Goal: Transaction & Acquisition: Obtain resource

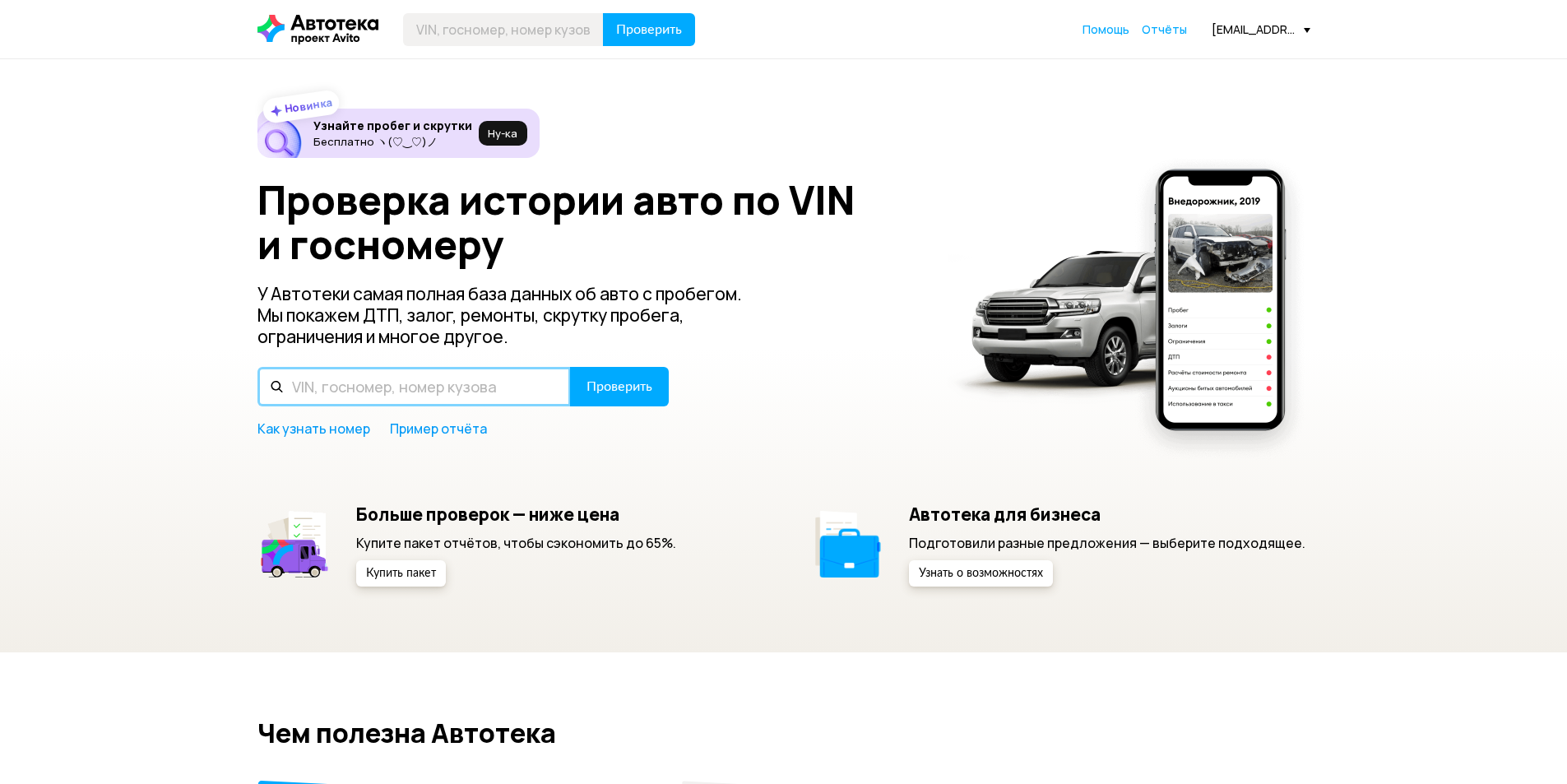
drag, startPoint x: 0, startPoint y: 0, endPoint x: 501, endPoint y: 378, distance: 627.6
click at [501, 378] on input "text" at bounding box center [414, 387] width 313 height 40
type input "А650ТУ116"
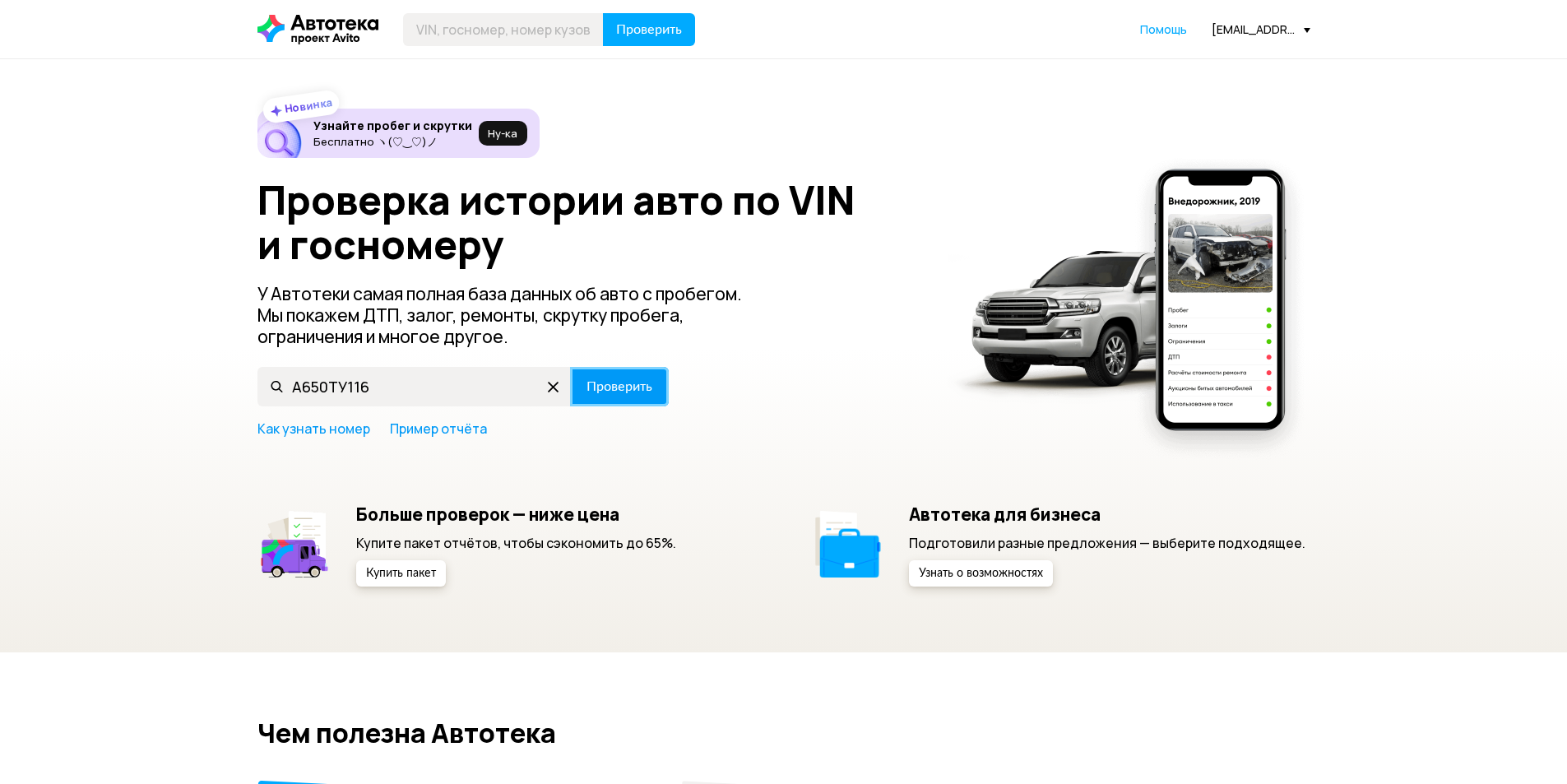
click at [586, 392] on span "Проверить" at bounding box center [619, 387] width 66 height 13
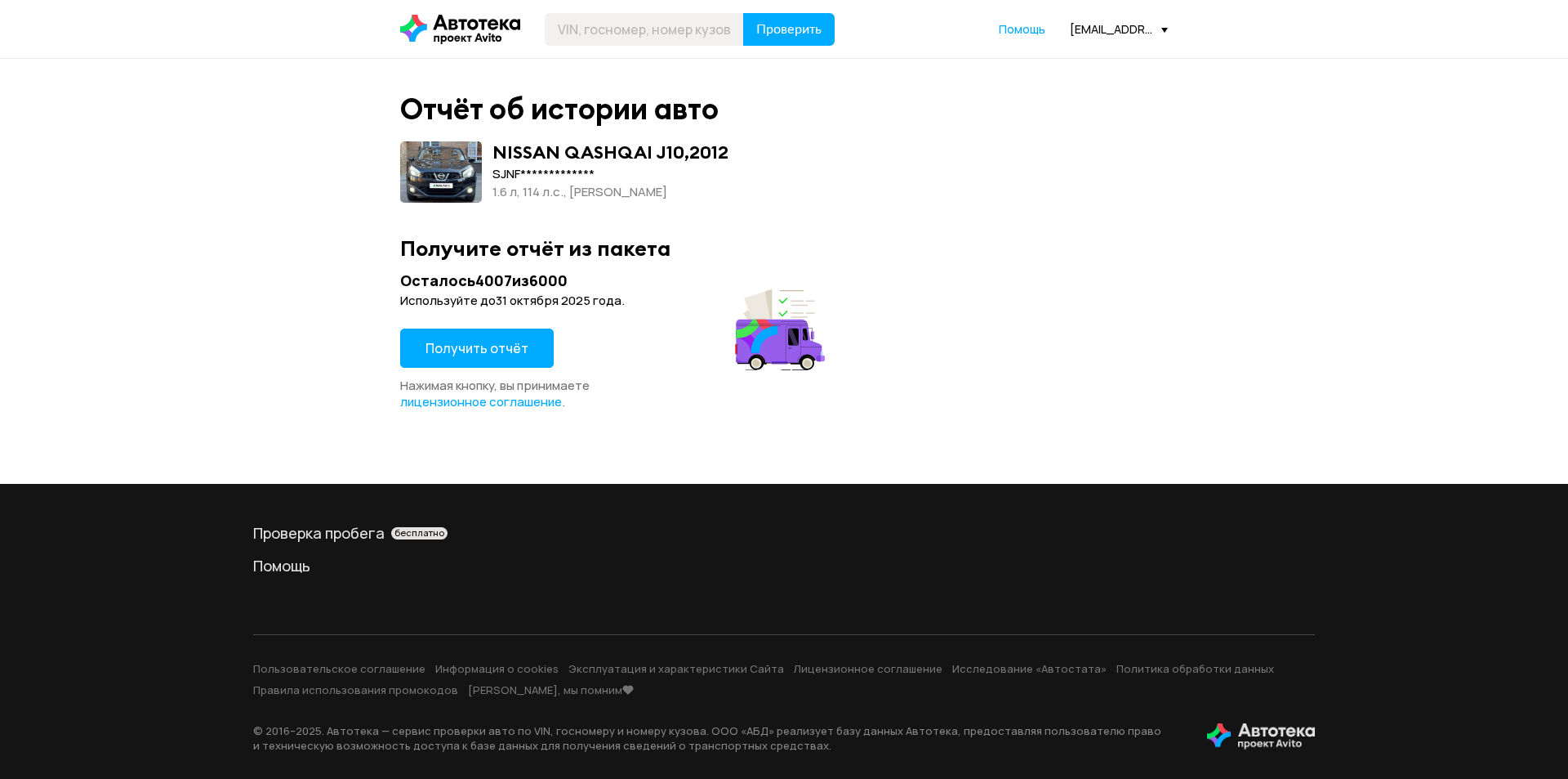
click at [537, 351] on button "Получить отчёт" at bounding box center [477, 348] width 154 height 39
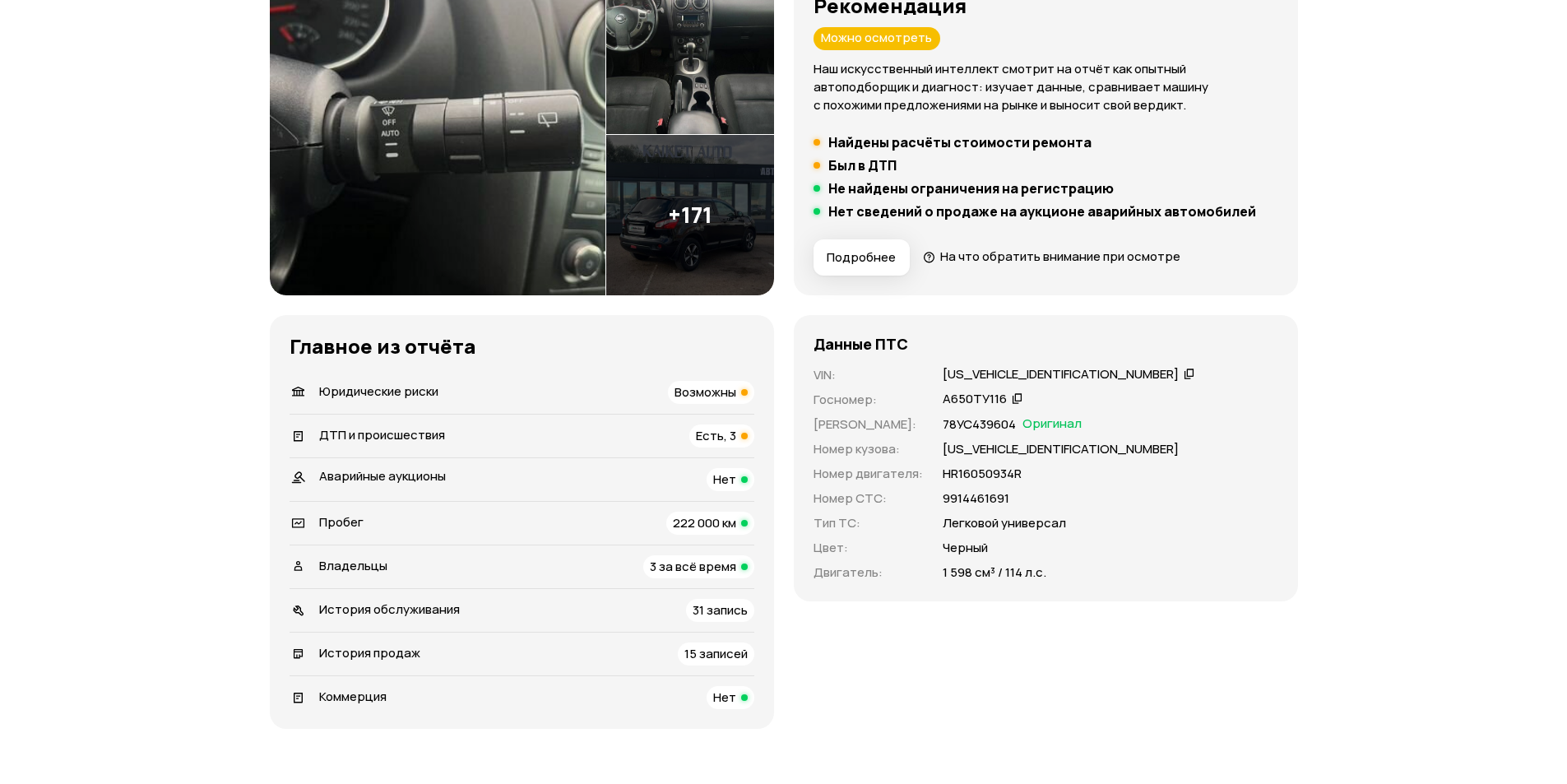
click at [734, 440] on span "Есть, 3" at bounding box center [716, 435] width 40 height 17
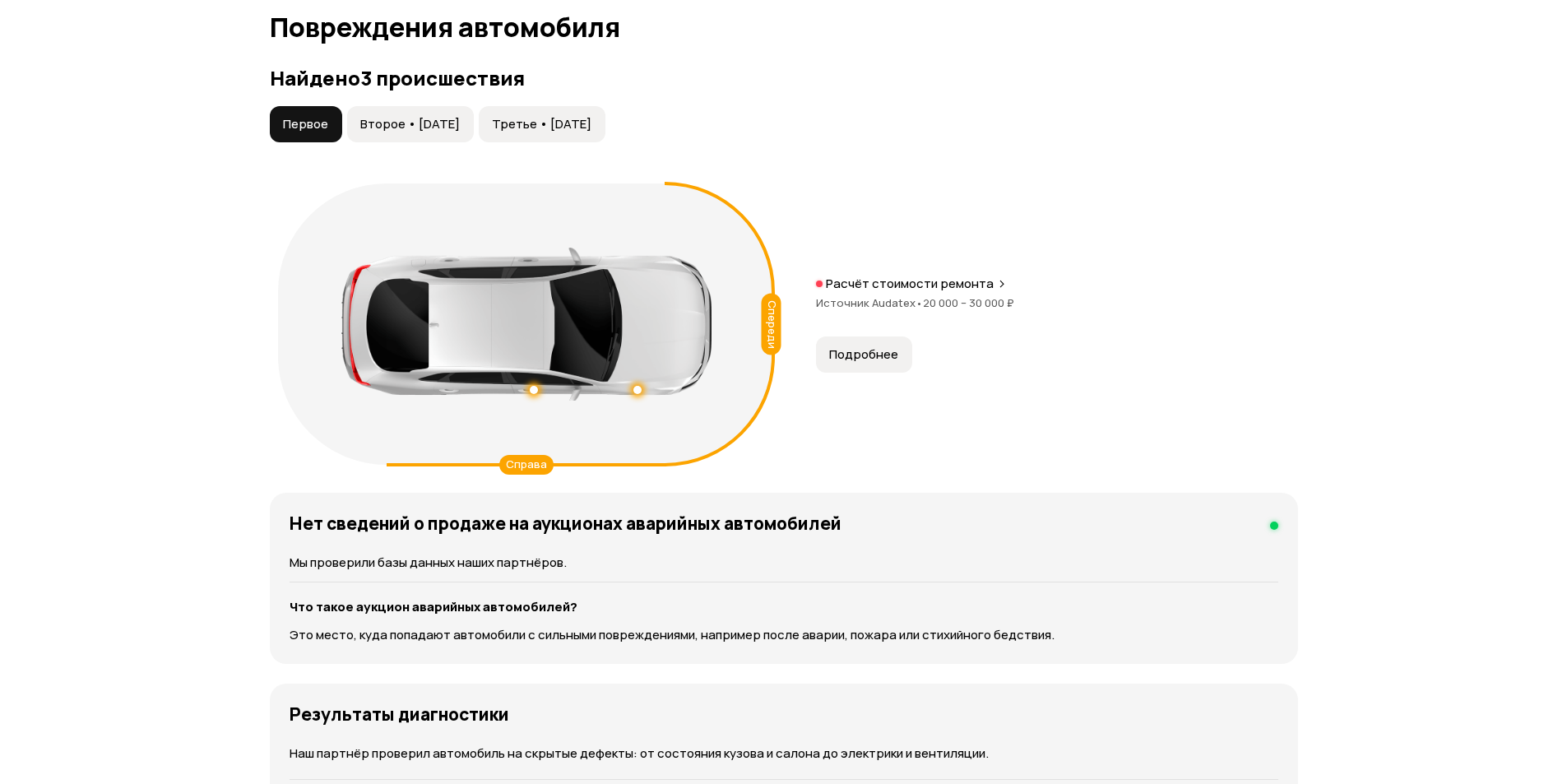
scroll to position [1739, 0]
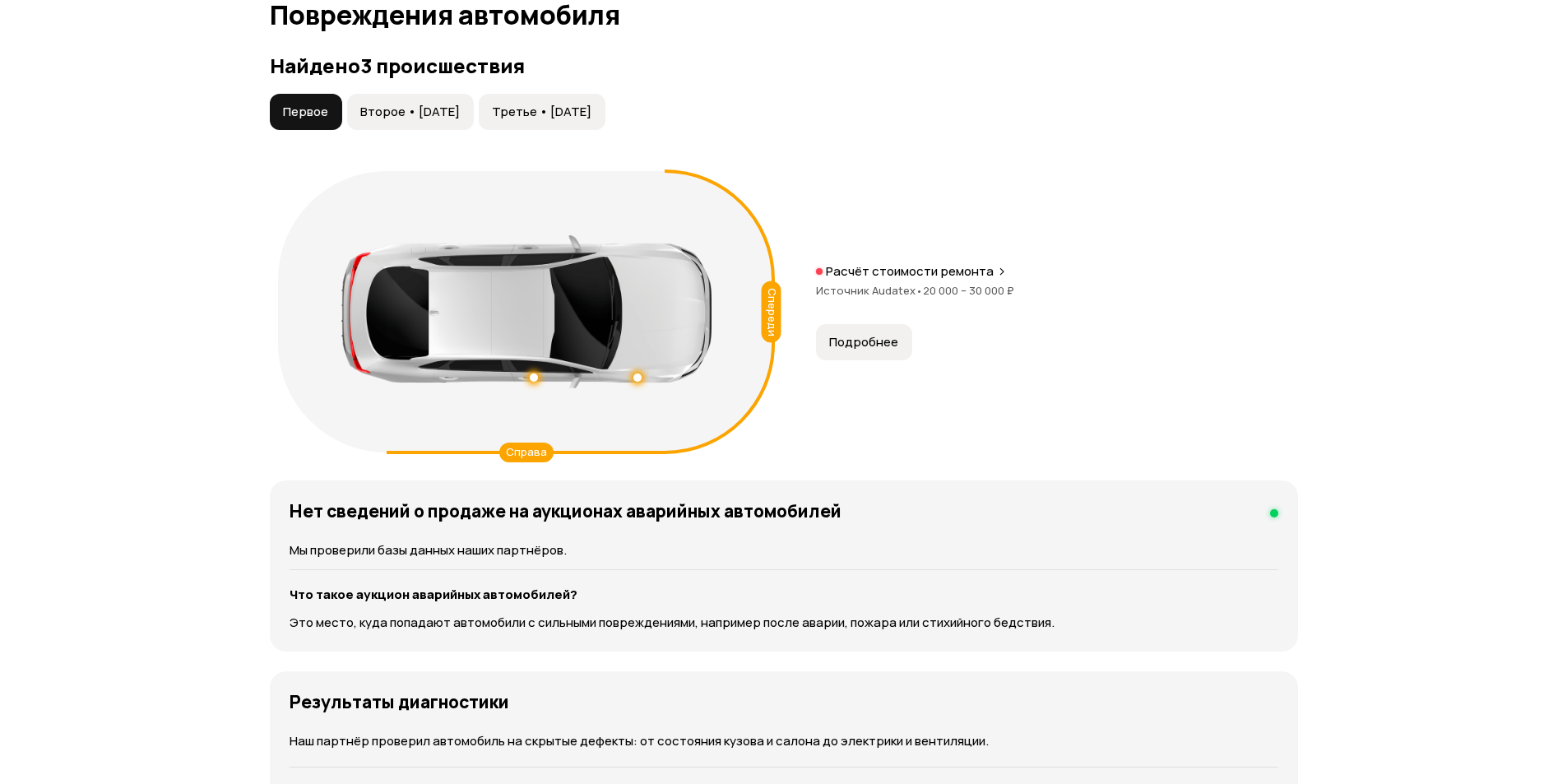
drag, startPoint x: 407, startPoint y: 120, endPoint x: 499, endPoint y: 111, distance: 92.4
click at [407, 120] on button "Второе • [DATE]" at bounding box center [411, 112] width 127 height 36
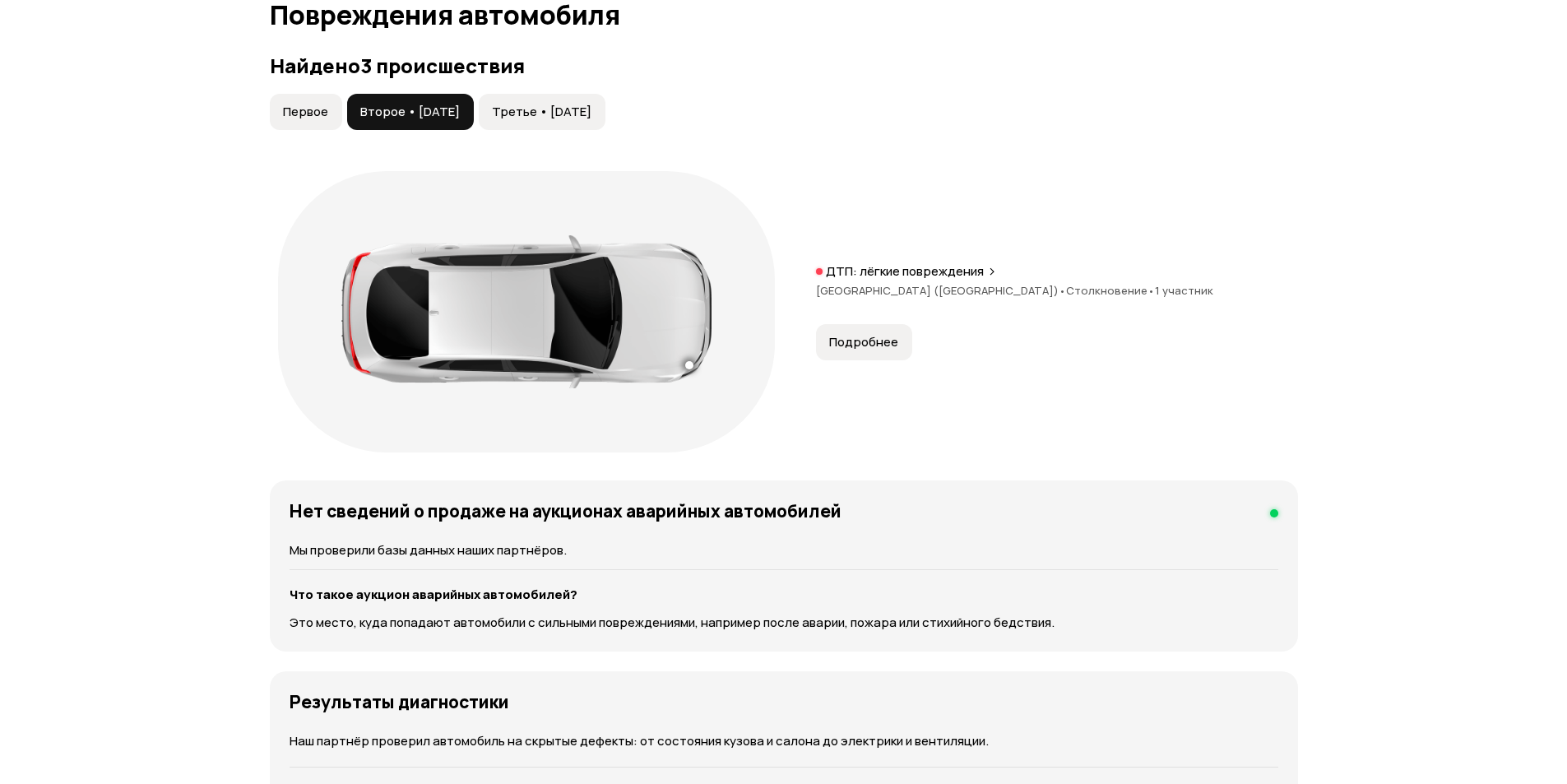
click at [900, 343] on button "Подробнее" at bounding box center [864, 342] width 96 height 36
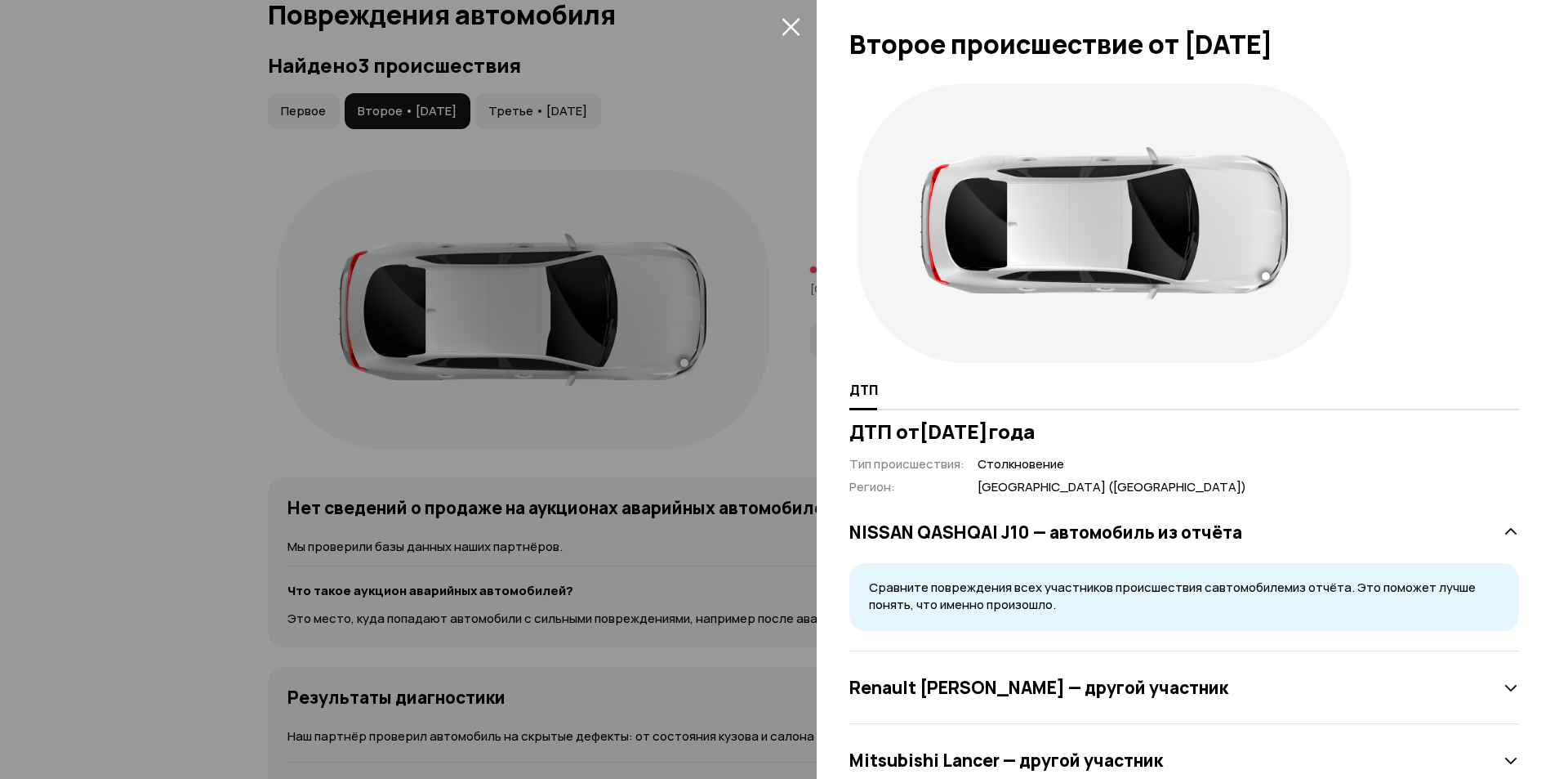
click at [699, 535] on div at bounding box center [784, 389] width 1568 height 779
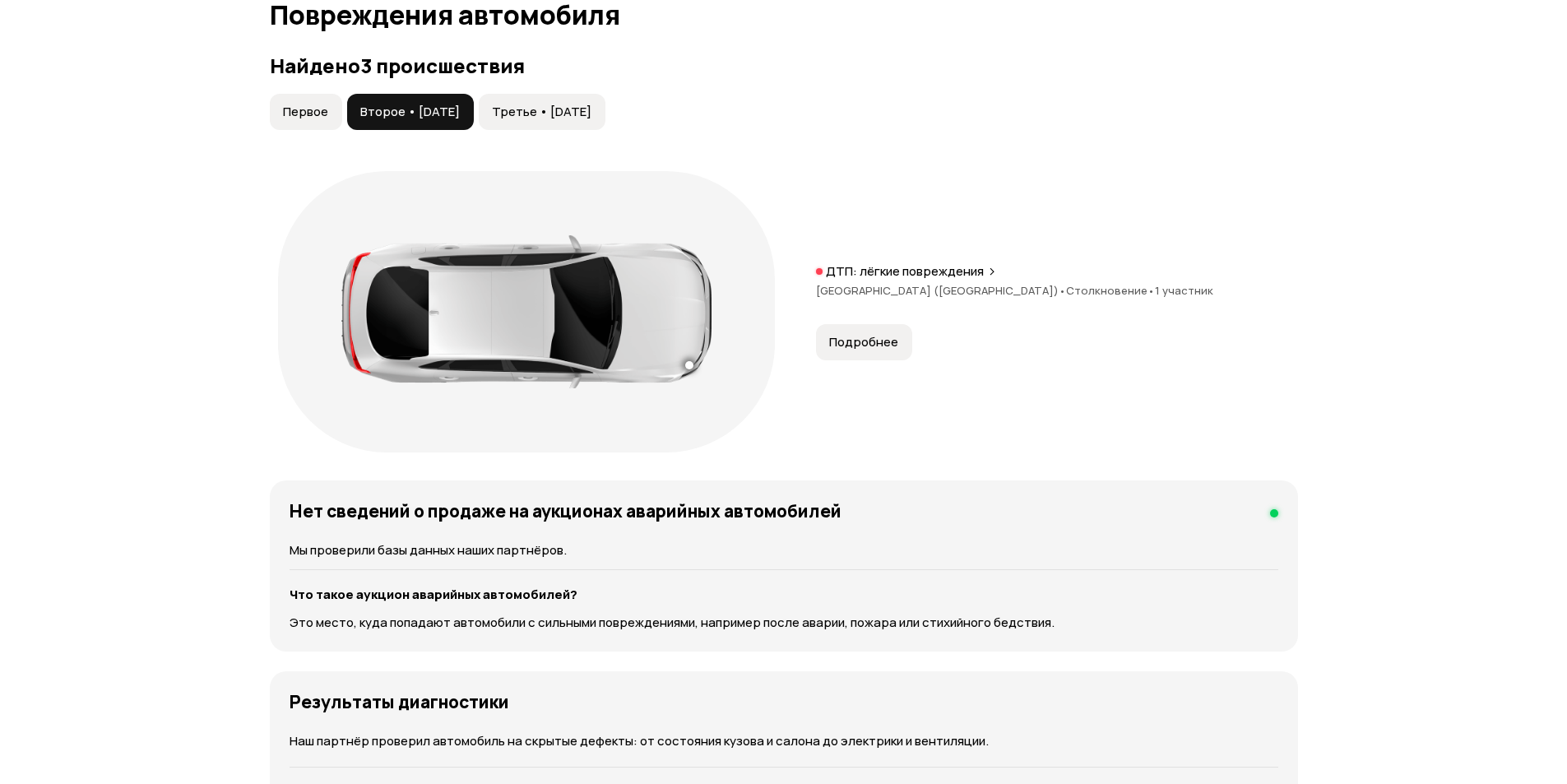
click at [565, 107] on span "Третье • [DATE]" at bounding box center [542, 112] width 100 height 16
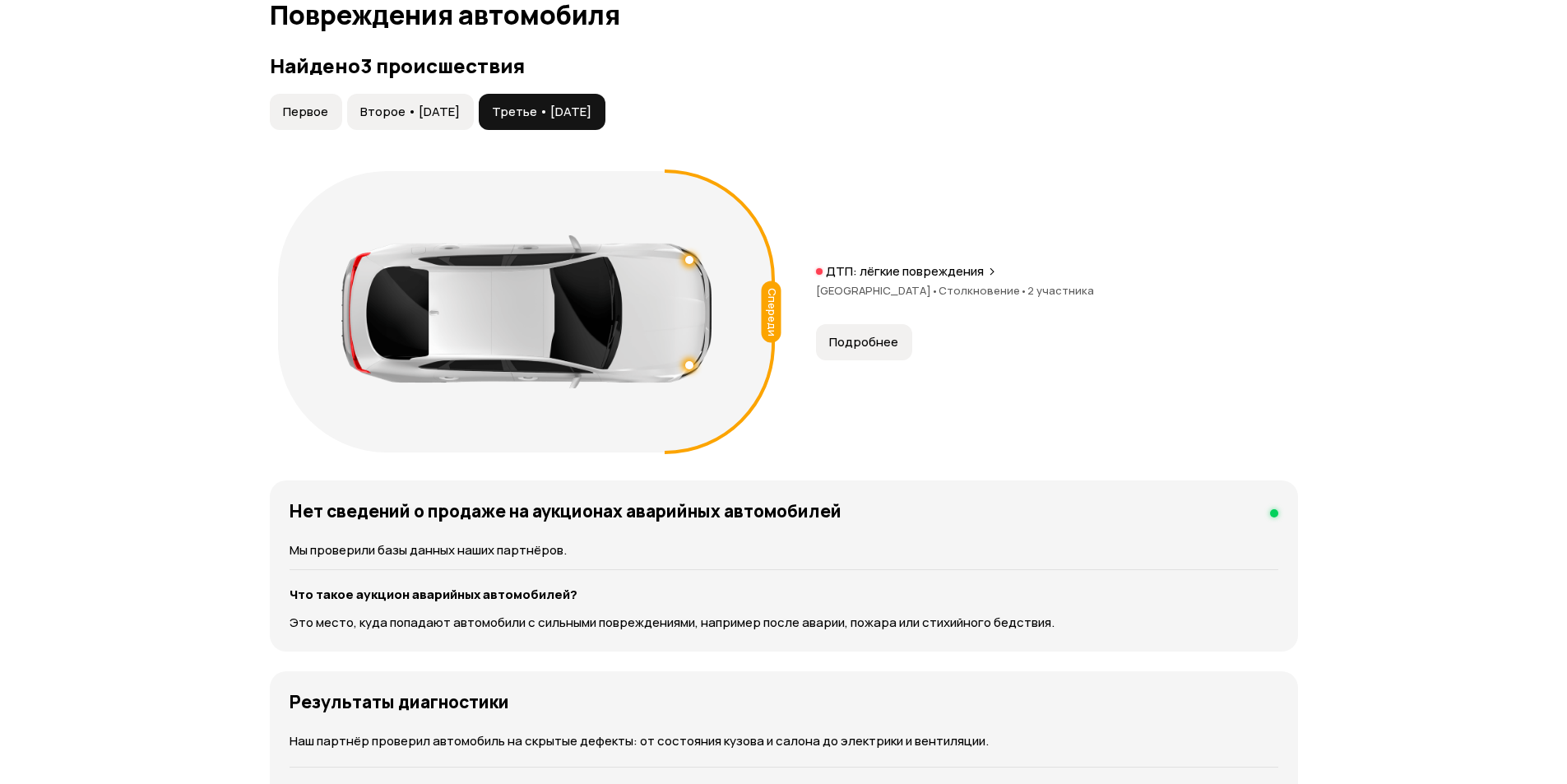
click at [1137, 461] on article "Повреждения автомобиля Найдено 3 происшествия Первое Второе • [DATE] Третье • […" at bounding box center [784, 450] width 1028 height 900
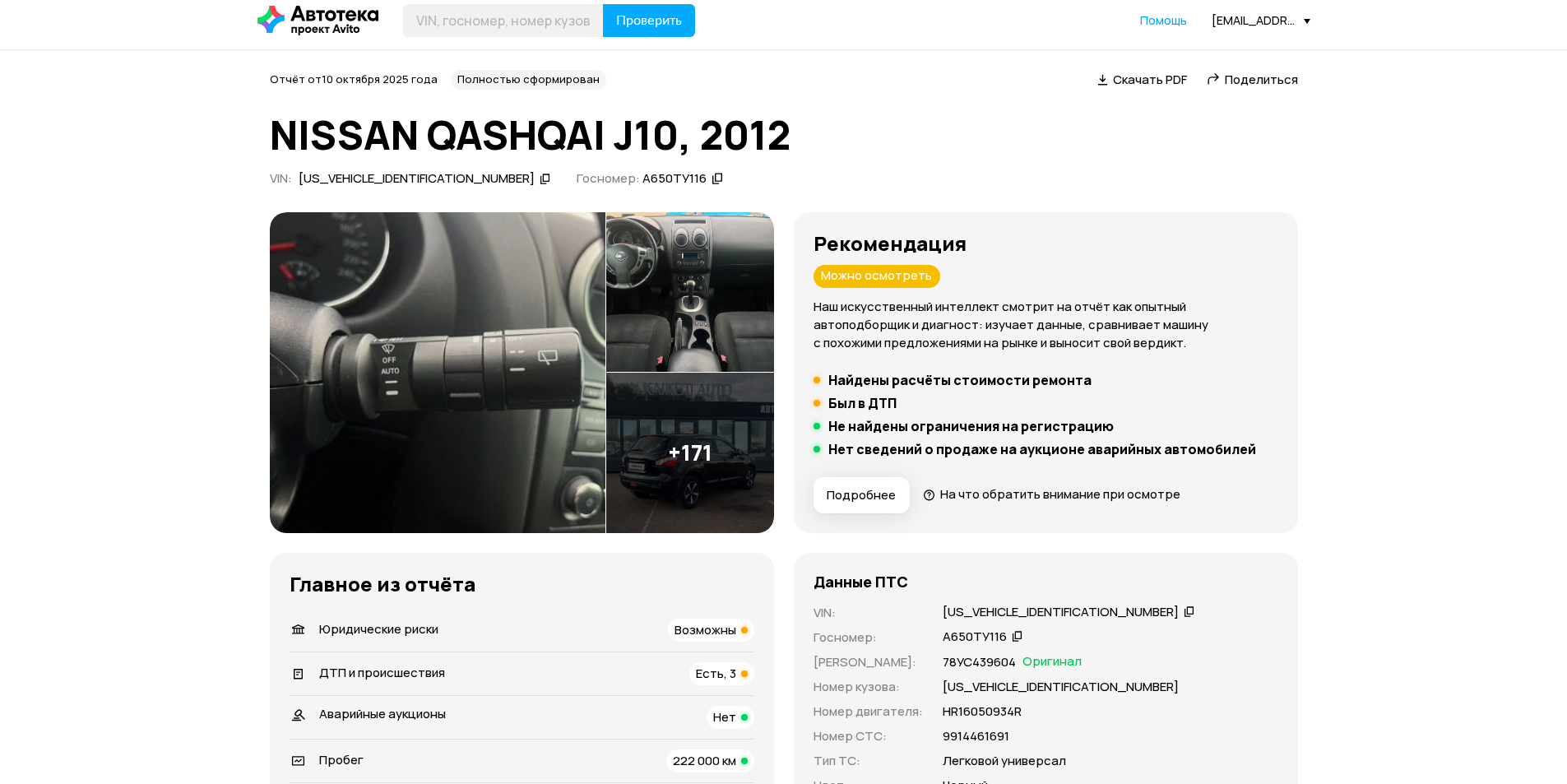
scroll to position [0, 0]
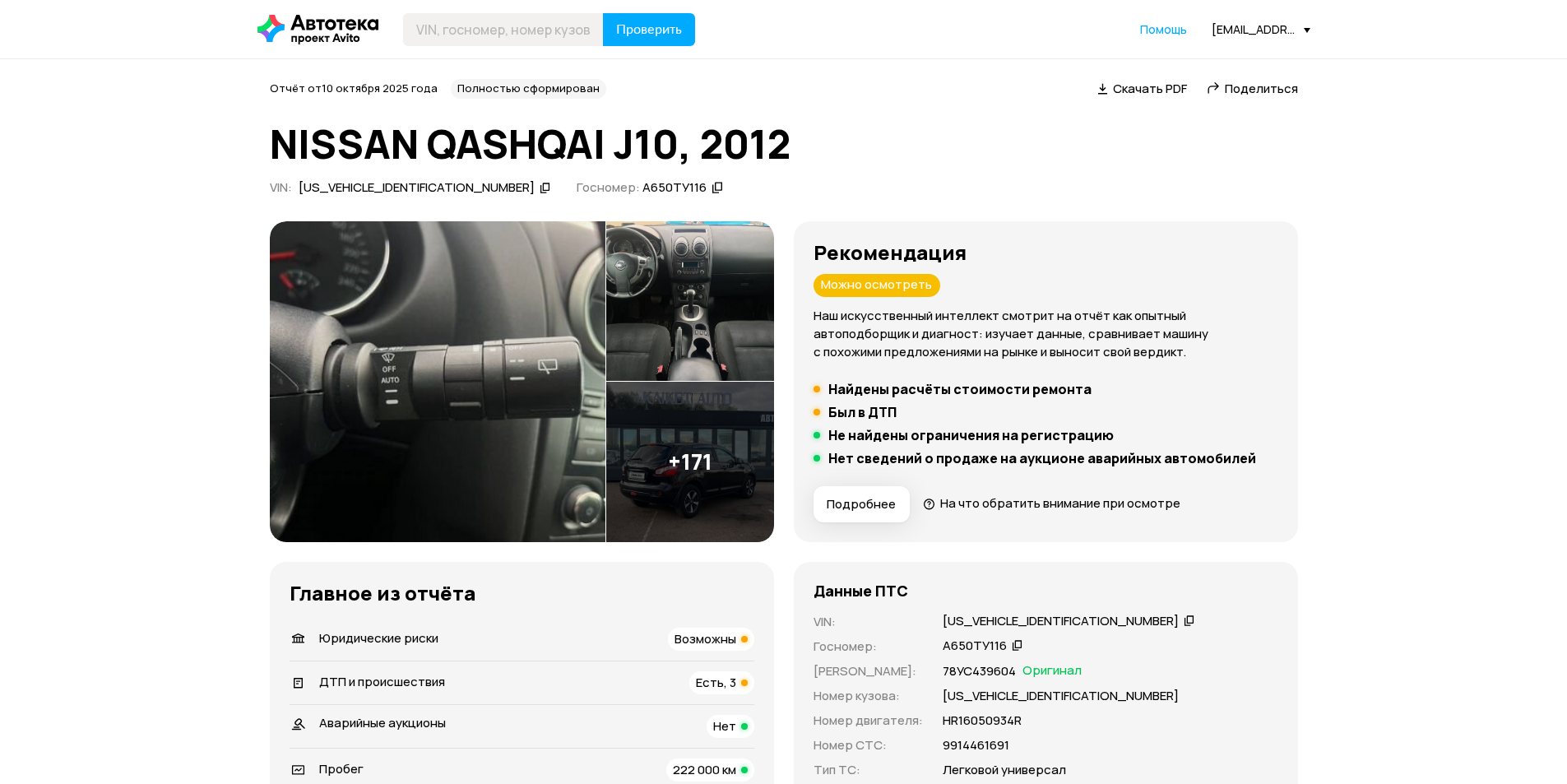
click at [356, 187] on div "[US_VEHICLE_IDENTIFICATION_NUMBER]" at bounding box center [416, 187] width 236 height 17
click at [374, 189] on div "[US_VEHICLE_IDENTIFICATION_NUMBER]" at bounding box center [416, 187] width 236 height 17
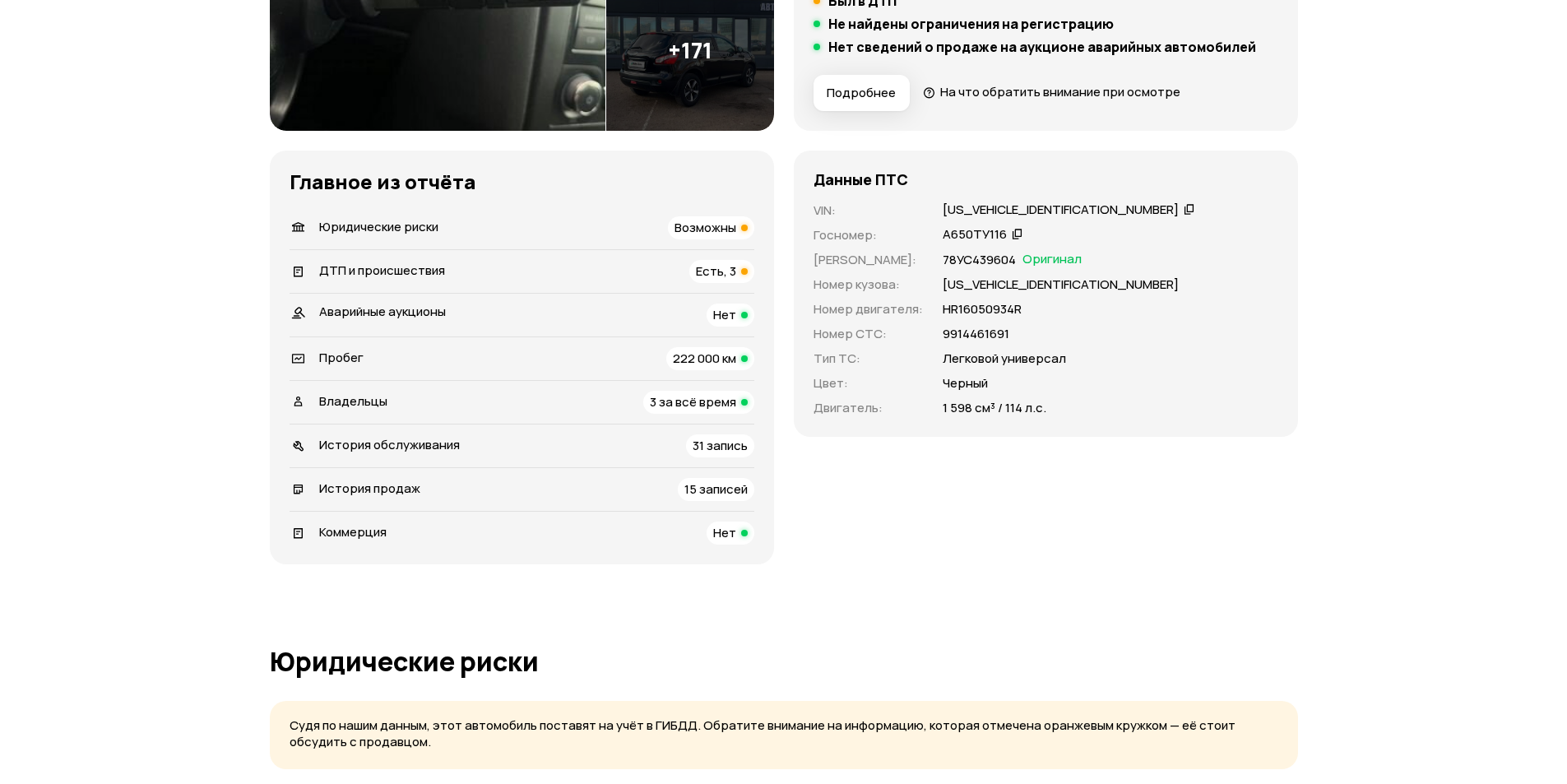
click at [703, 222] on span "Возможны" at bounding box center [705, 227] width 62 height 17
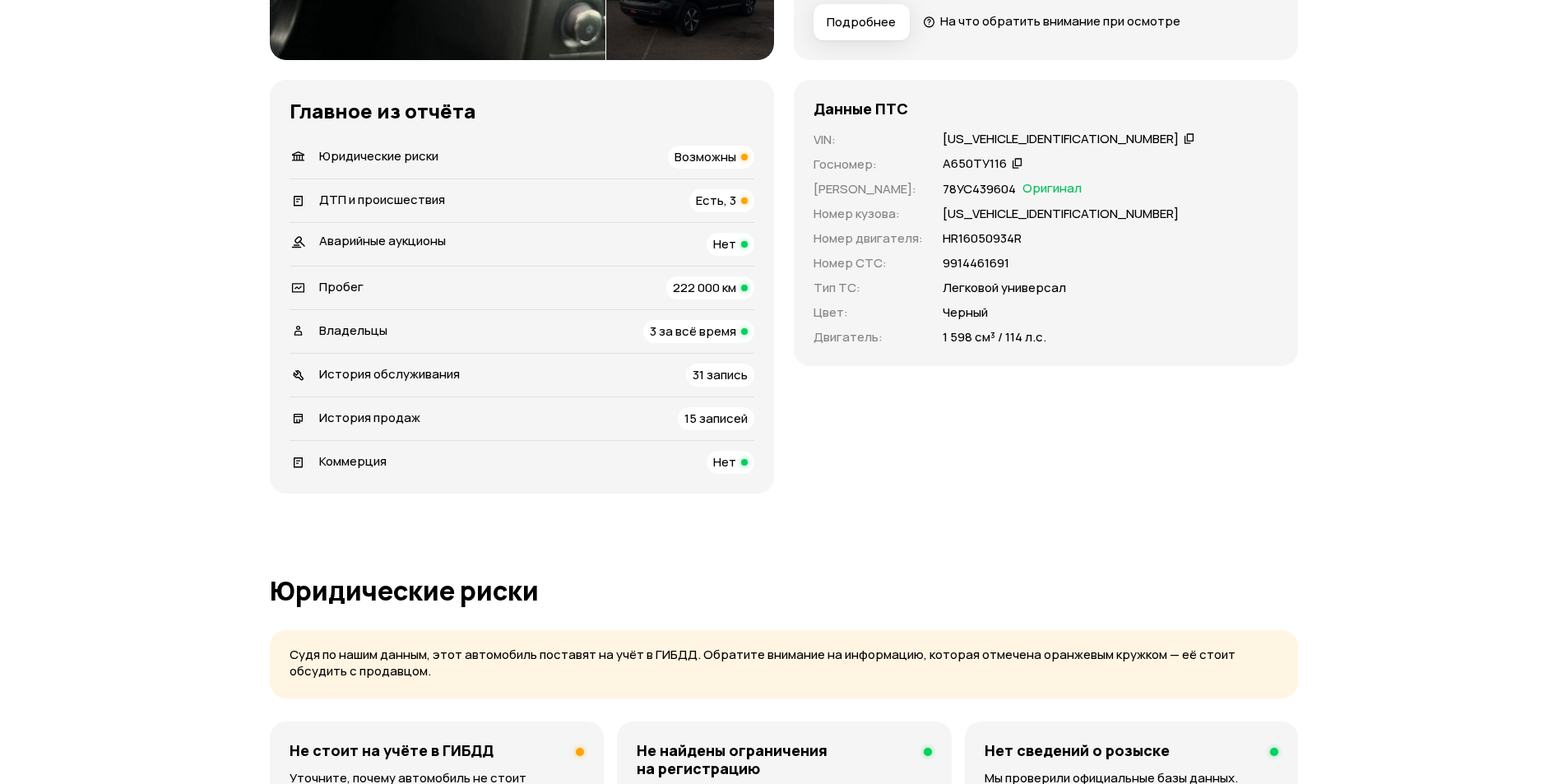
click at [713, 202] on span "Есть, 3" at bounding box center [716, 200] width 40 height 17
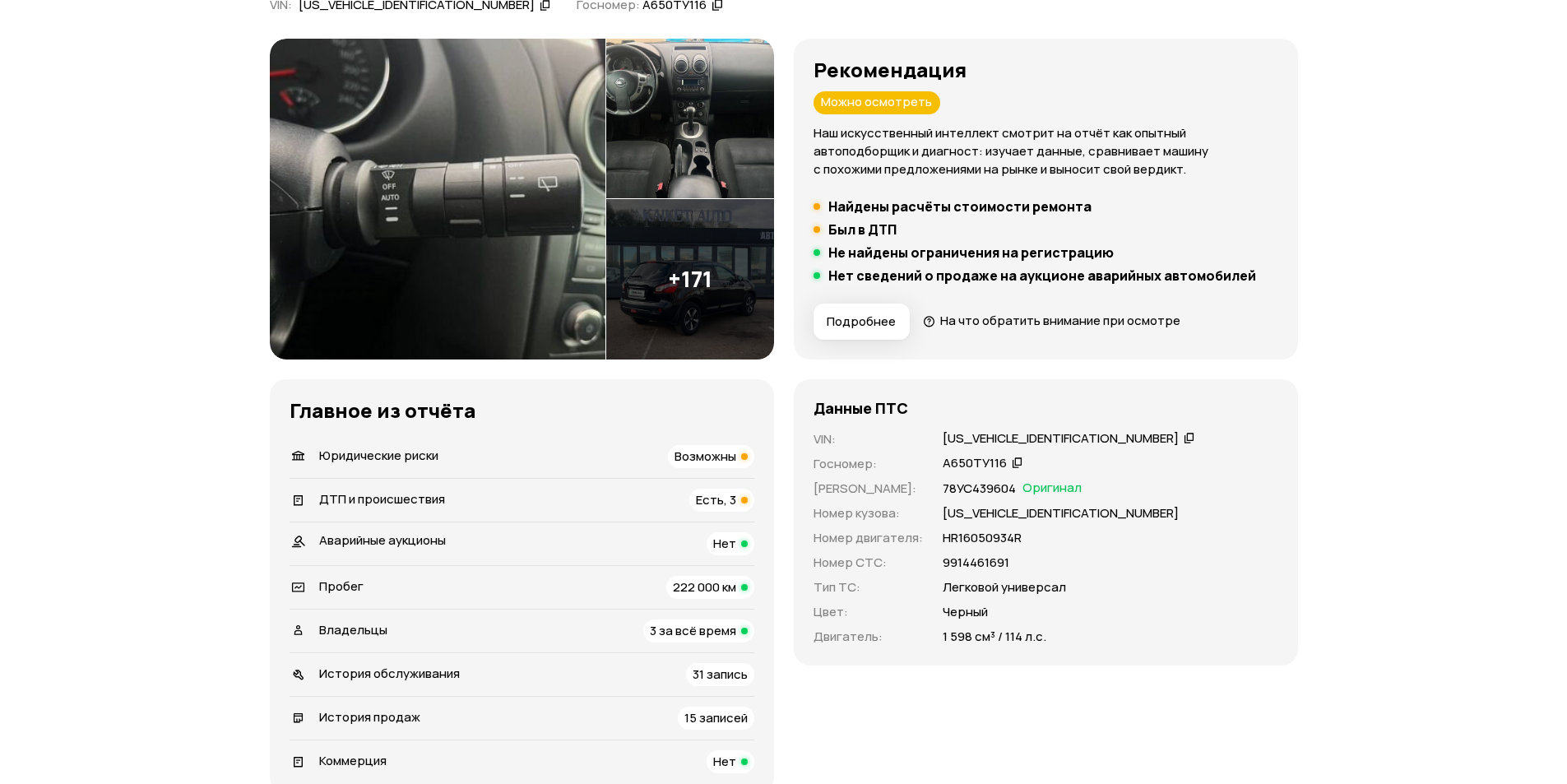
scroll to position [176, 0]
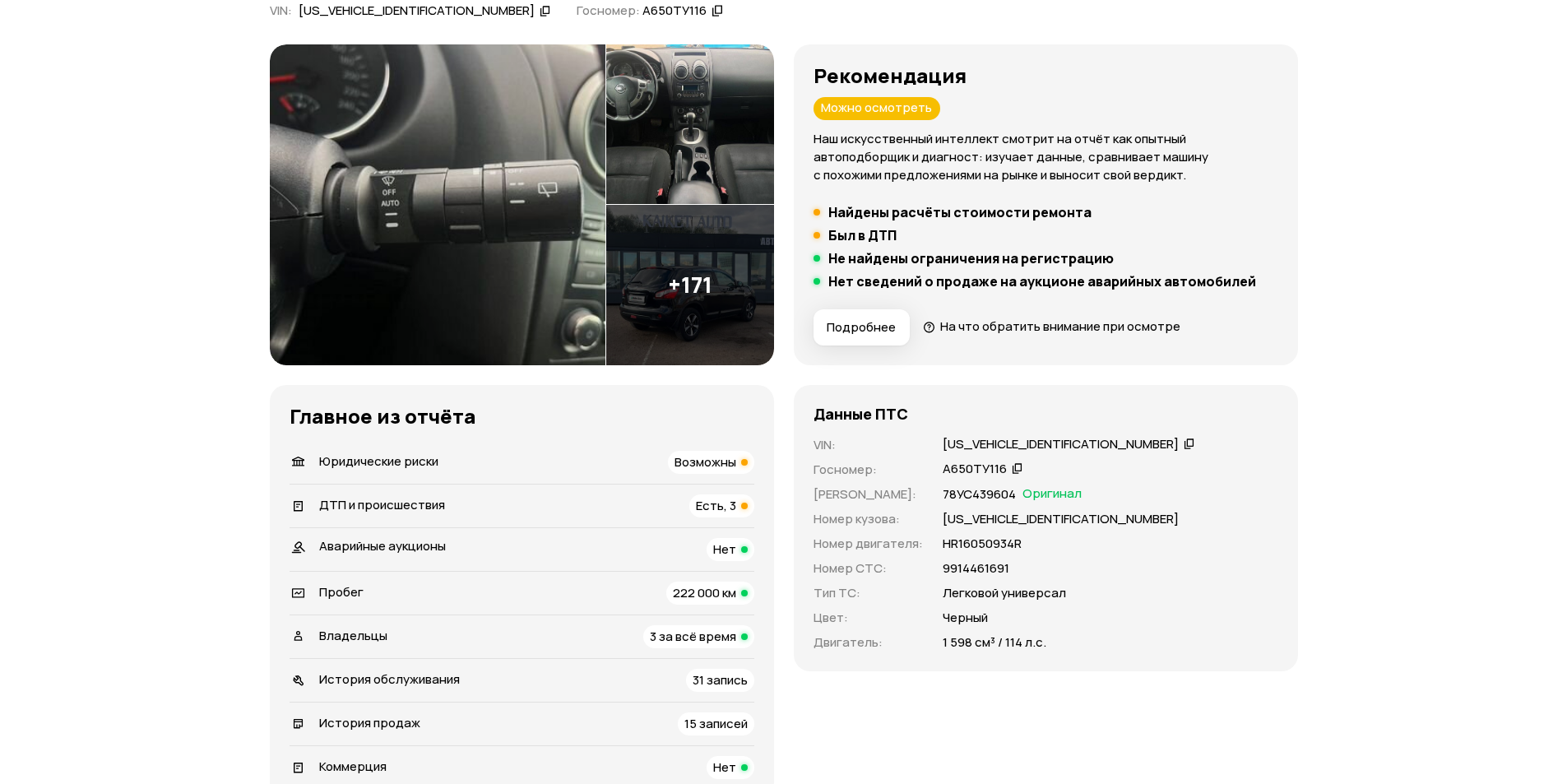
click at [695, 598] on span "222 000 км" at bounding box center [704, 592] width 64 height 17
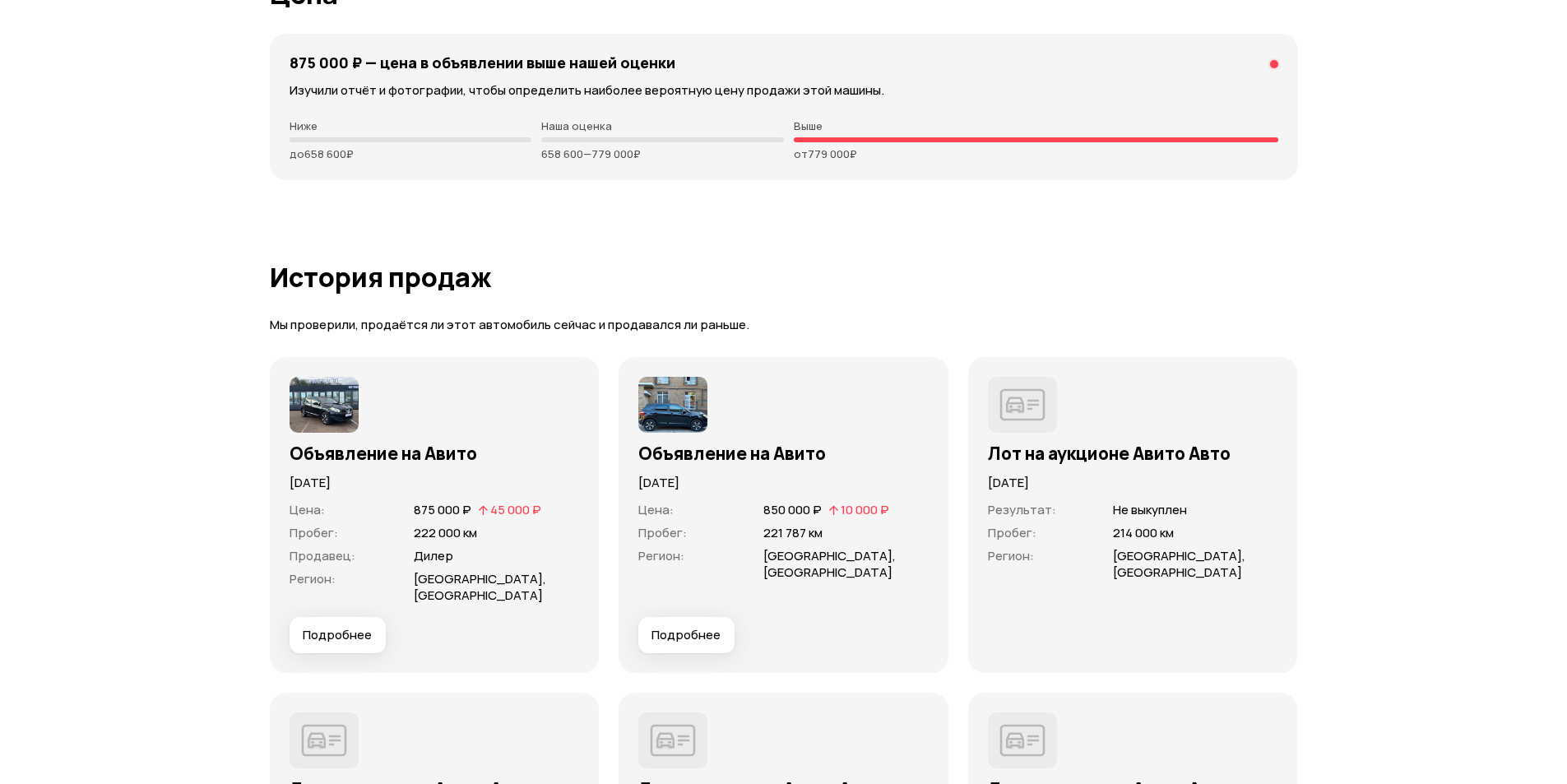
scroll to position [4612, 0]
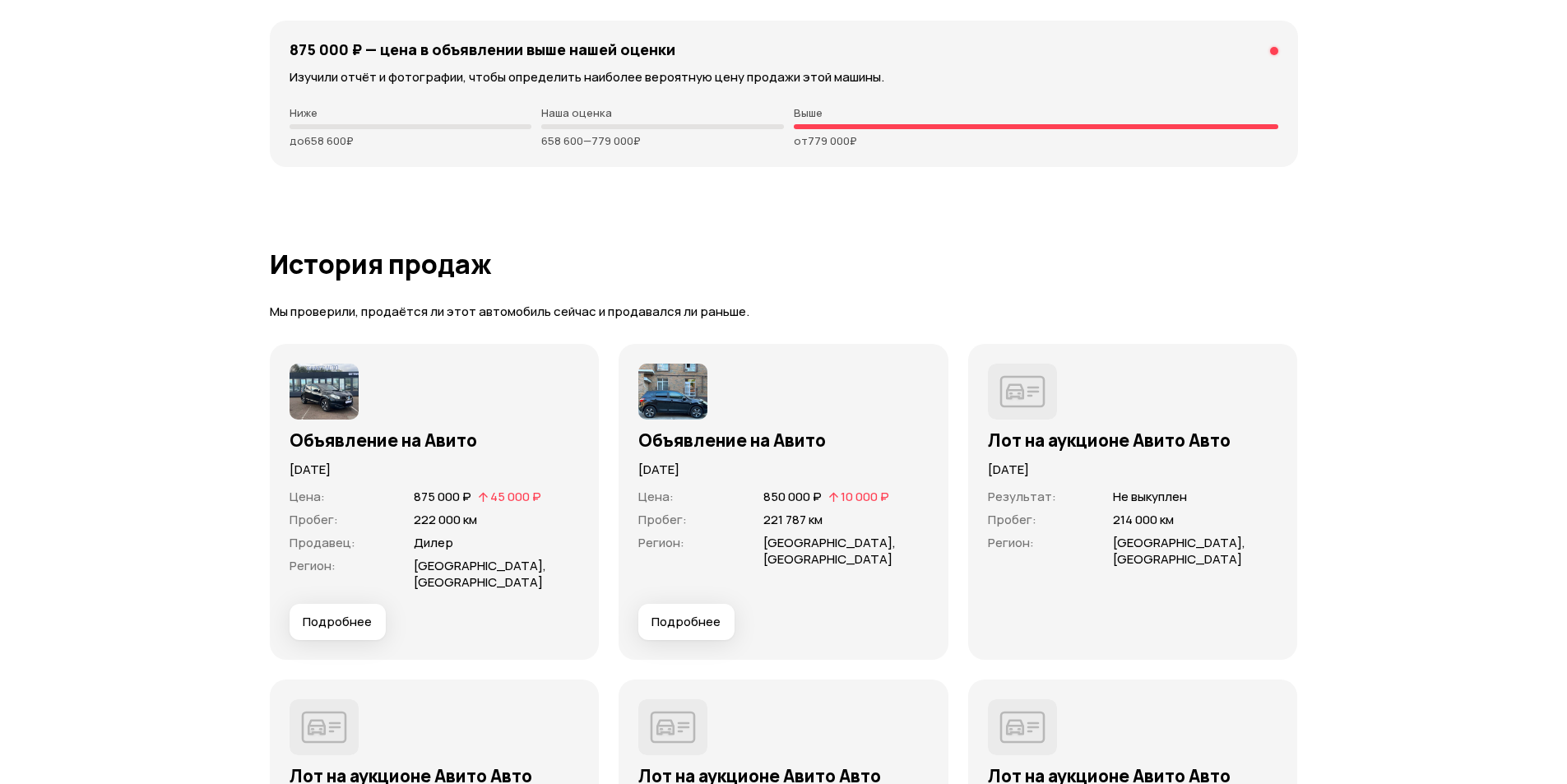
click at [376, 603] on button "Подробнее" at bounding box center [337, 622] width 96 height 36
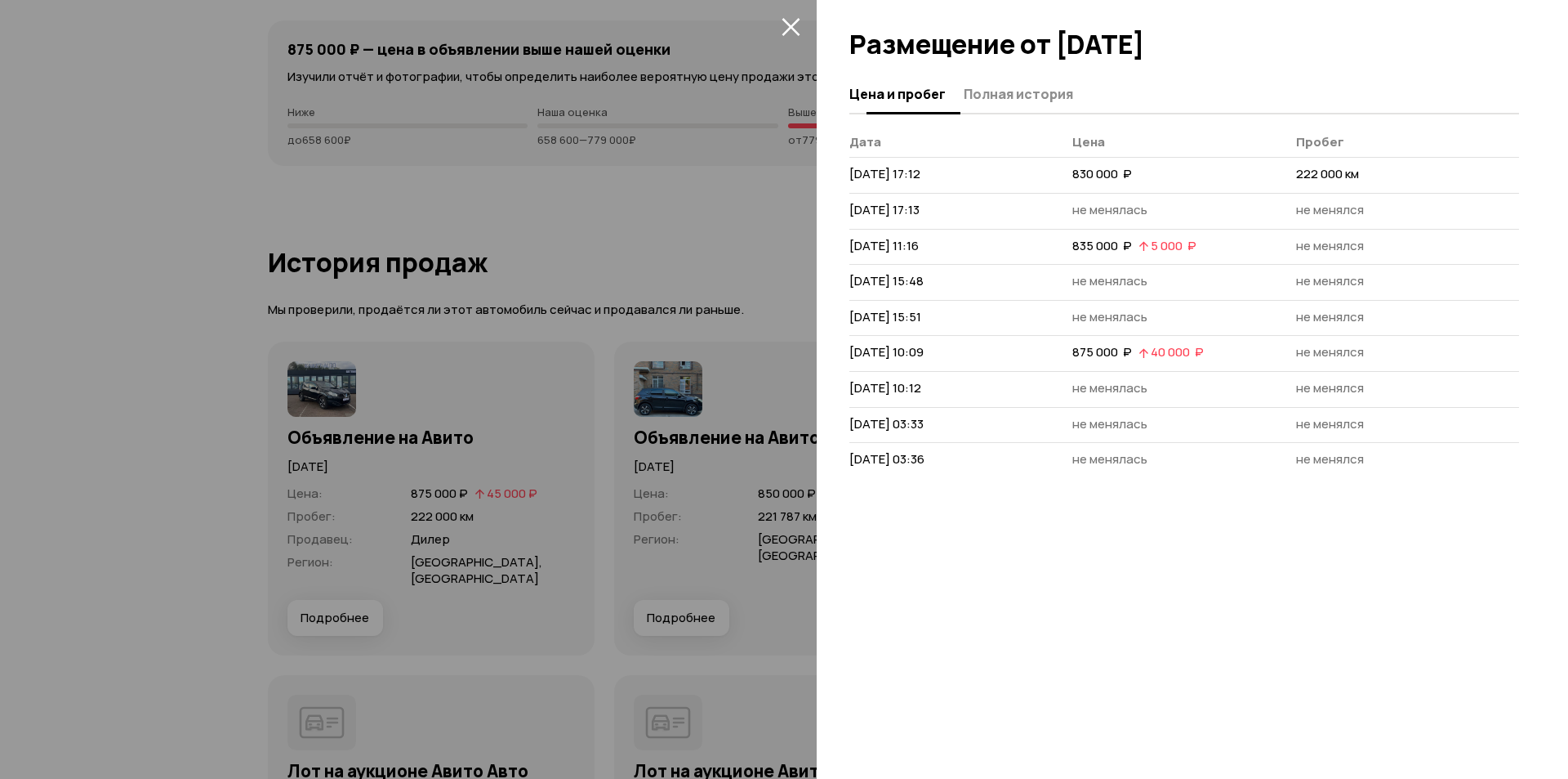
click at [1025, 87] on span "Полная история" at bounding box center [1019, 94] width 110 height 16
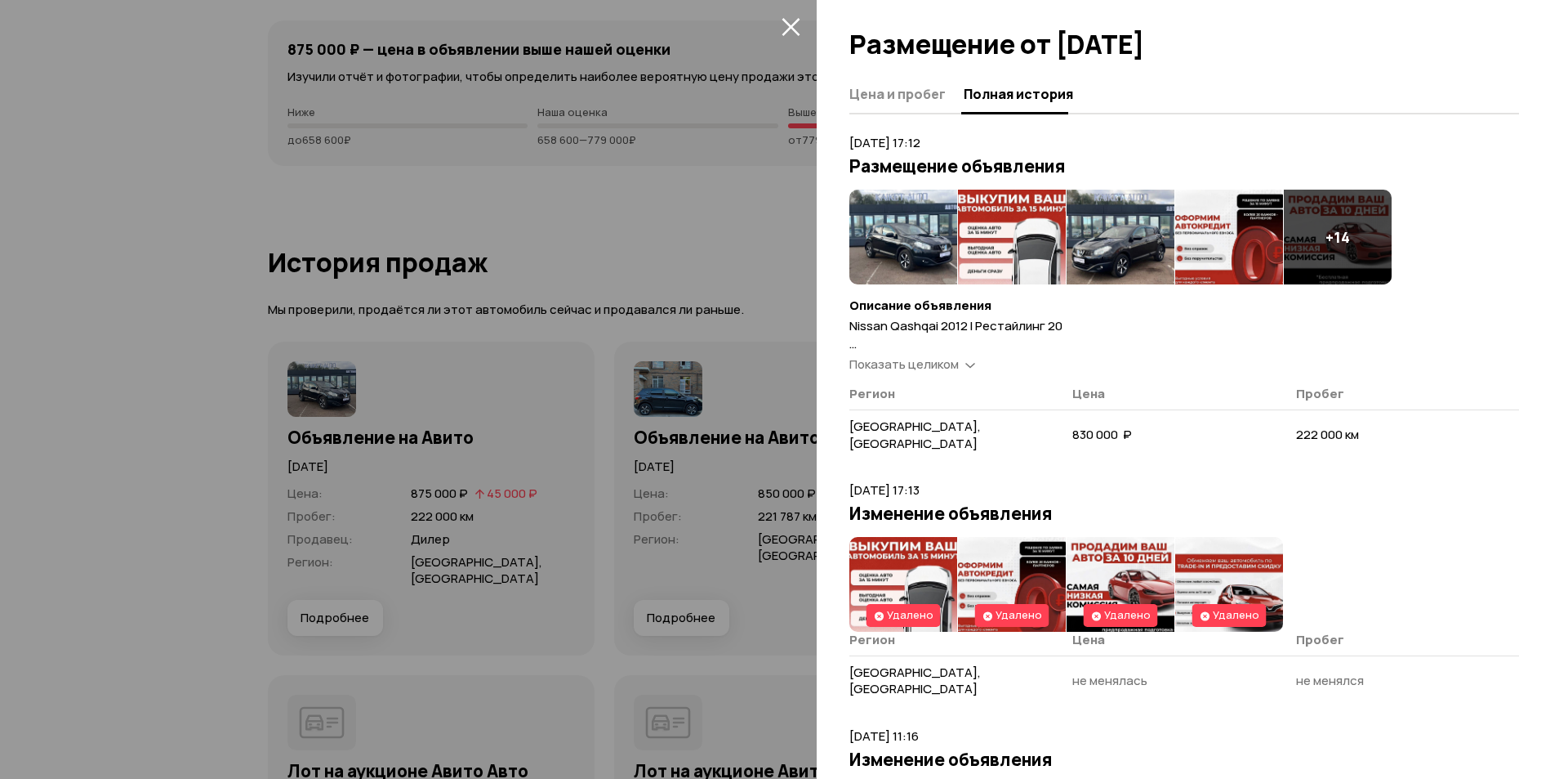
click at [976, 219] on img at bounding box center [1012, 237] width 108 height 95
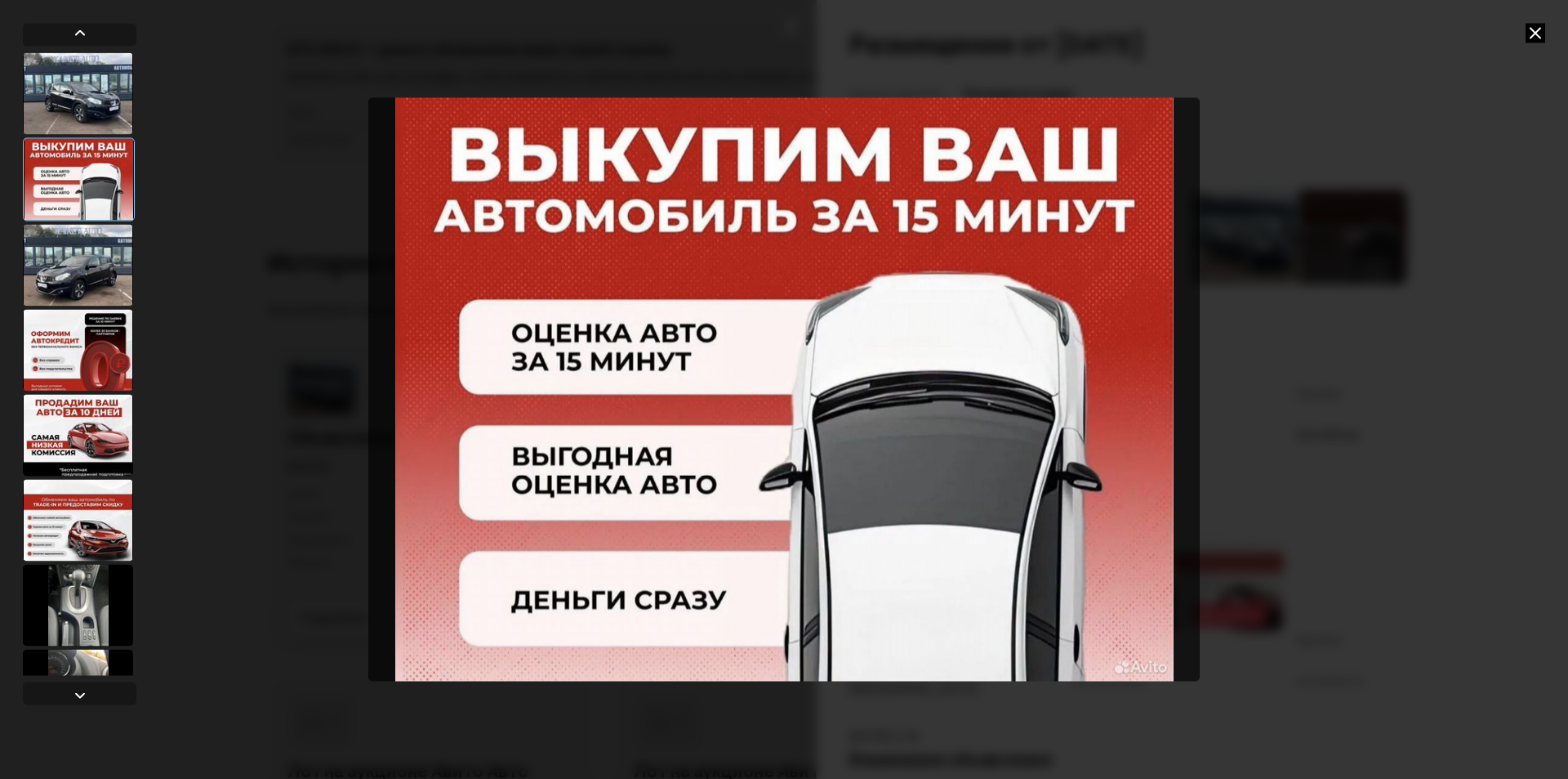
click at [47, 333] on div at bounding box center [78, 350] width 111 height 82
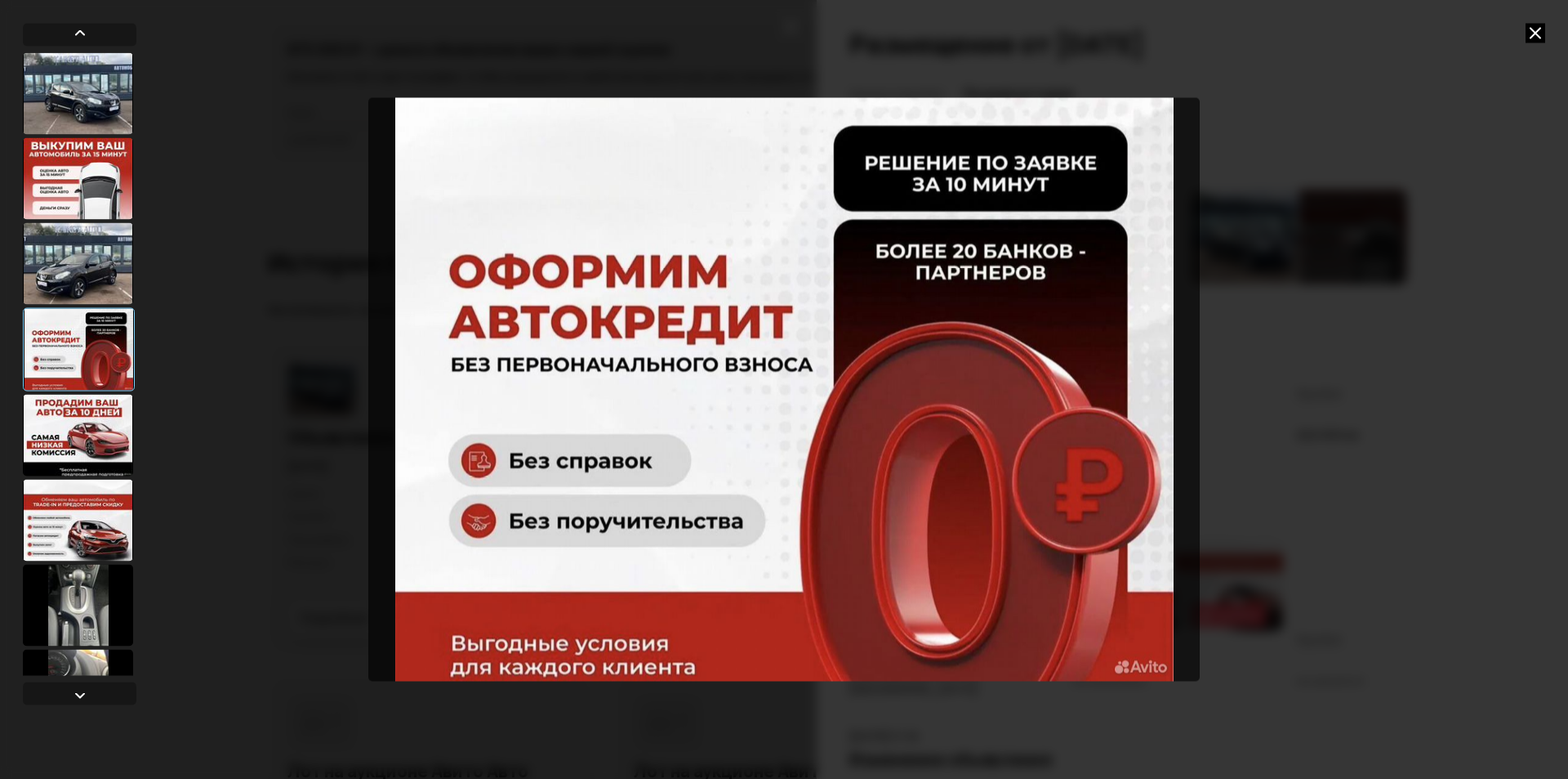
click at [58, 286] on div at bounding box center [78, 263] width 111 height 82
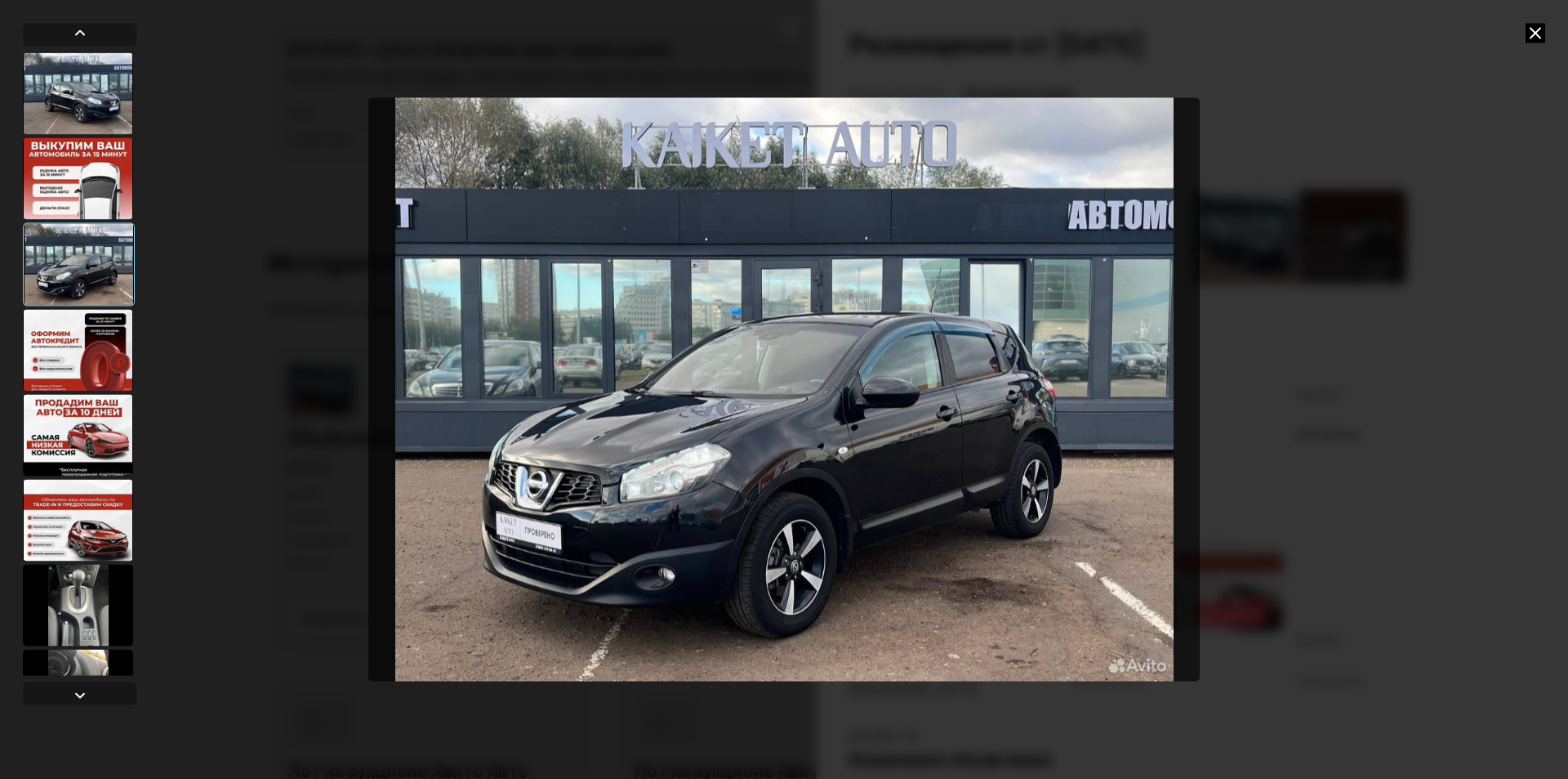
click at [1530, 33] on icon at bounding box center [1535, 33] width 20 height 20
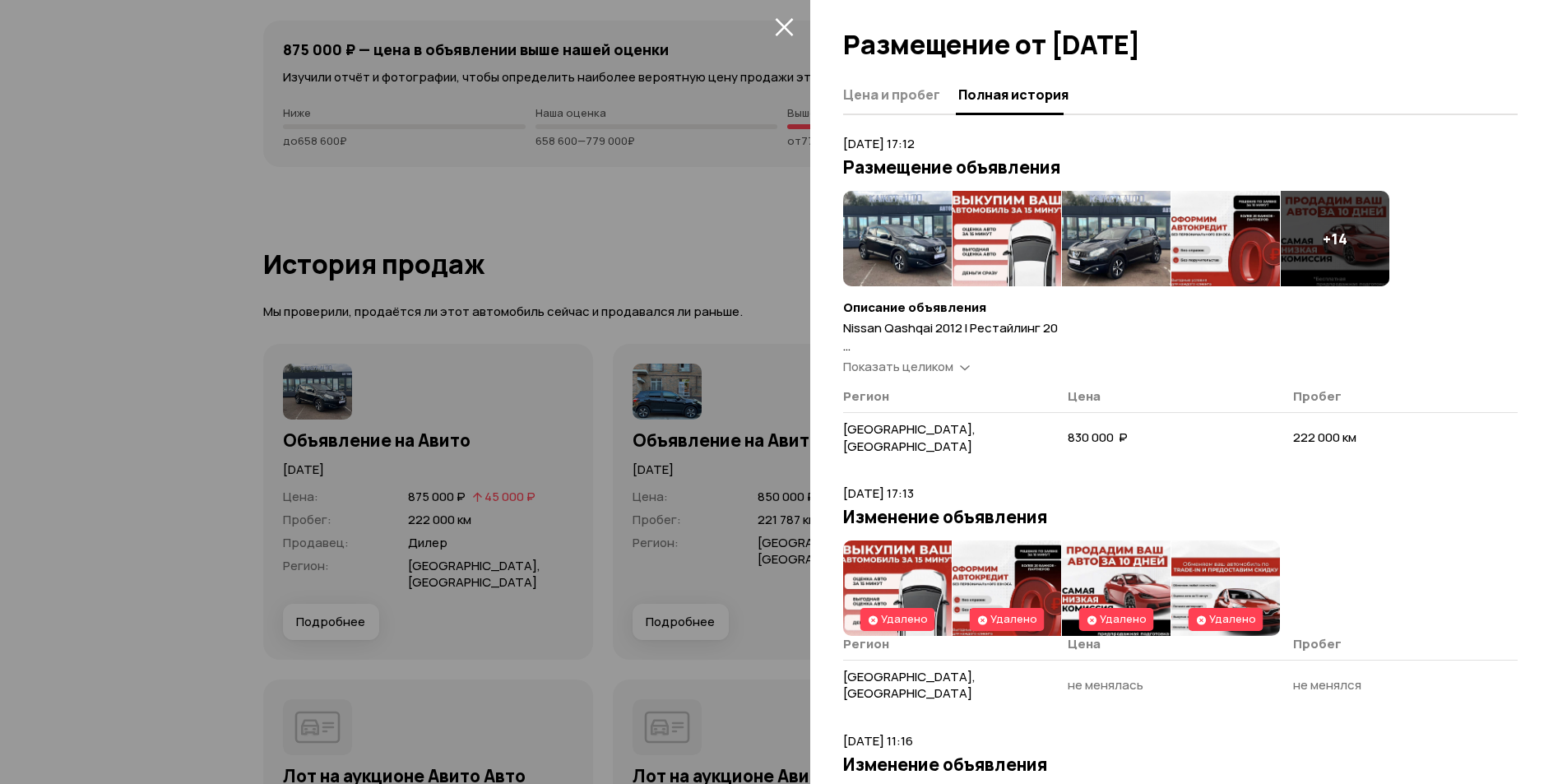
click at [780, 30] on icon "закрыть" at bounding box center [784, 27] width 18 height 18
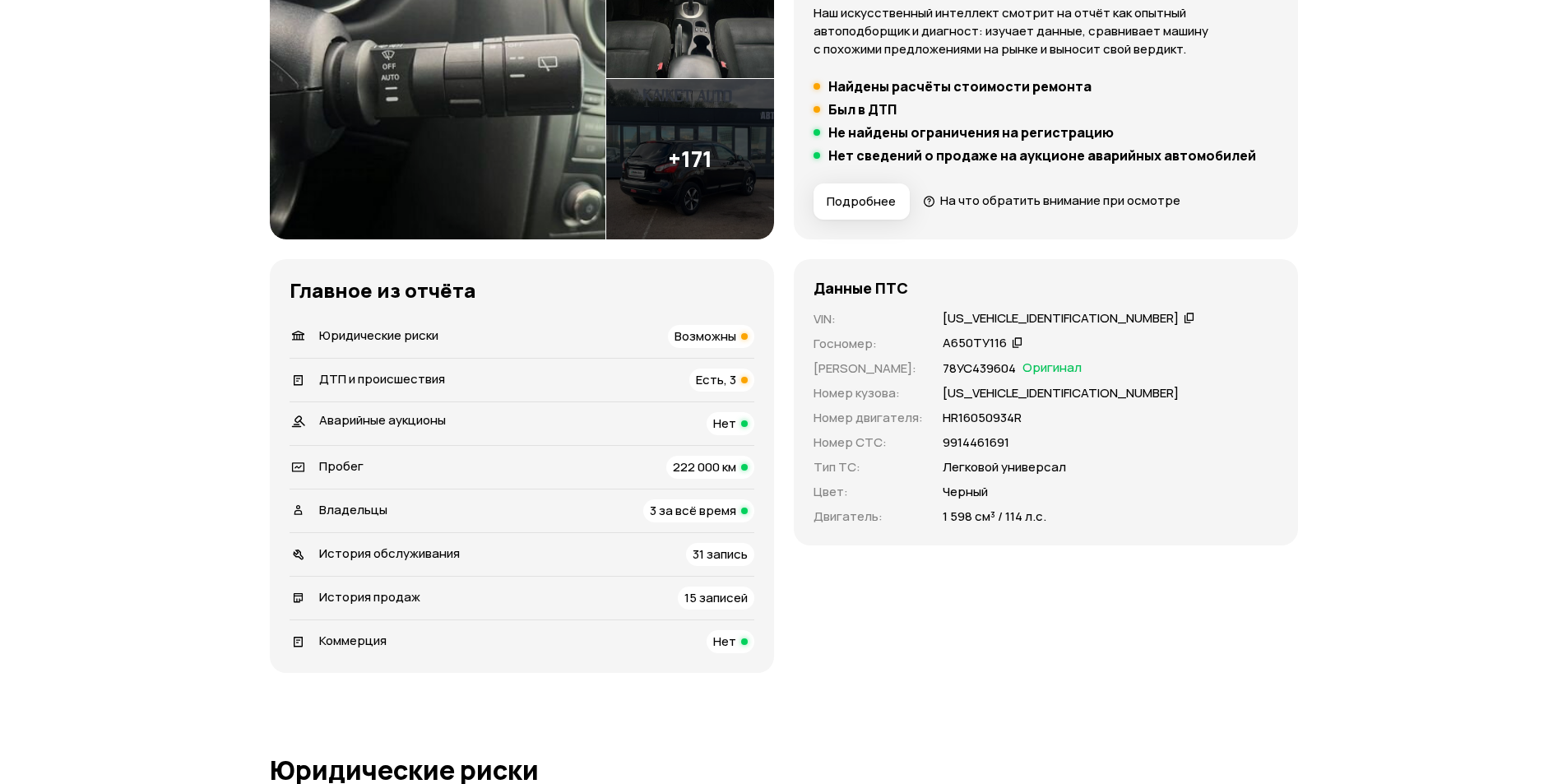
scroll to position [411, 0]
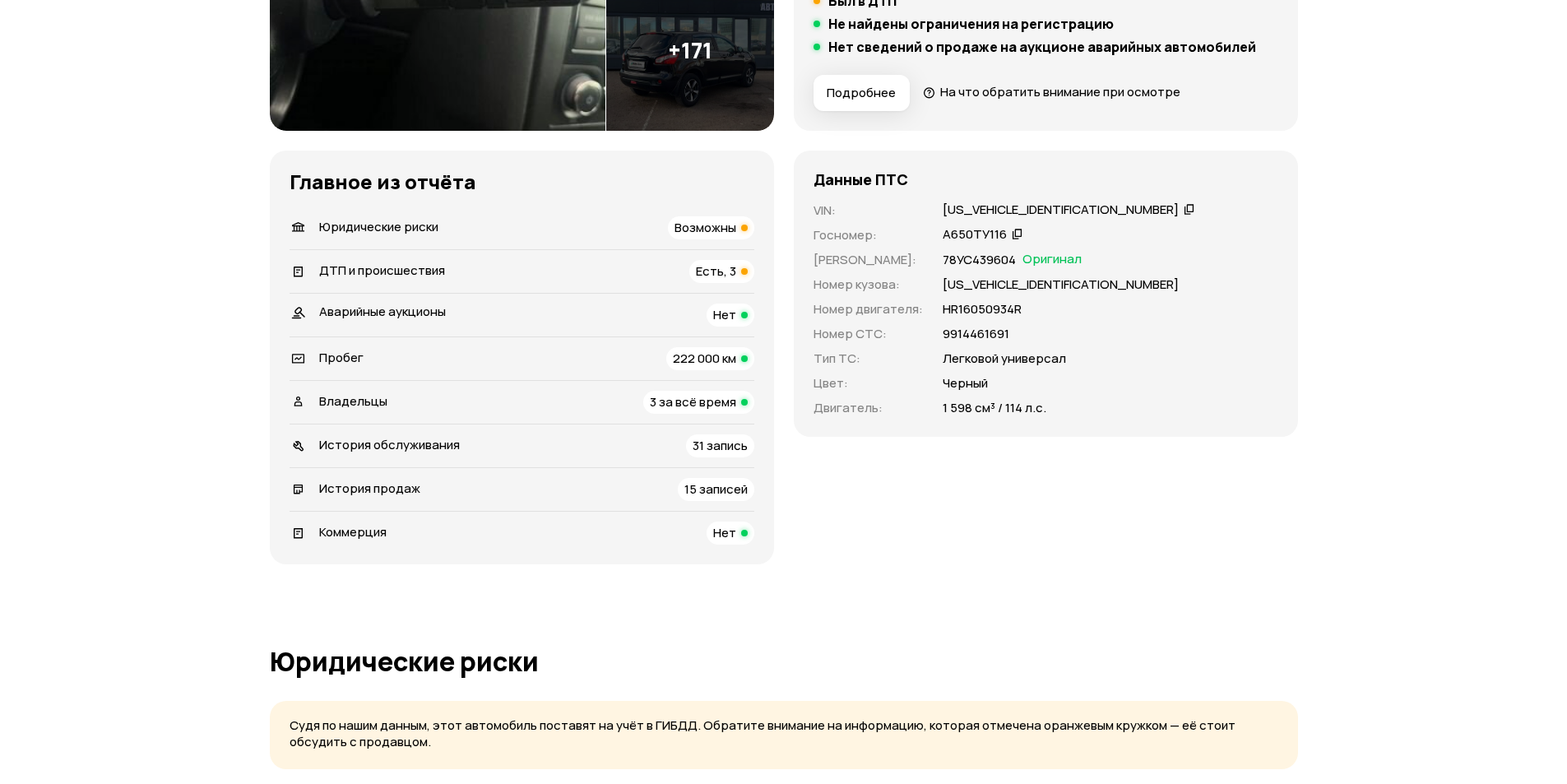
click at [708, 491] on span "15 записей" at bounding box center [716, 489] width 64 height 17
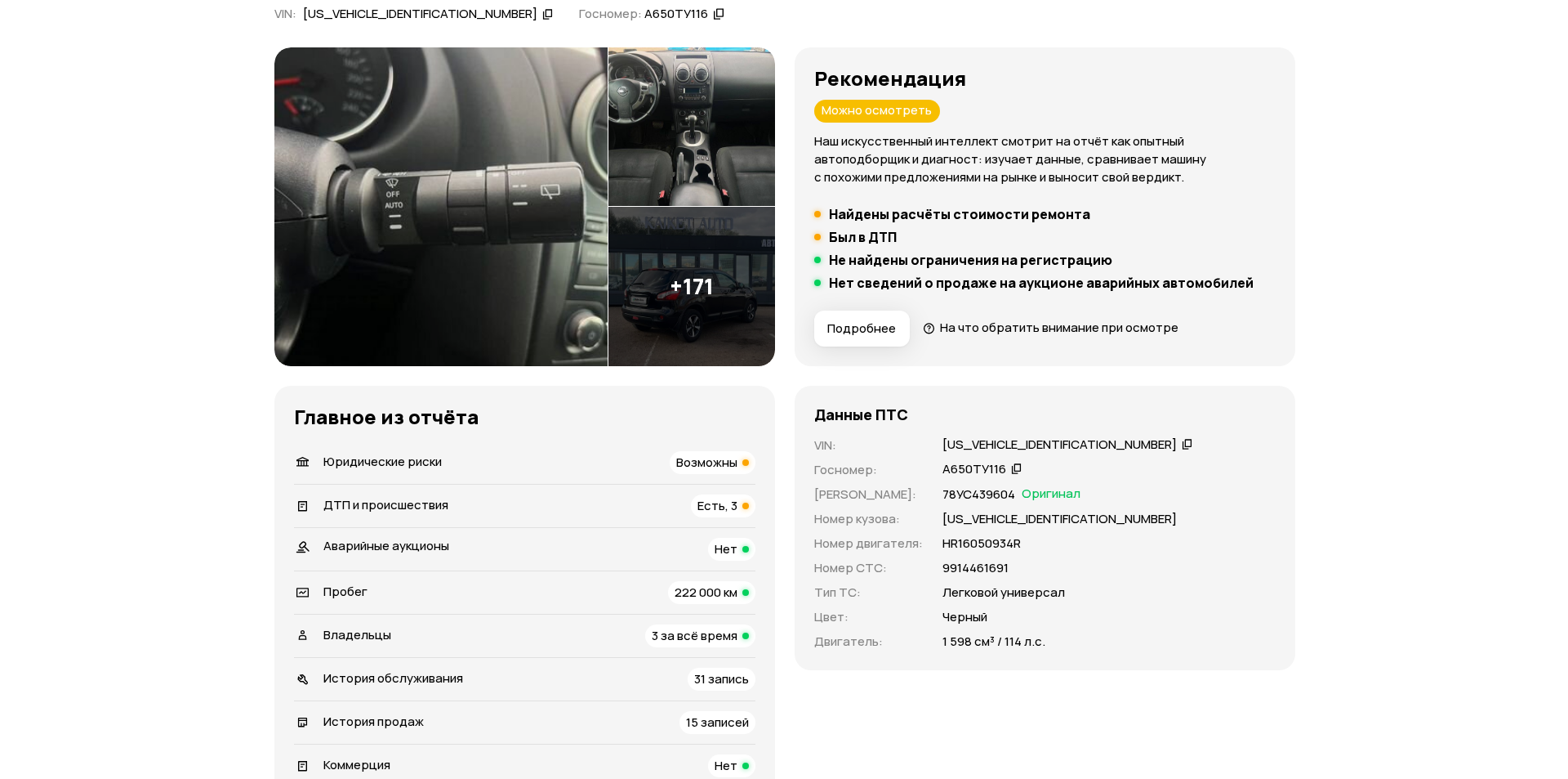
scroll to position [143, 0]
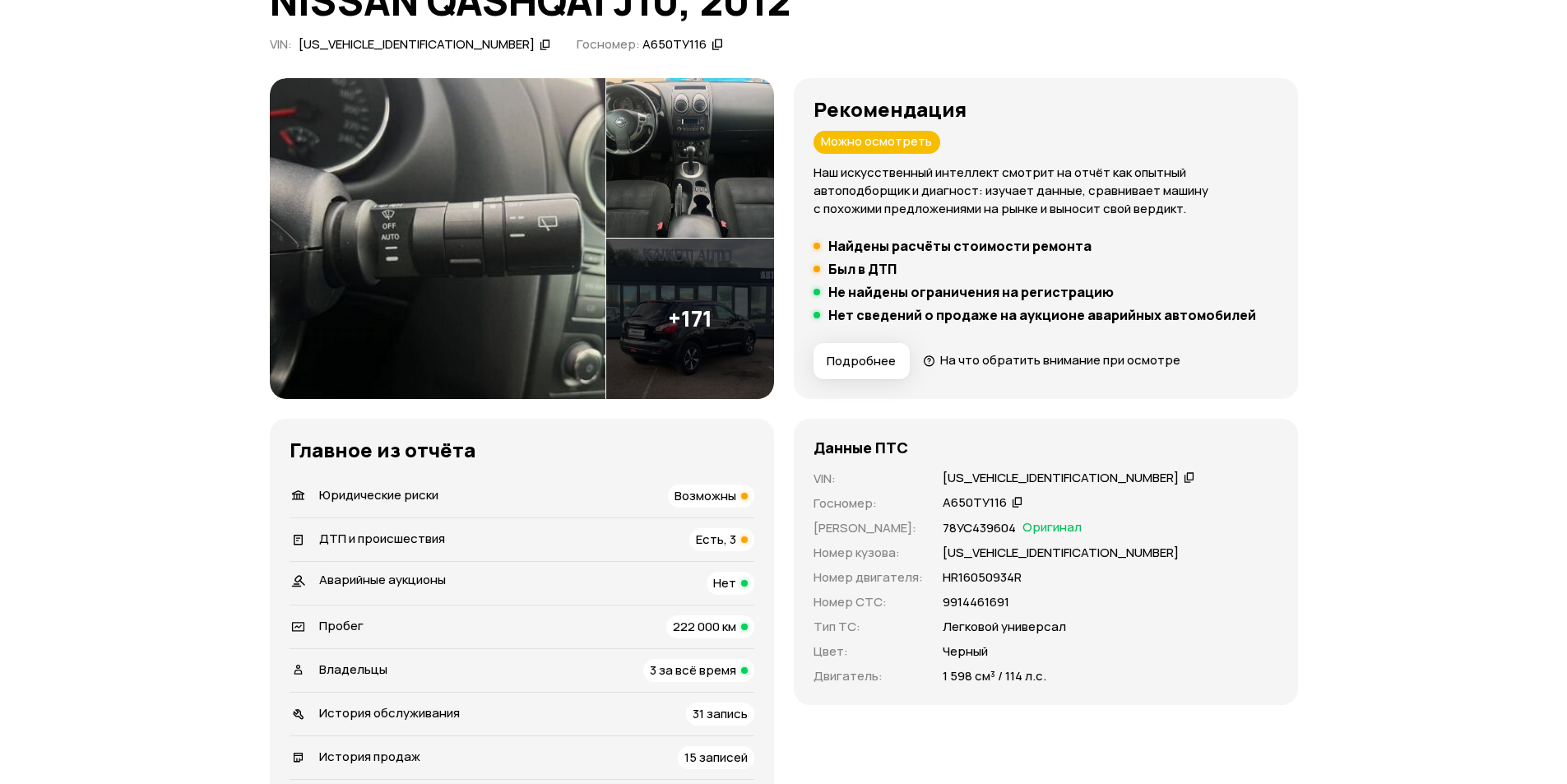
drag, startPoint x: 657, startPoint y: 286, endPoint x: 662, endPoint y: 278, distance: 9.4
click at [660, 286] on img at bounding box center [690, 318] width 168 height 161
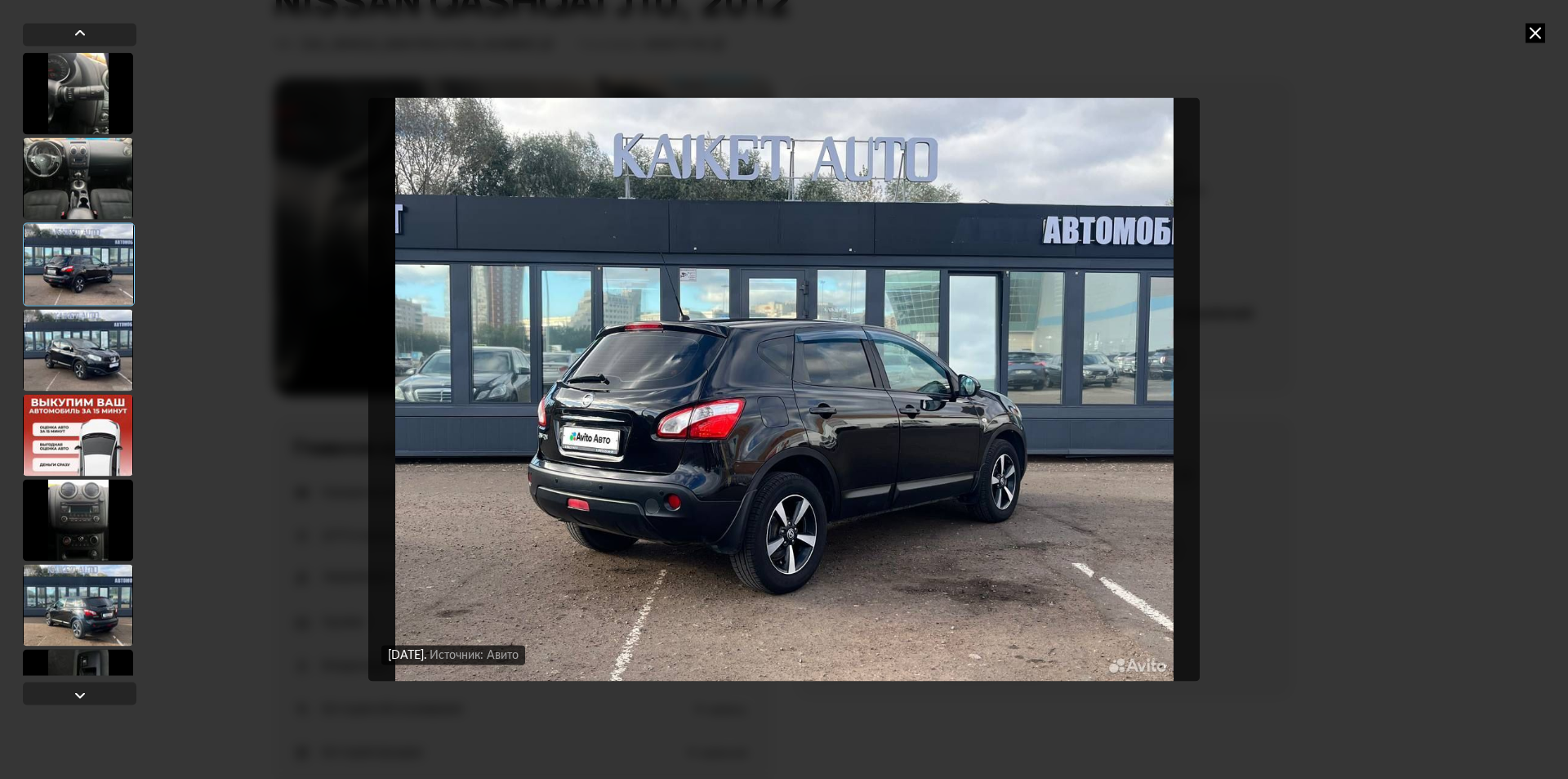
click at [70, 170] on div at bounding box center [78, 179] width 111 height 82
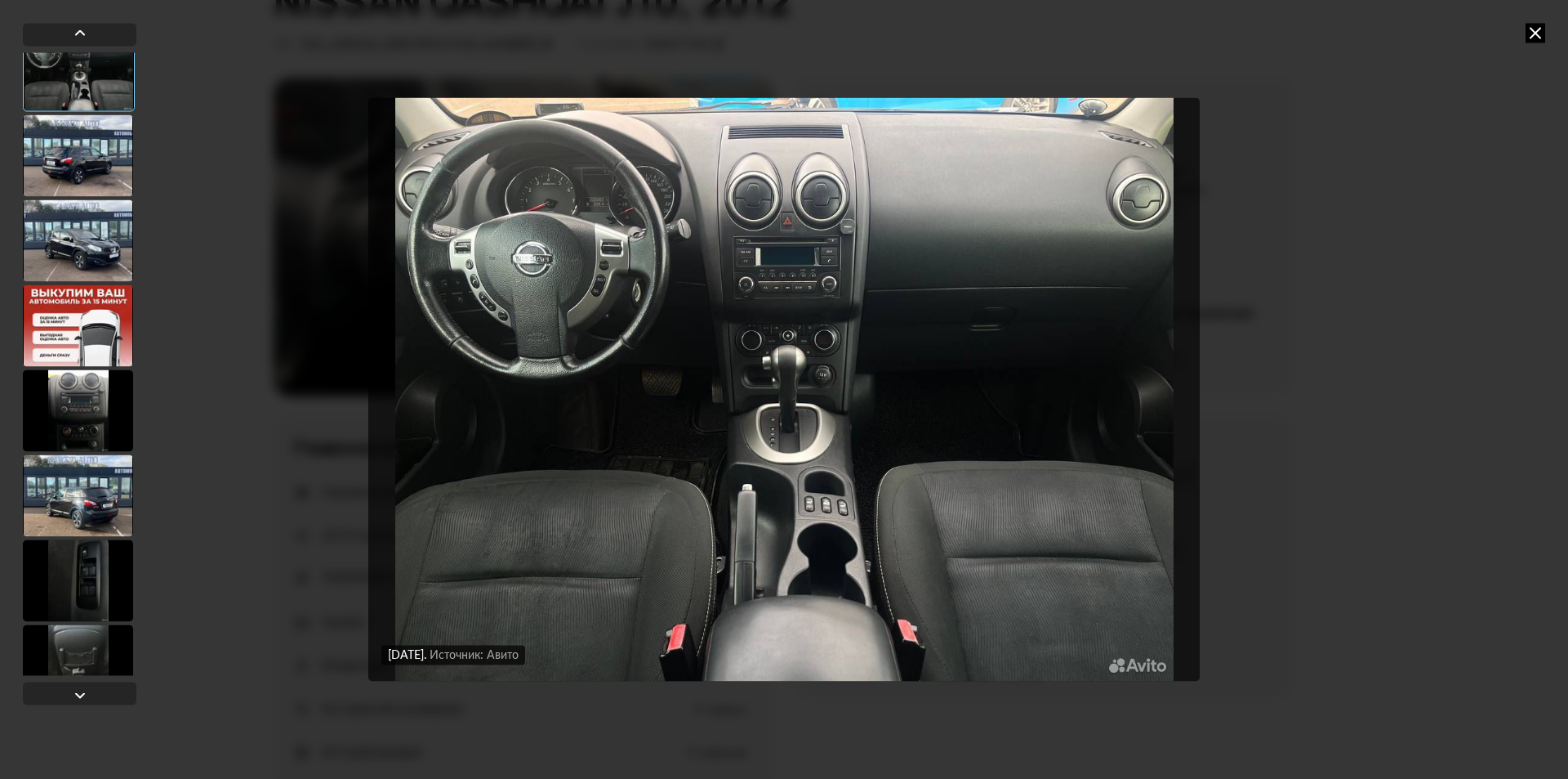
scroll to position [245, 0]
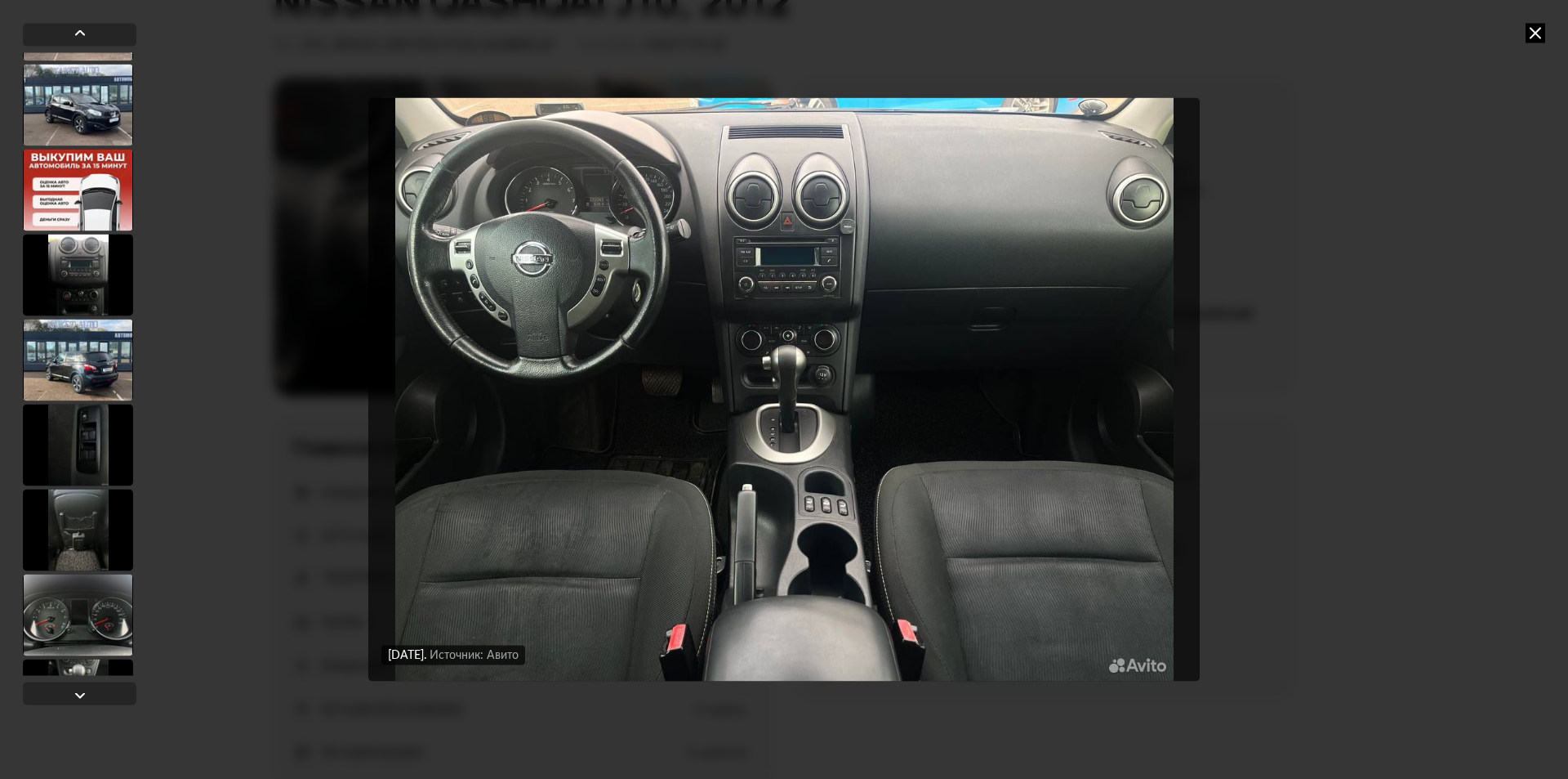
click at [88, 265] on div at bounding box center [78, 274] width 111 height 82
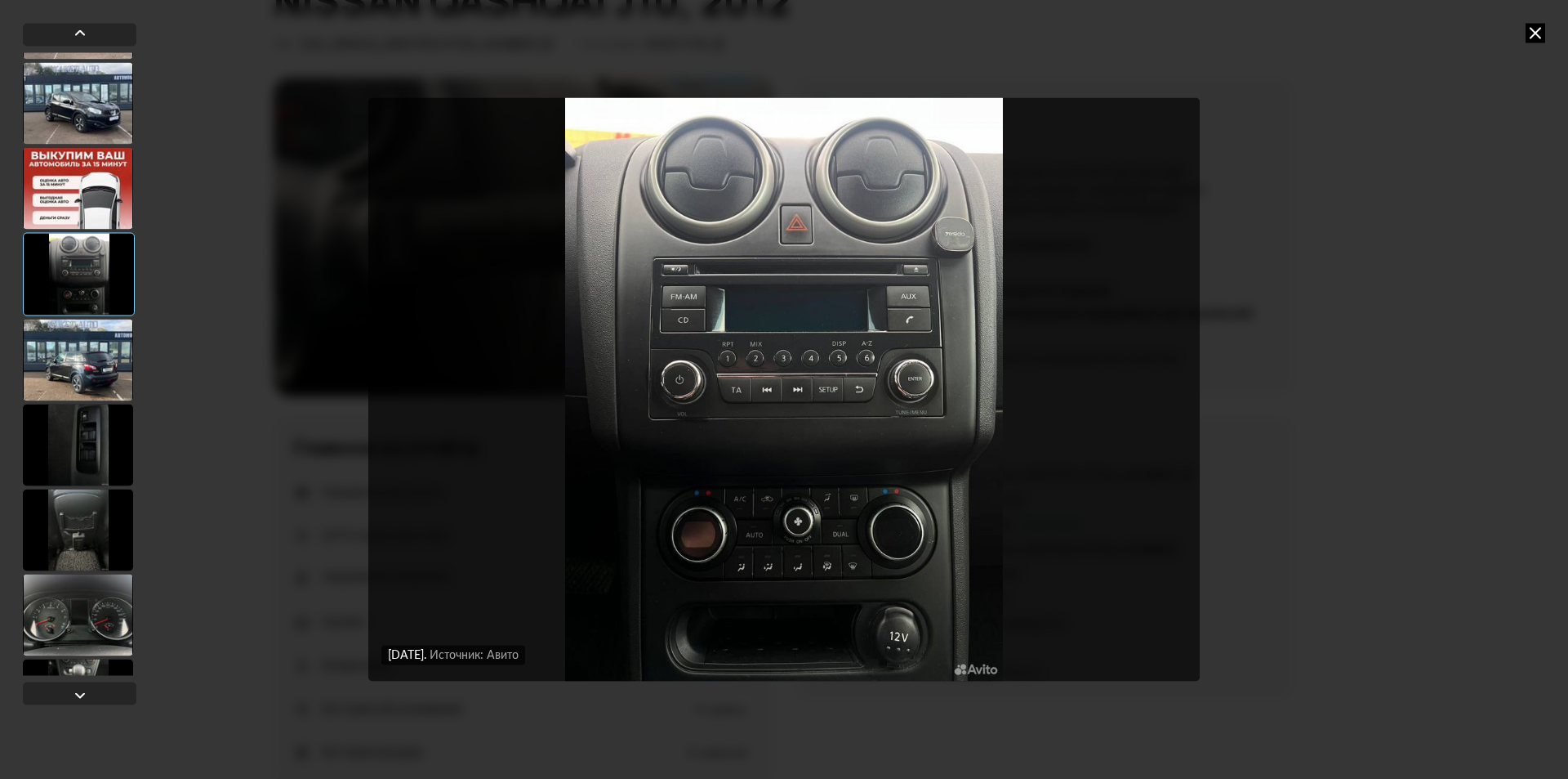
scroll to position [243, 0]
click at [69, 457] on div at bounding box center [78, 446] width 111 height 82
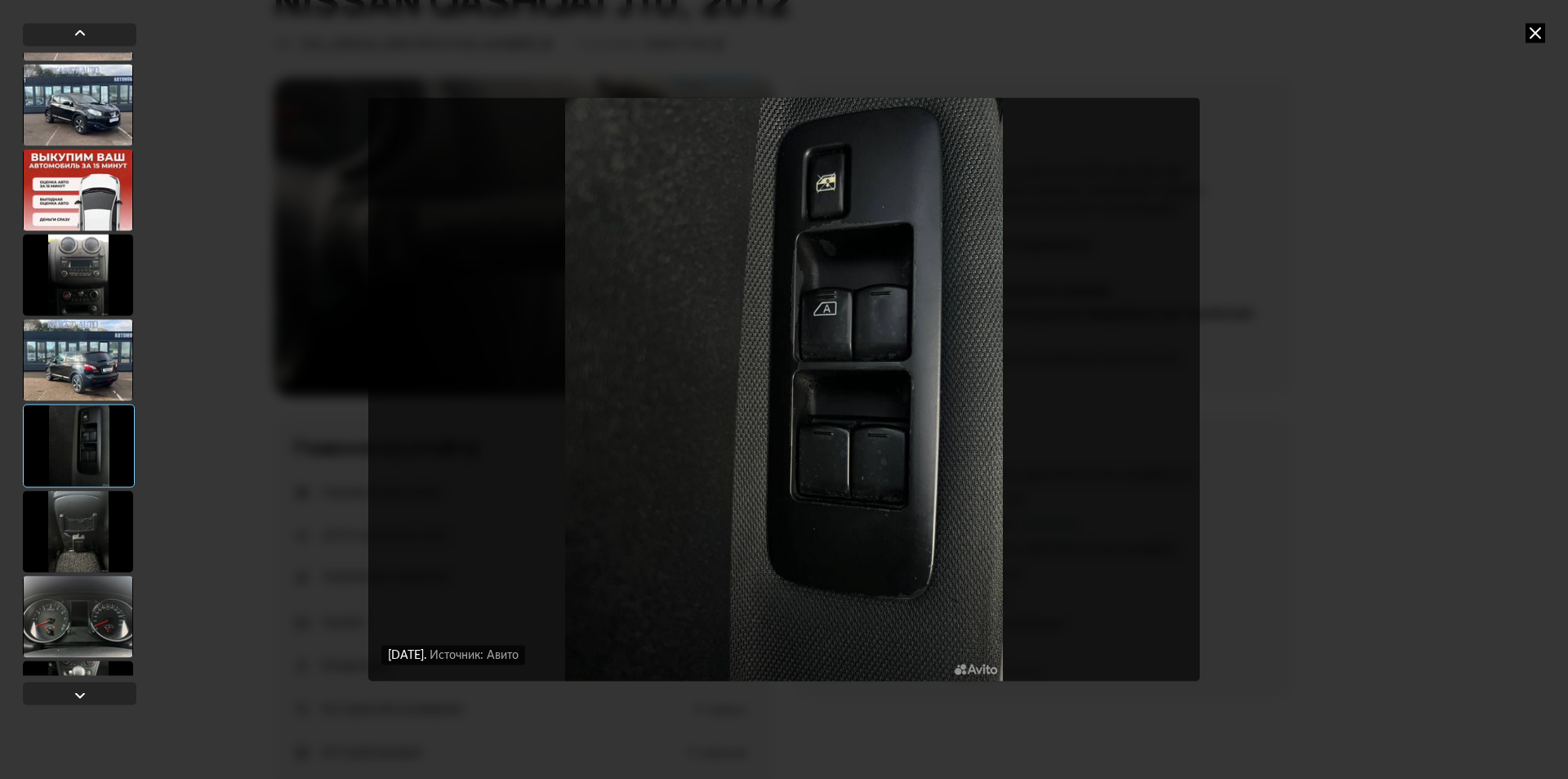
click at [74, 537] on div at bounding box center [78, 532] width 111 height 82
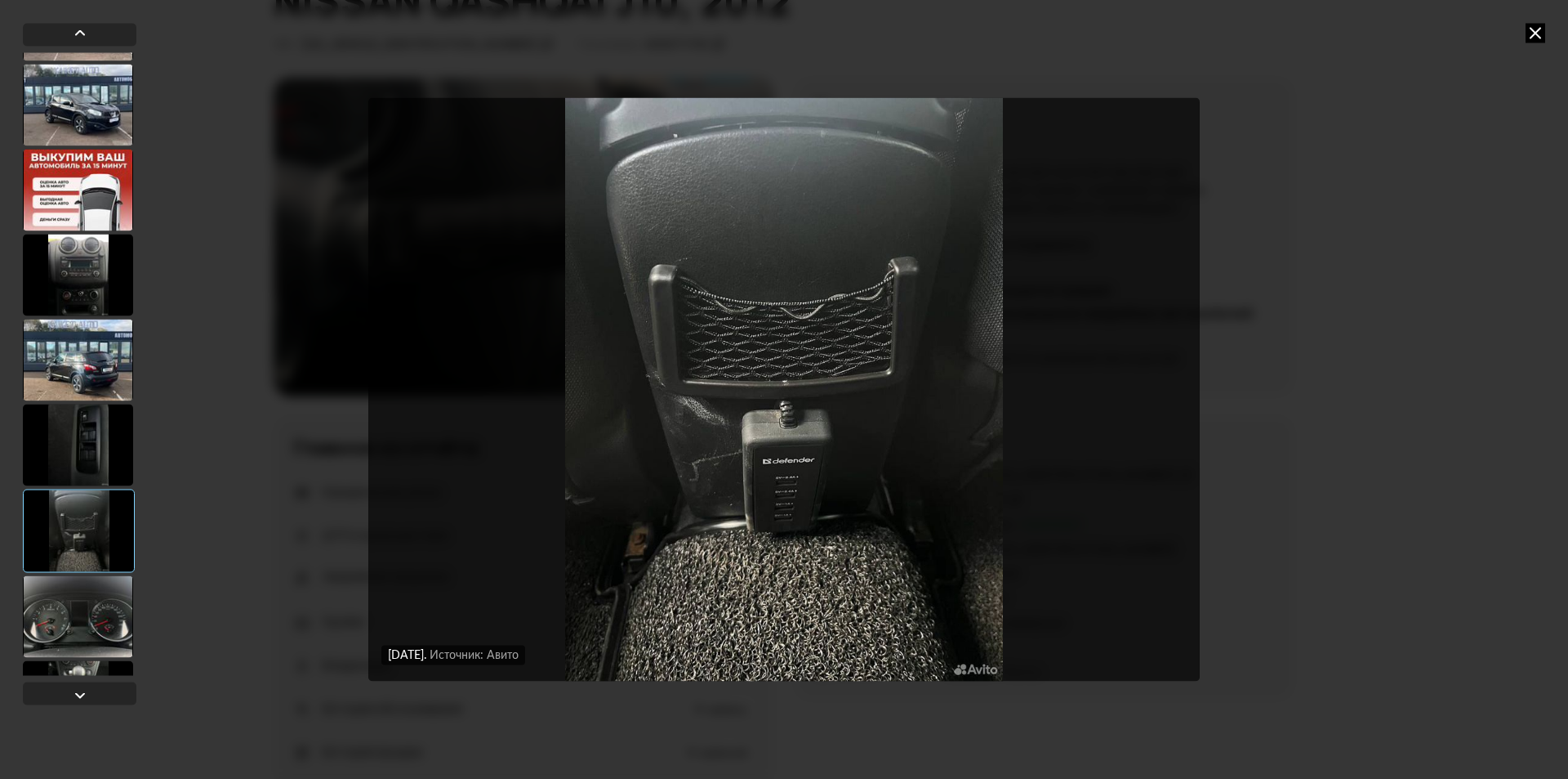
click at [48, 623] on div at bounding box center [78, 616] width 111 height 82
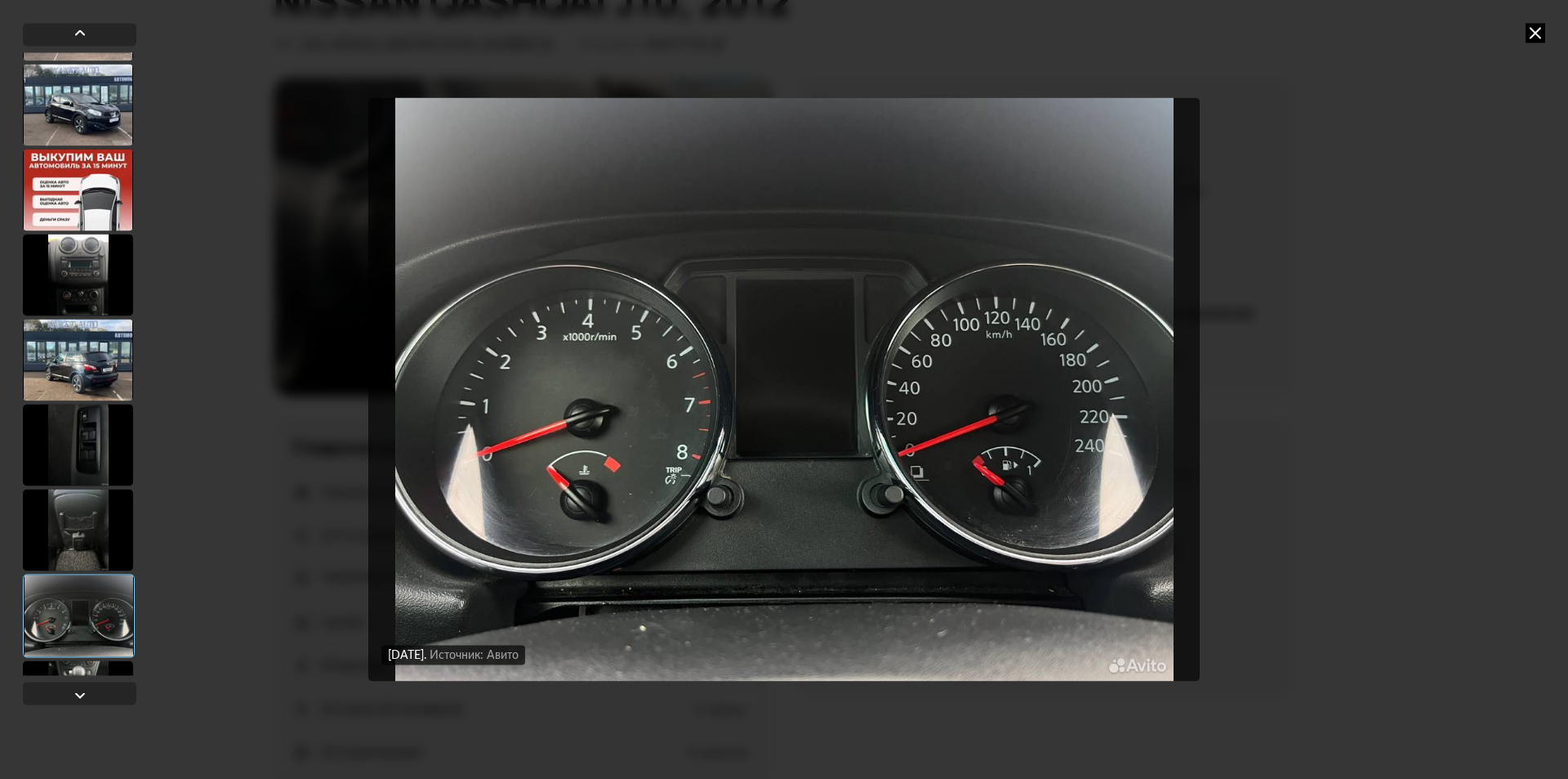
scroll to position [489, 0]
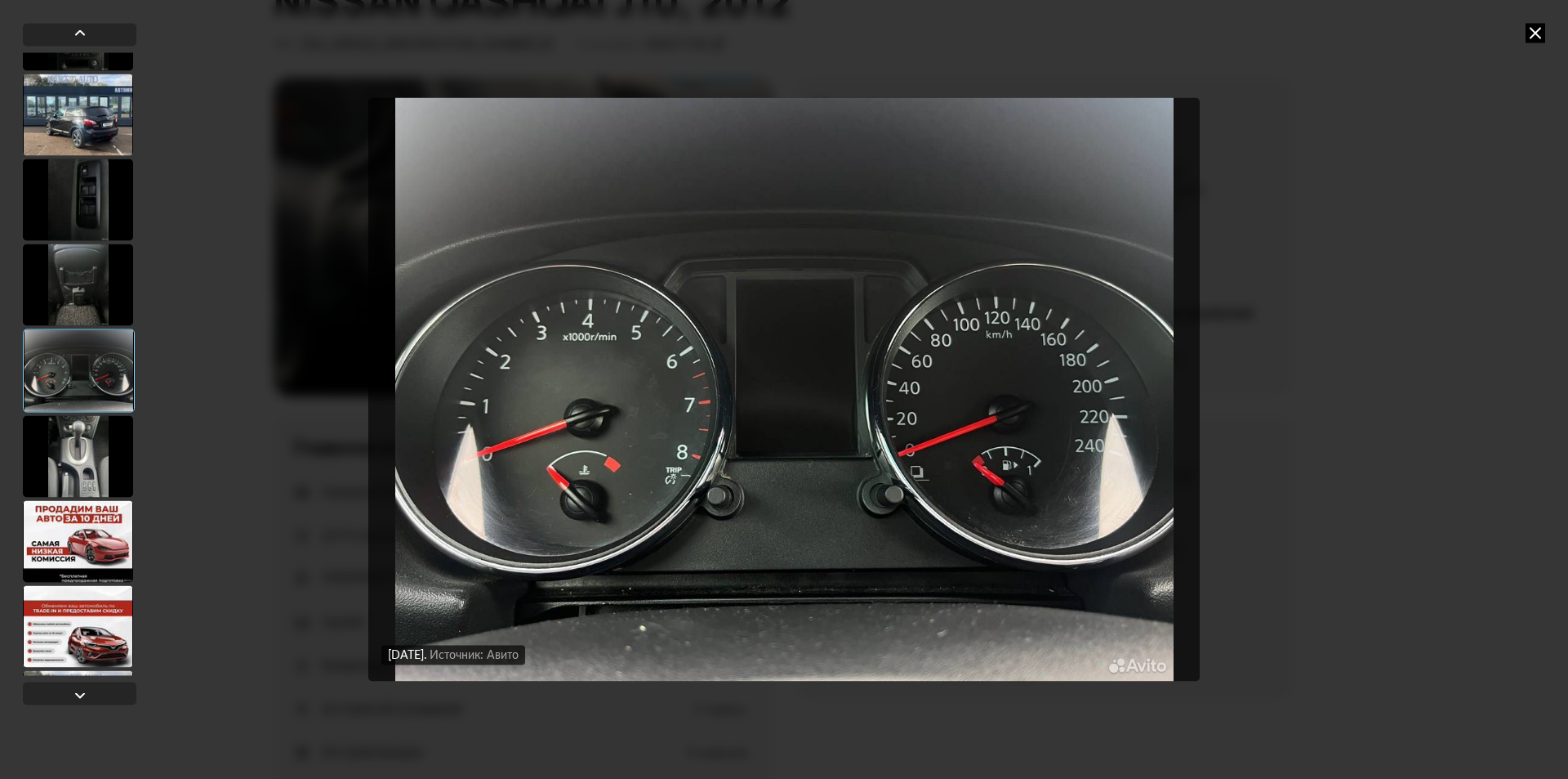
click at [52, 447] on div at bounding box center [78, 456] width 111 height 82
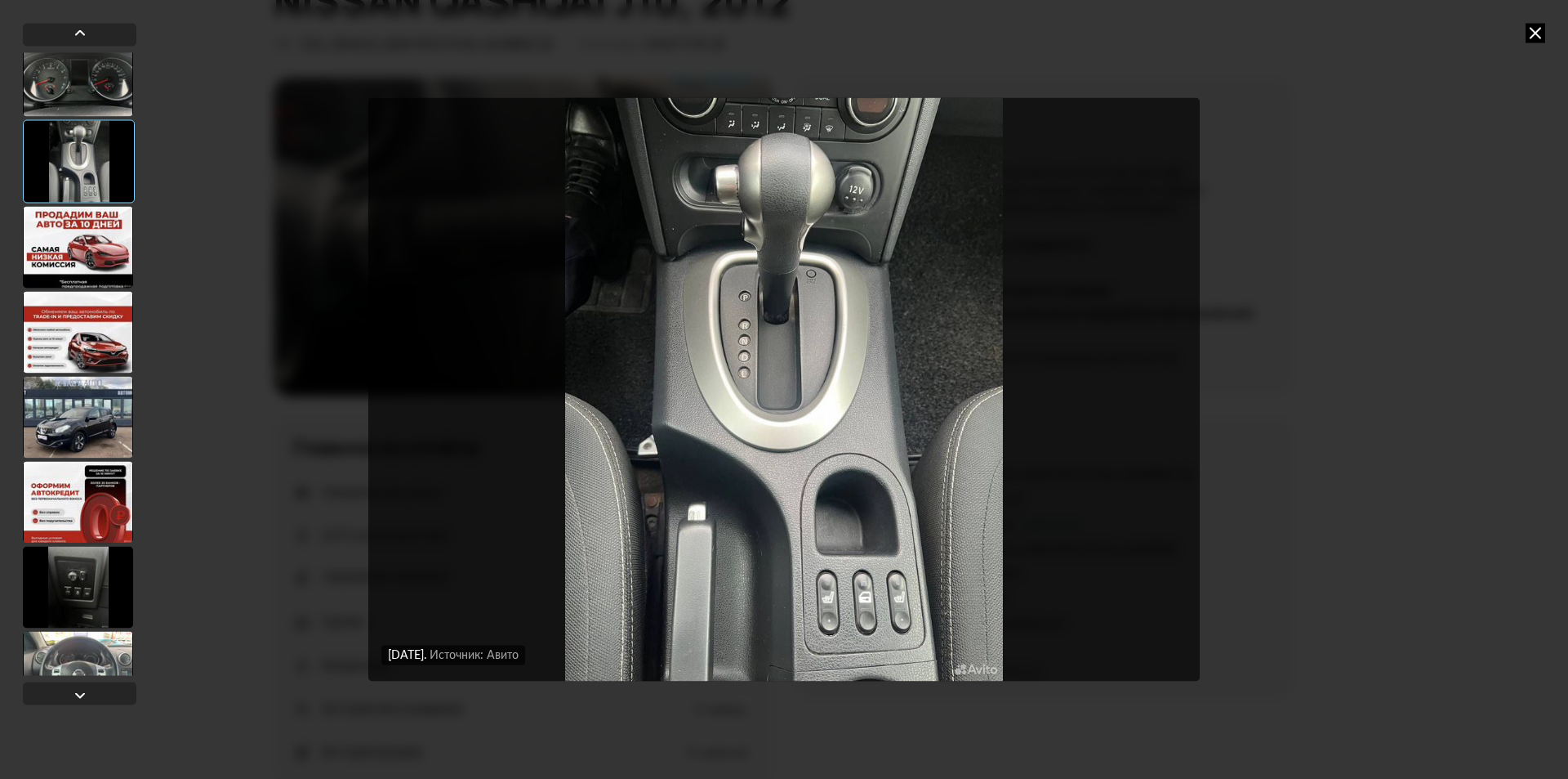
scroll to position [816, 0]
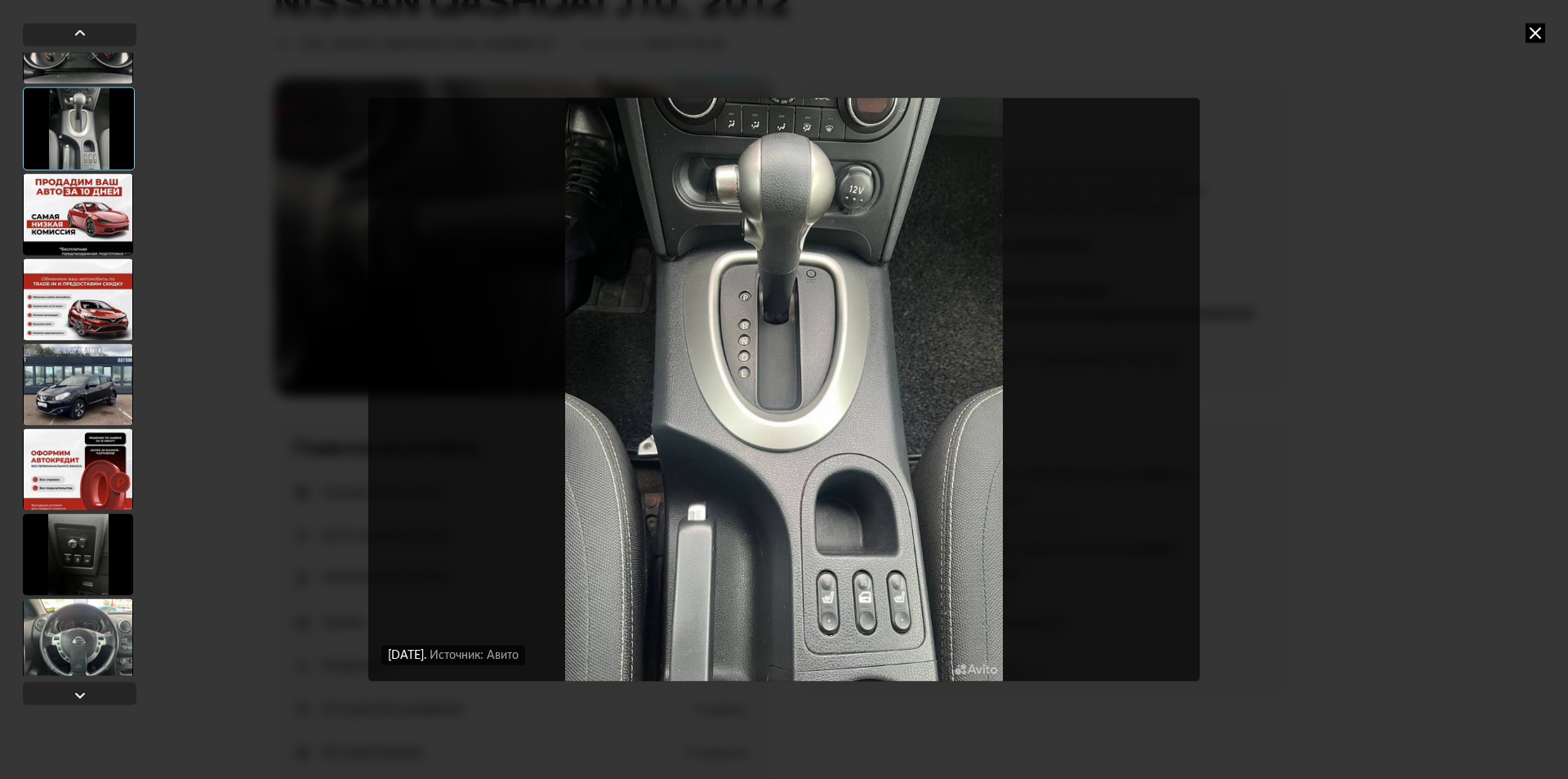
click at [37, 388] on div at bounding box center [78, 384] width 111 height 82
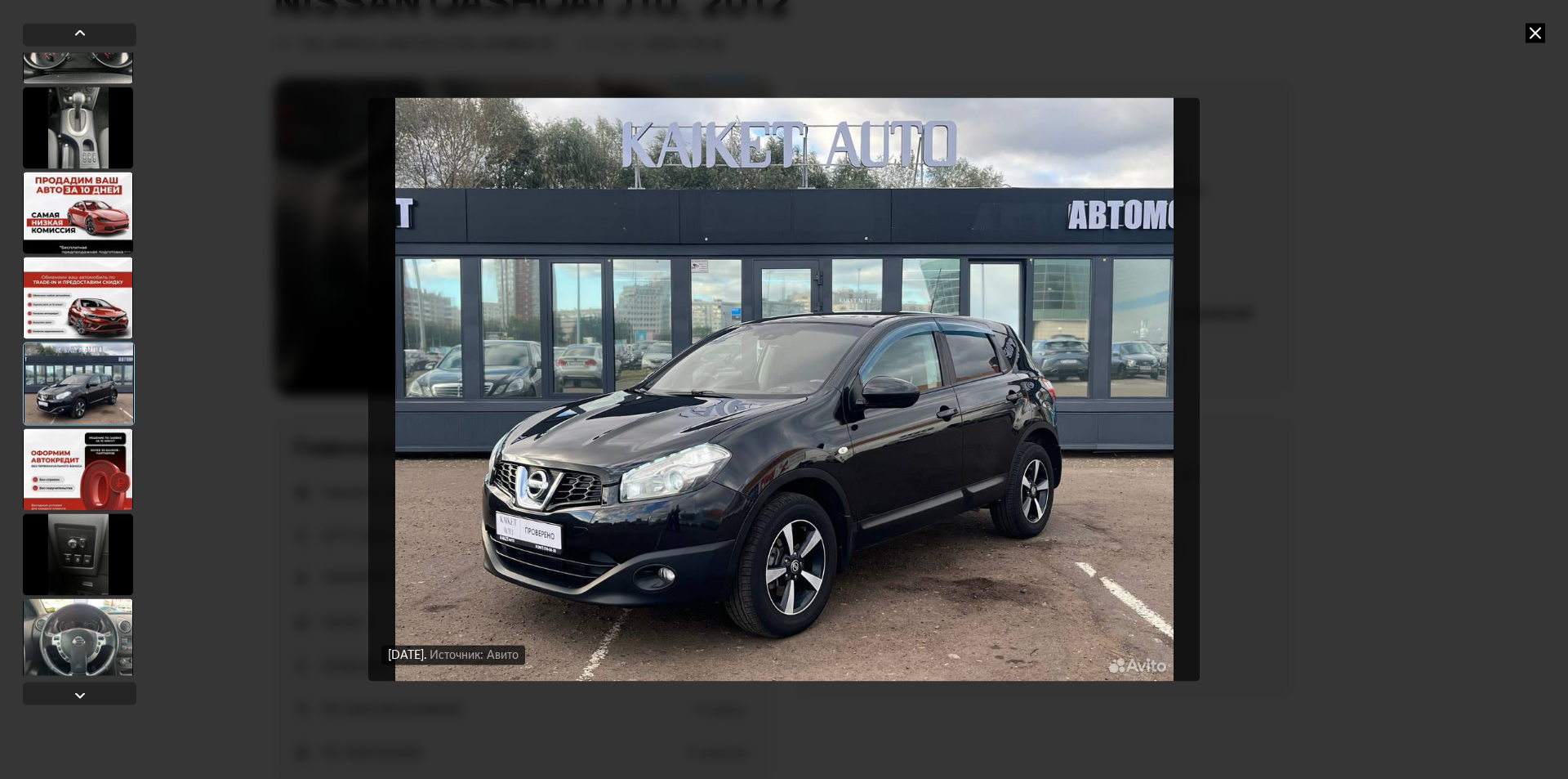
click at [61, 143] on div at bounding box center [78, 128] width 111 height 82
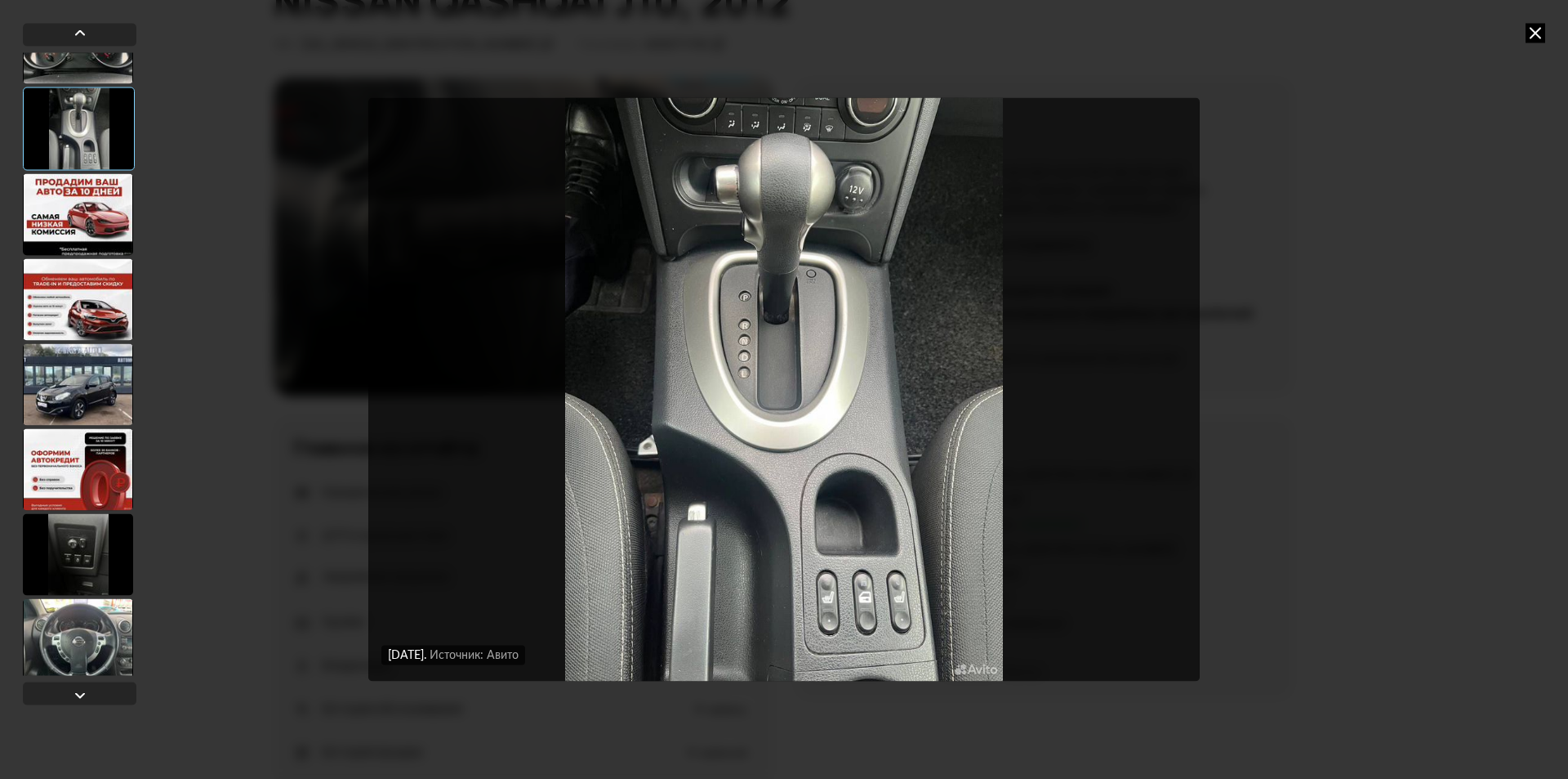
click at [1534, 35] on icon at bounding box center [1535, 33] width 20 height 20
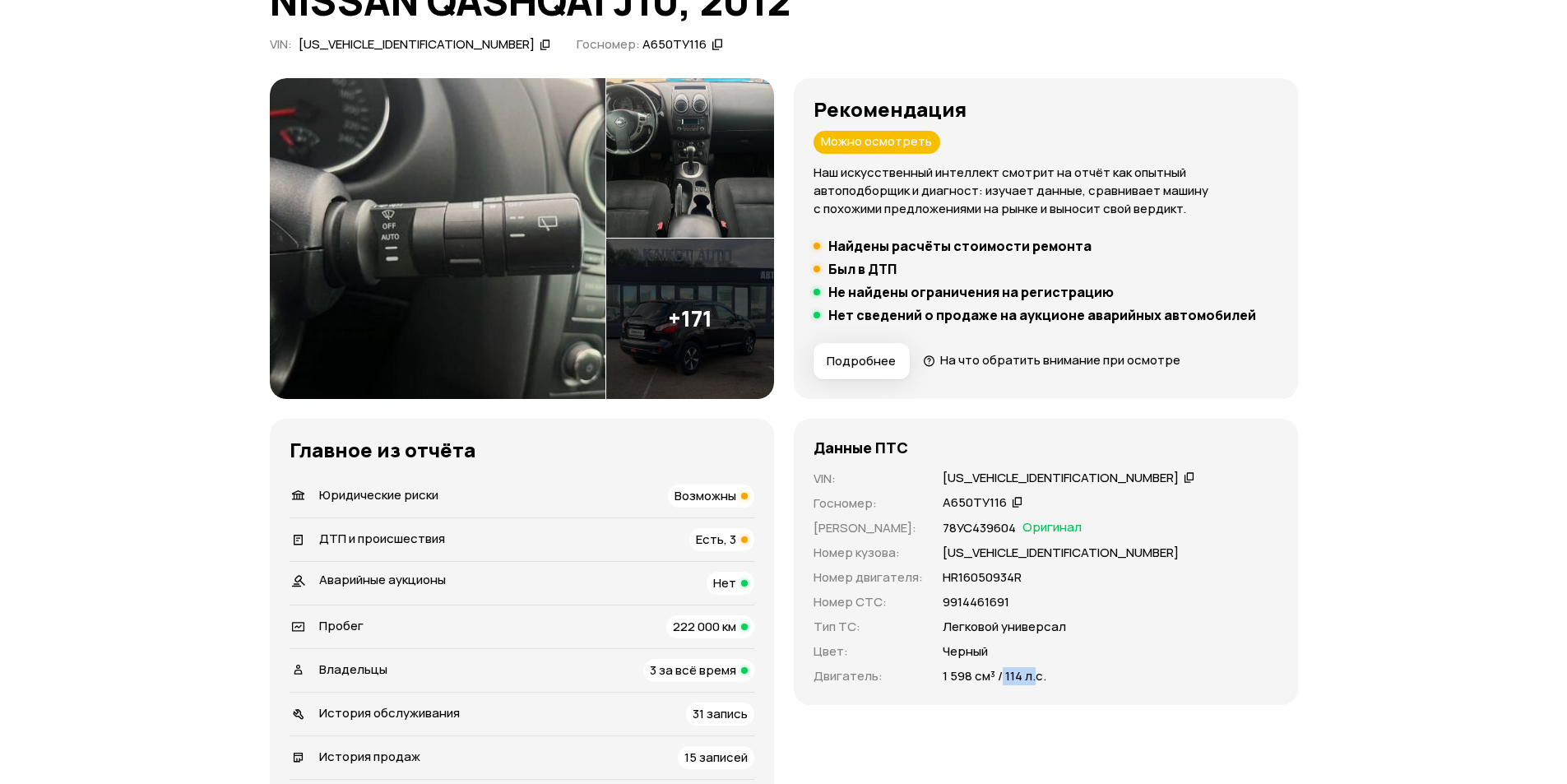
drag, startPoint x: 1029, startPoint y: 671, endPoint x: 1039, endPoint y: 673, distance: 10.2
click at [1039, 673] on div "Данные ПТС VIN : [US_VEHICLE_IDENTIFICATION_NUMBER]   Госномер : А650ТУ116   Но…" at bounding box center [1047, 561] width 505 height 286
click at [697, 316] on img at bounding box center [690, 318] width 168 height 161
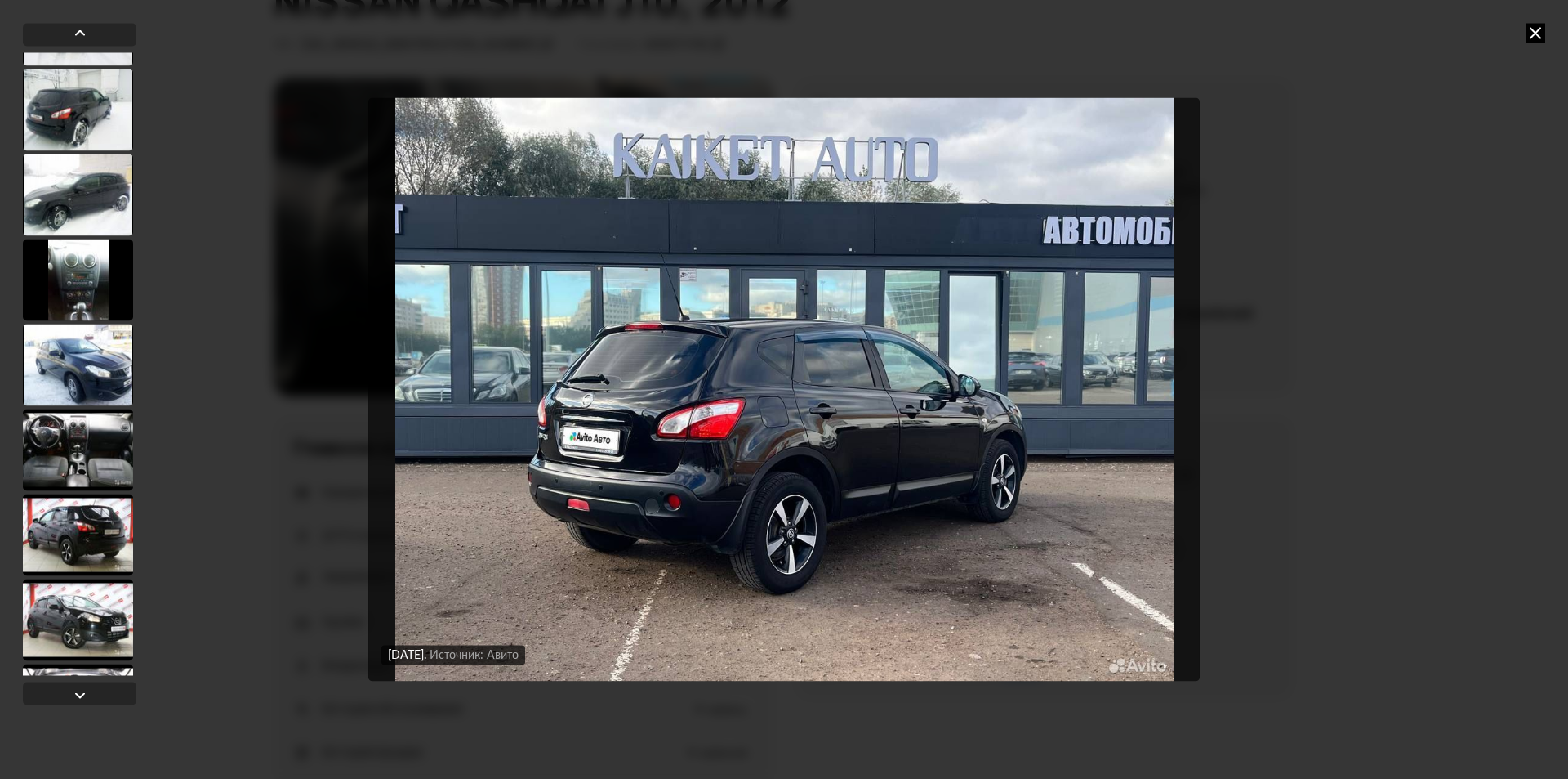
scroll to position [6129, 0]
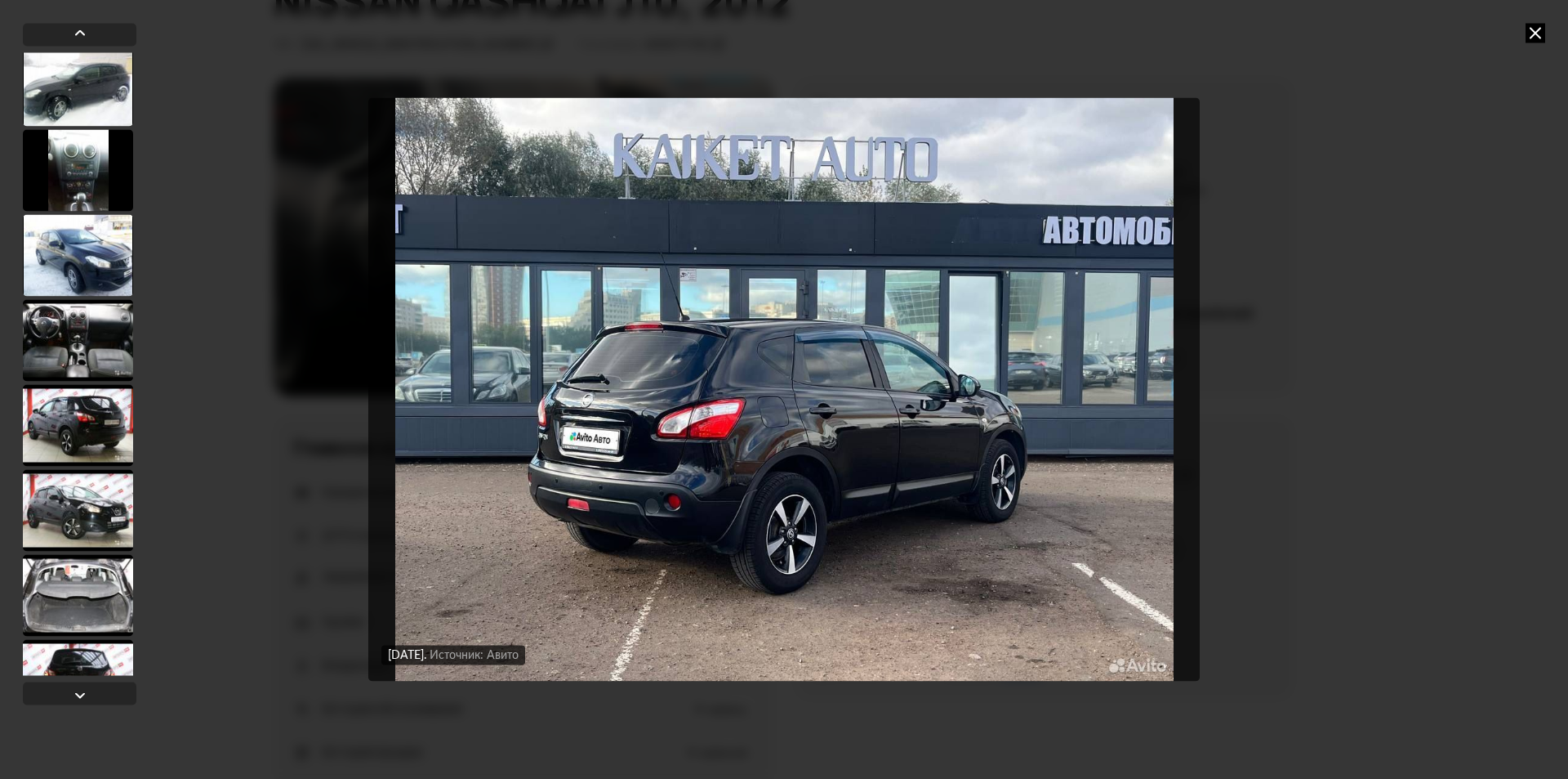
drag, startPoint x: 75, startPoint y: 163, endPoint x: 90, endPoint y: 229, distance: 67.7
click at [75, 161] on div at bounding box center [78, 170] width 111 height 82
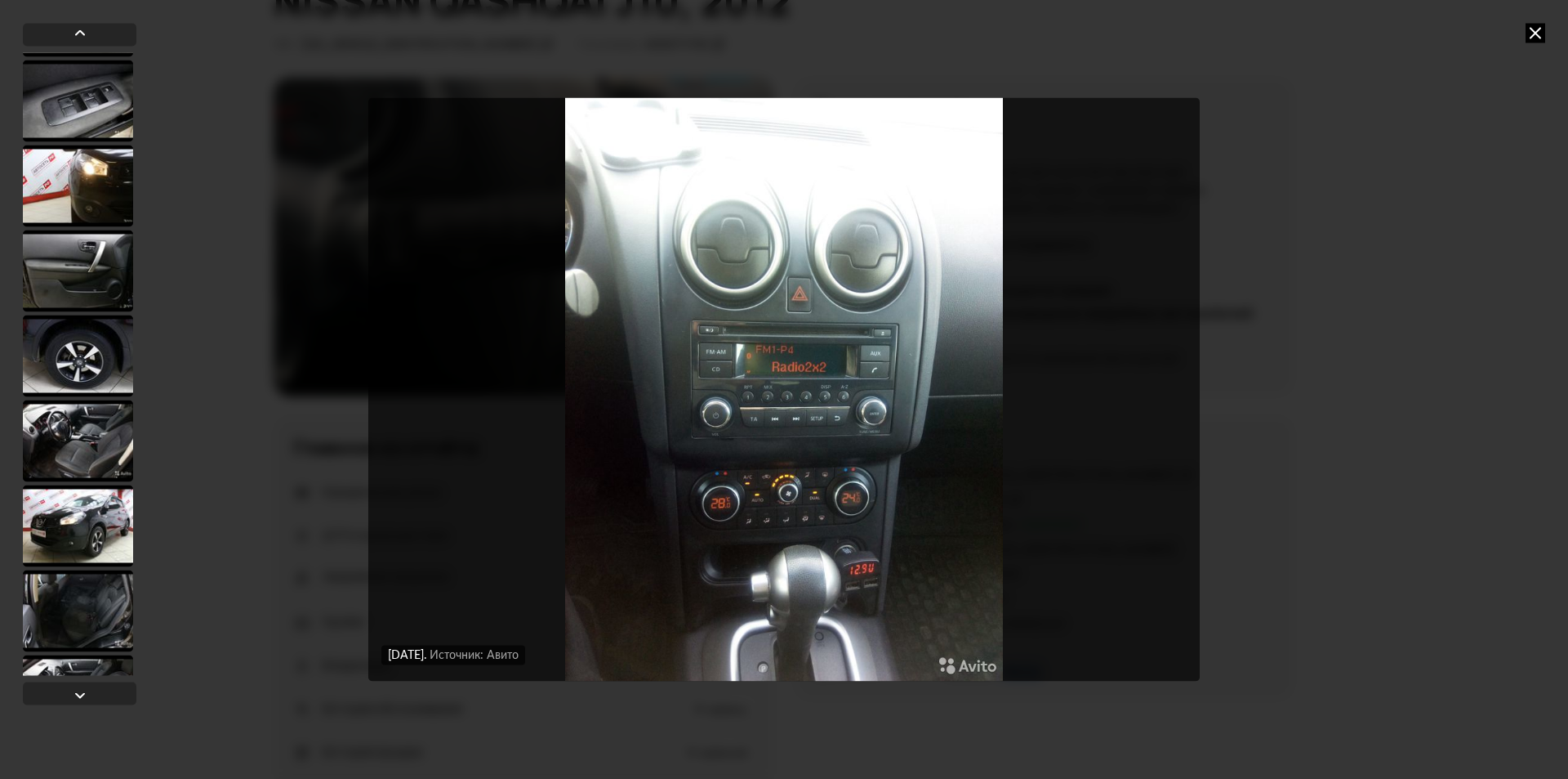
scroll to position [8824, 0]
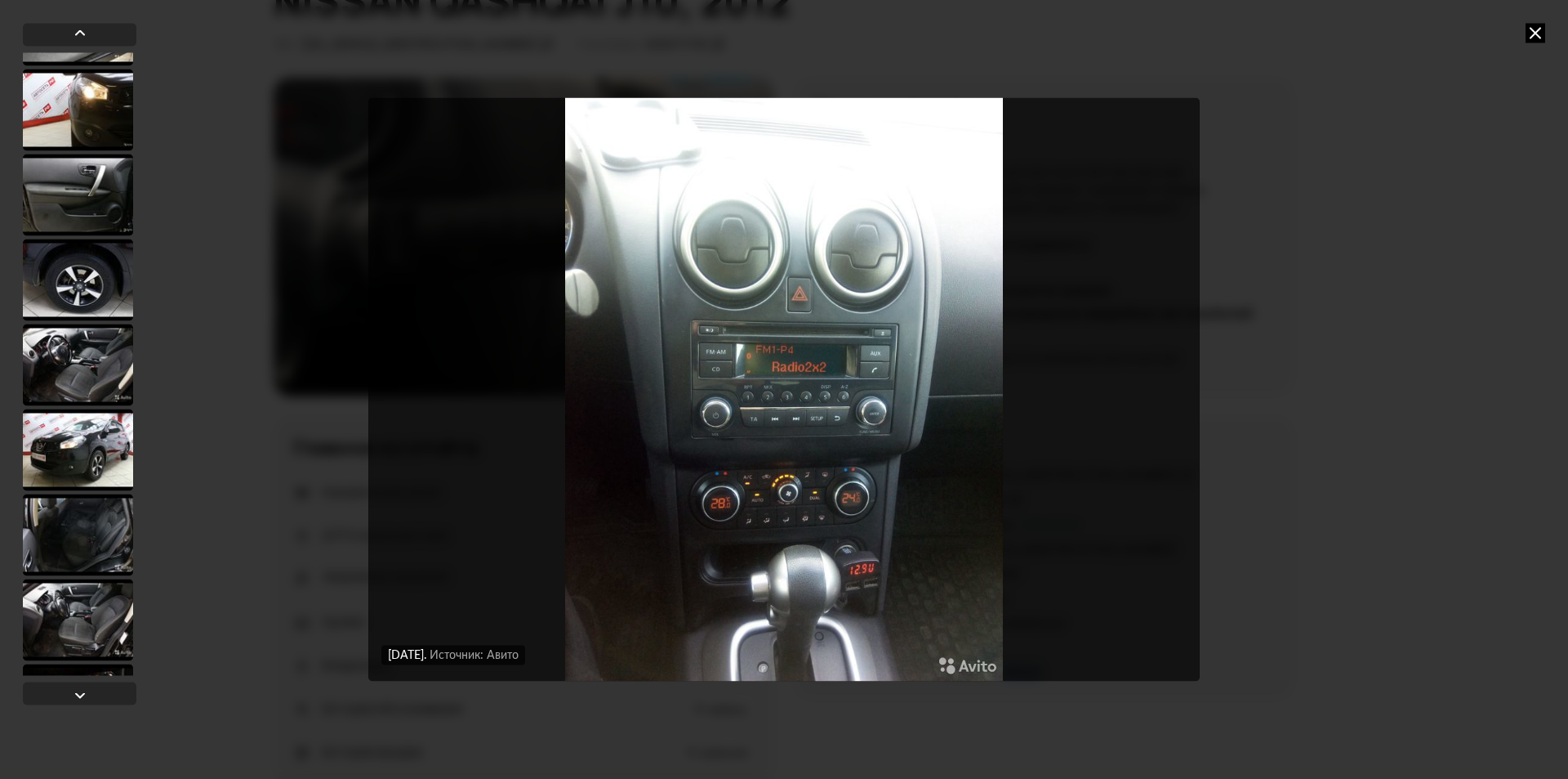
click at [87, 364] on div at bounding box center [78, 365] width 111 height 82
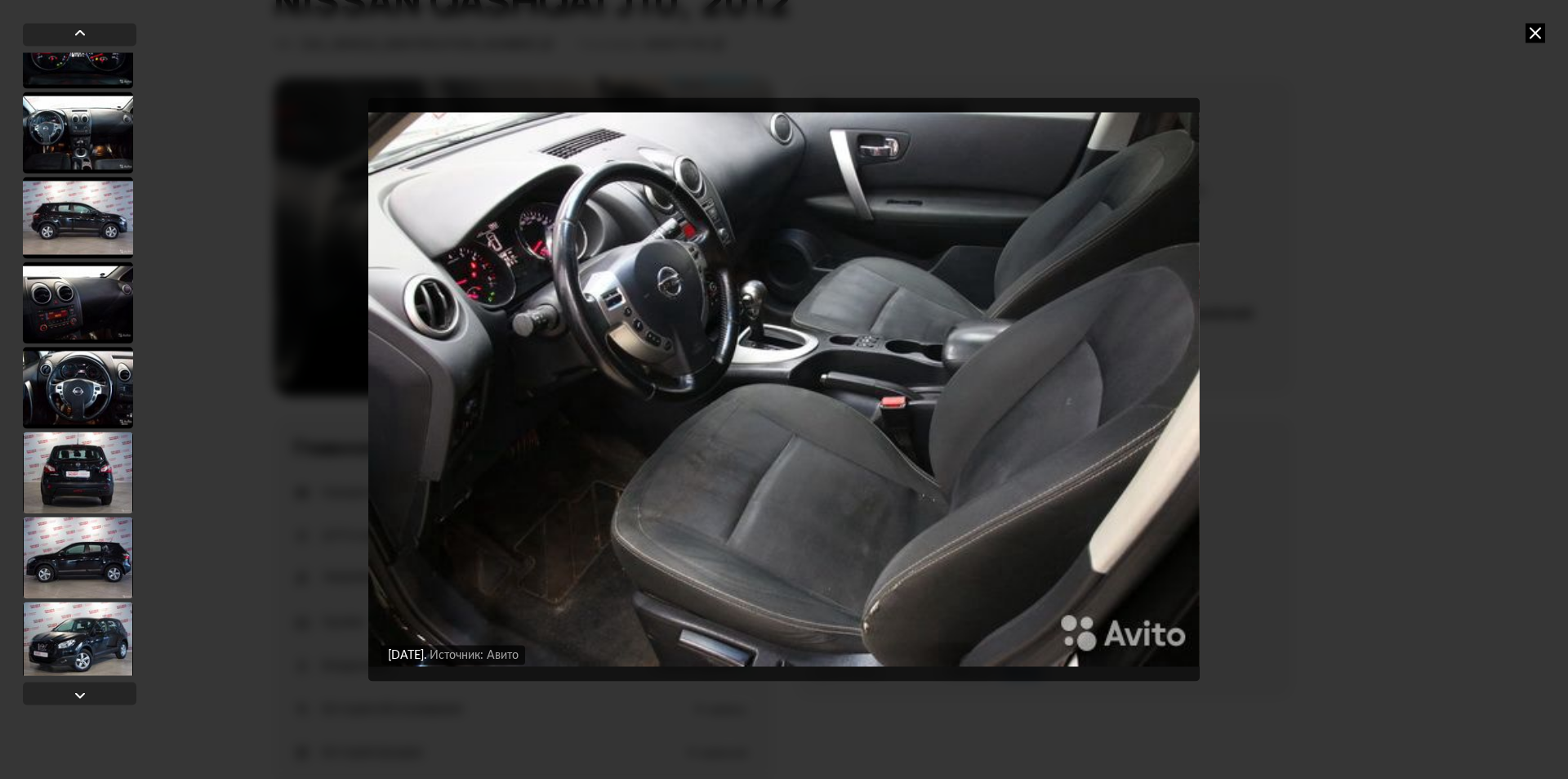
scroll to position [10701, 0]
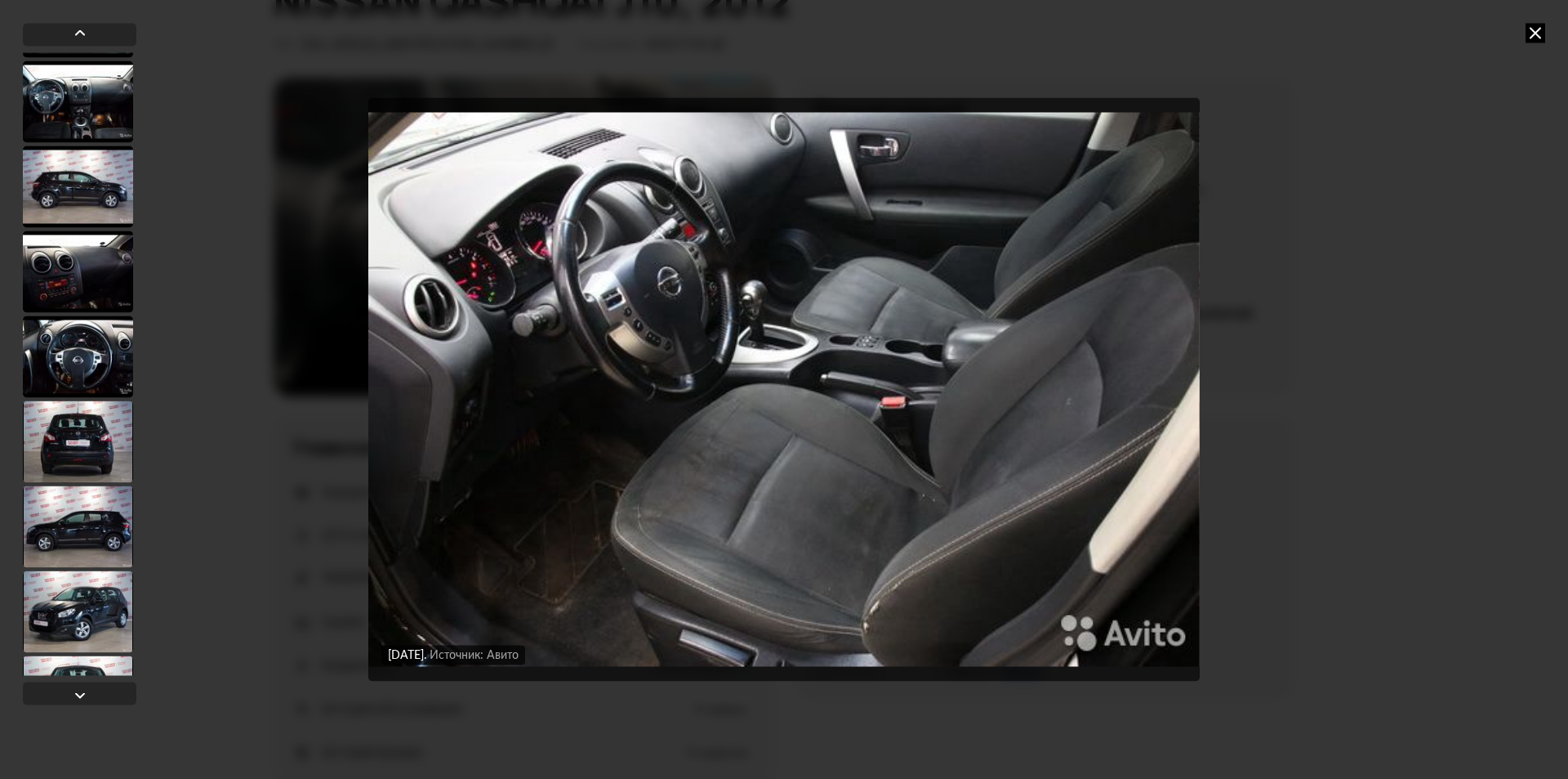
click at [59, 107] on div at bounding box center [78, 102] width 111 height 82
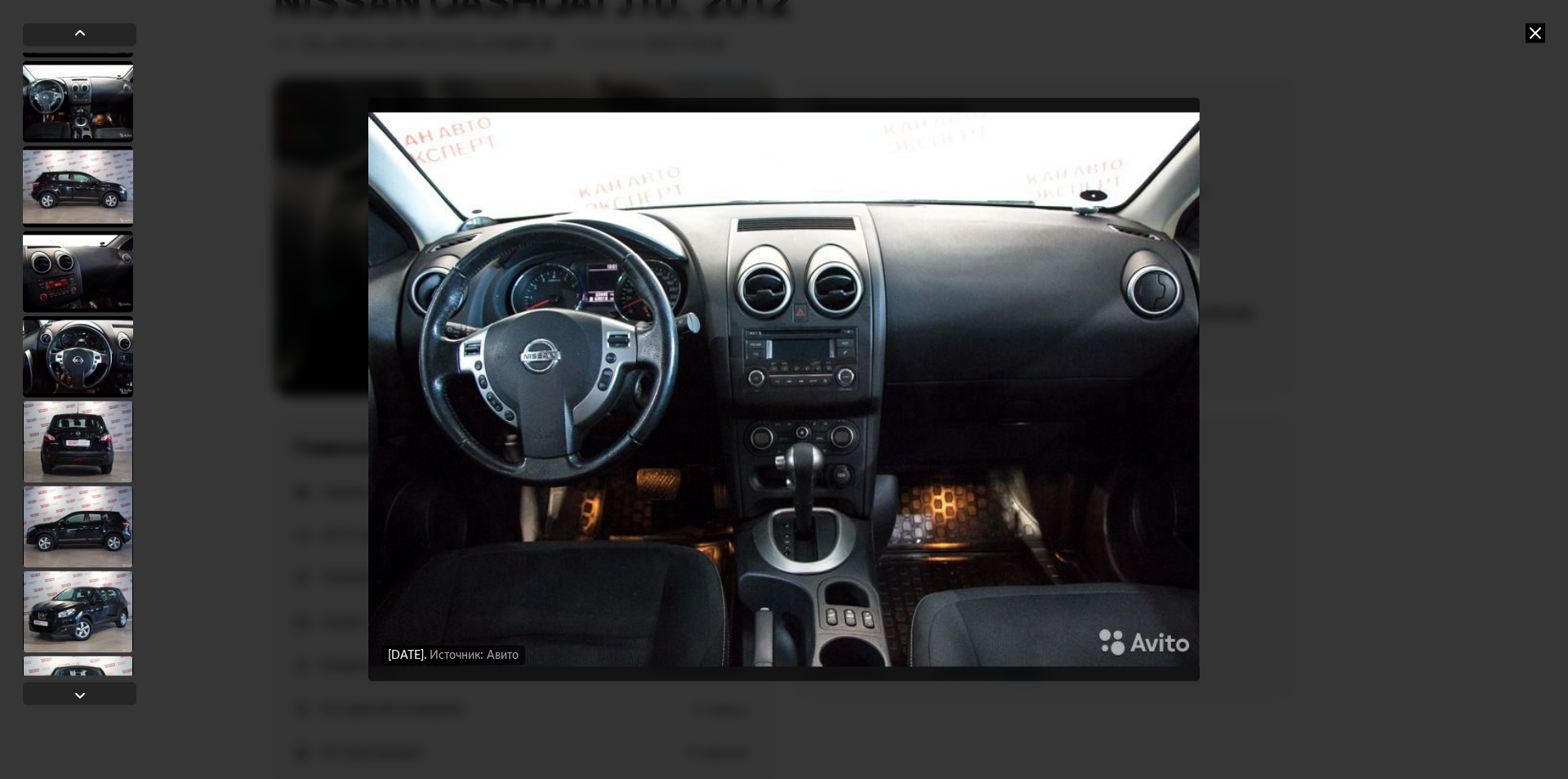
scroll to position [10700, 0]
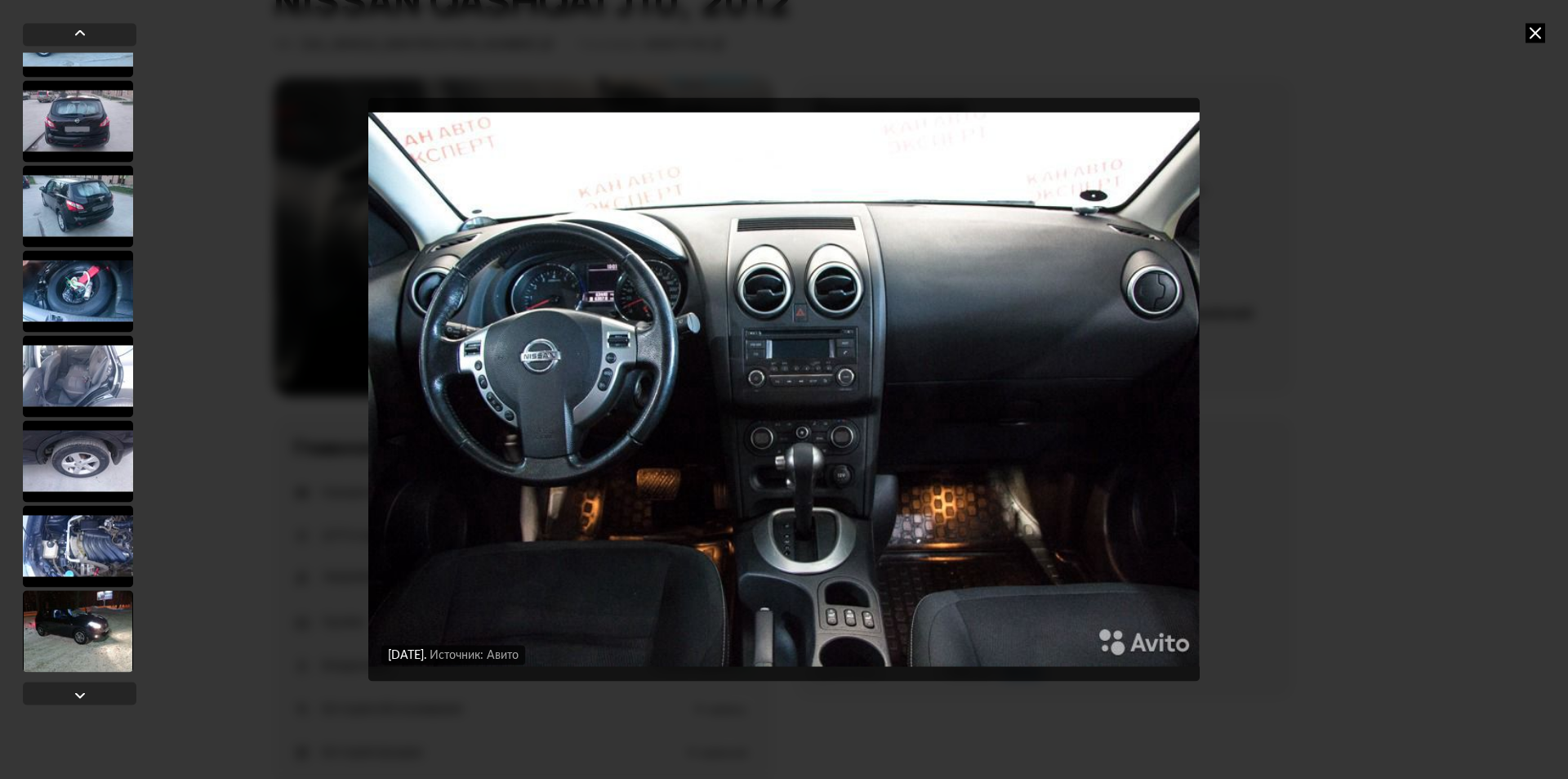
click at [60, 533] on div at bounding box center [78, 546] width 111 height 82
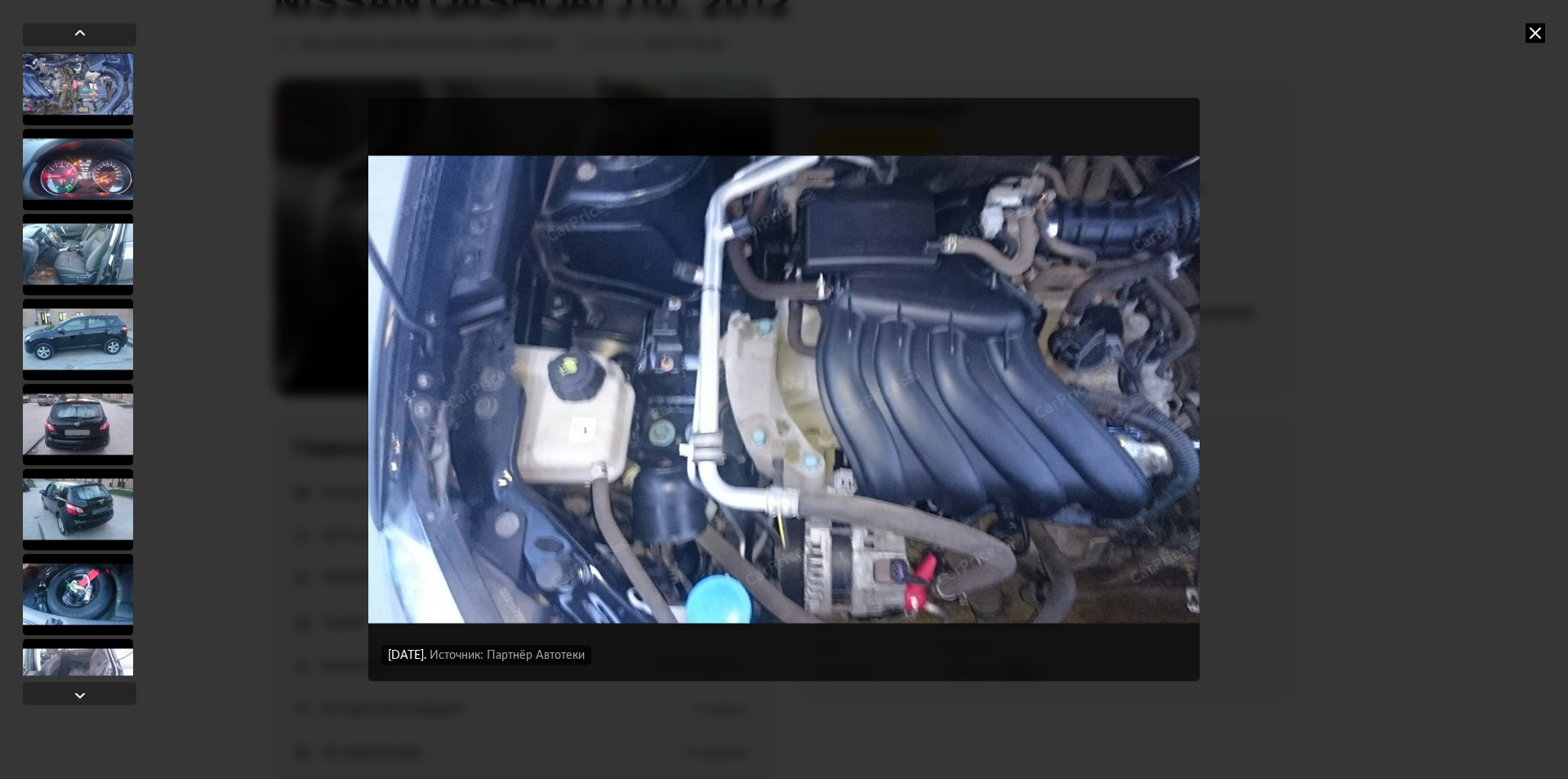
scroll to position [13838, 0]
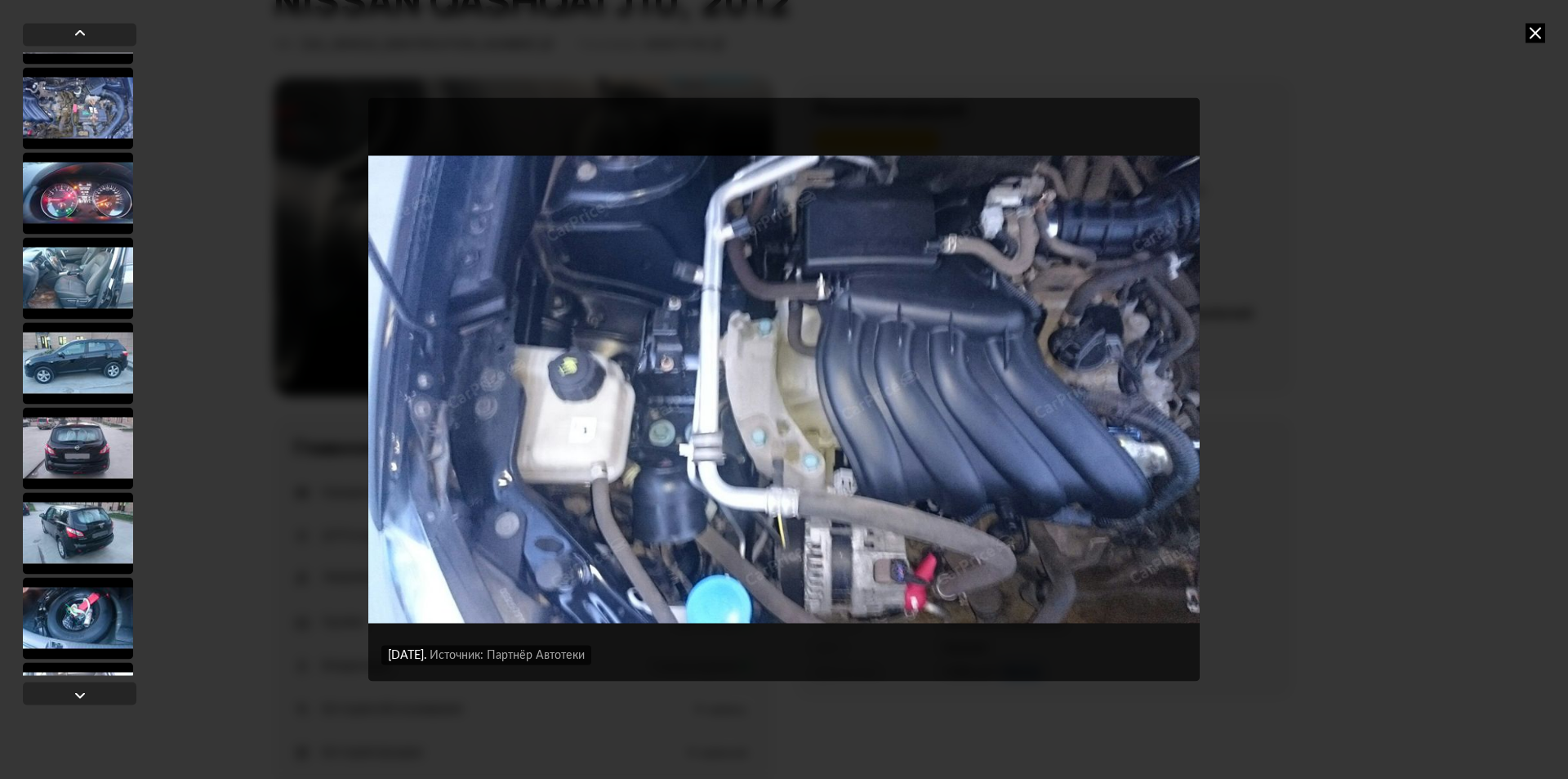
click at [48, 250] on div at bounding box center [78, 278] width 111 height 82
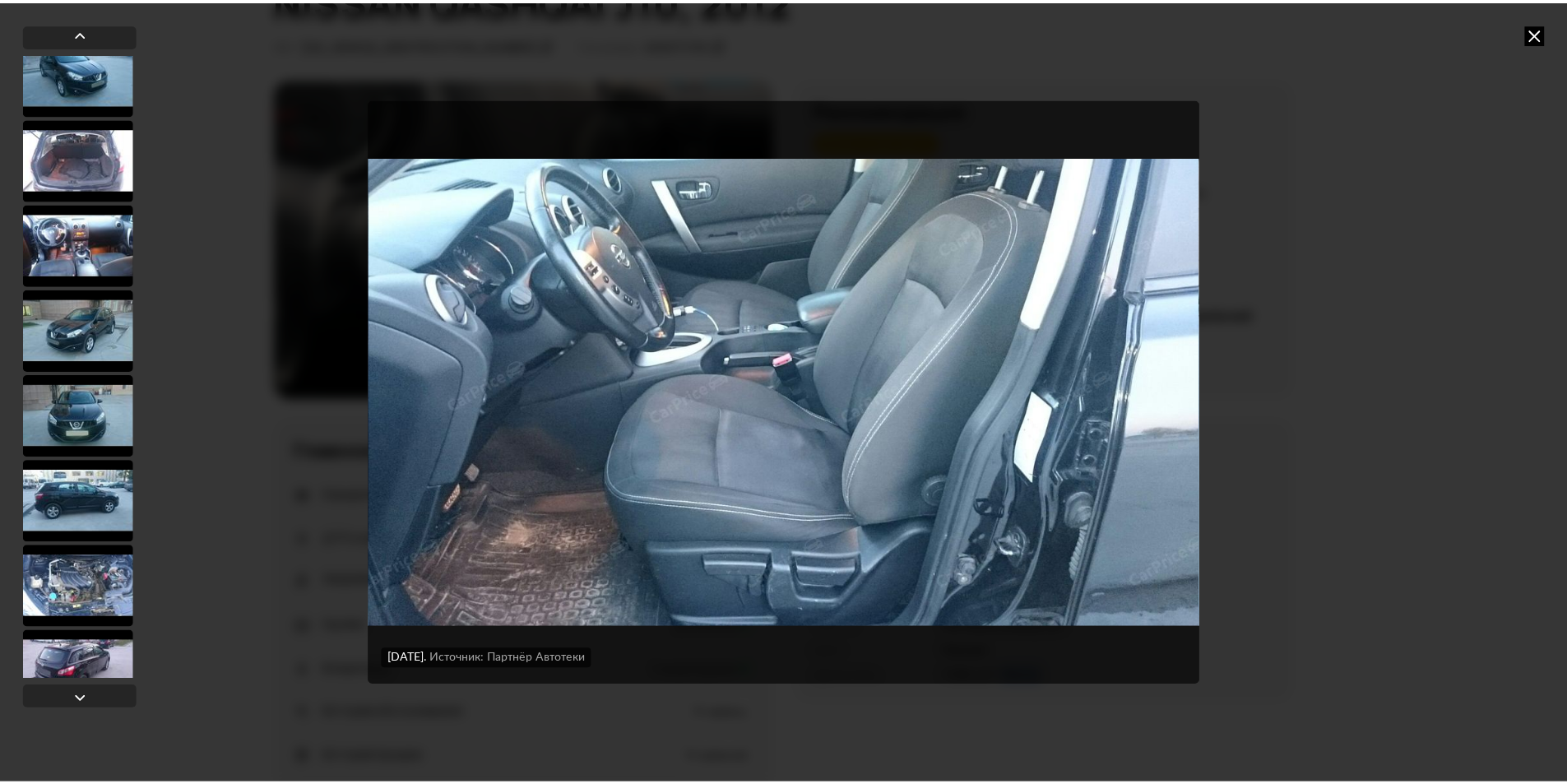
scroll to position [13186, 0]
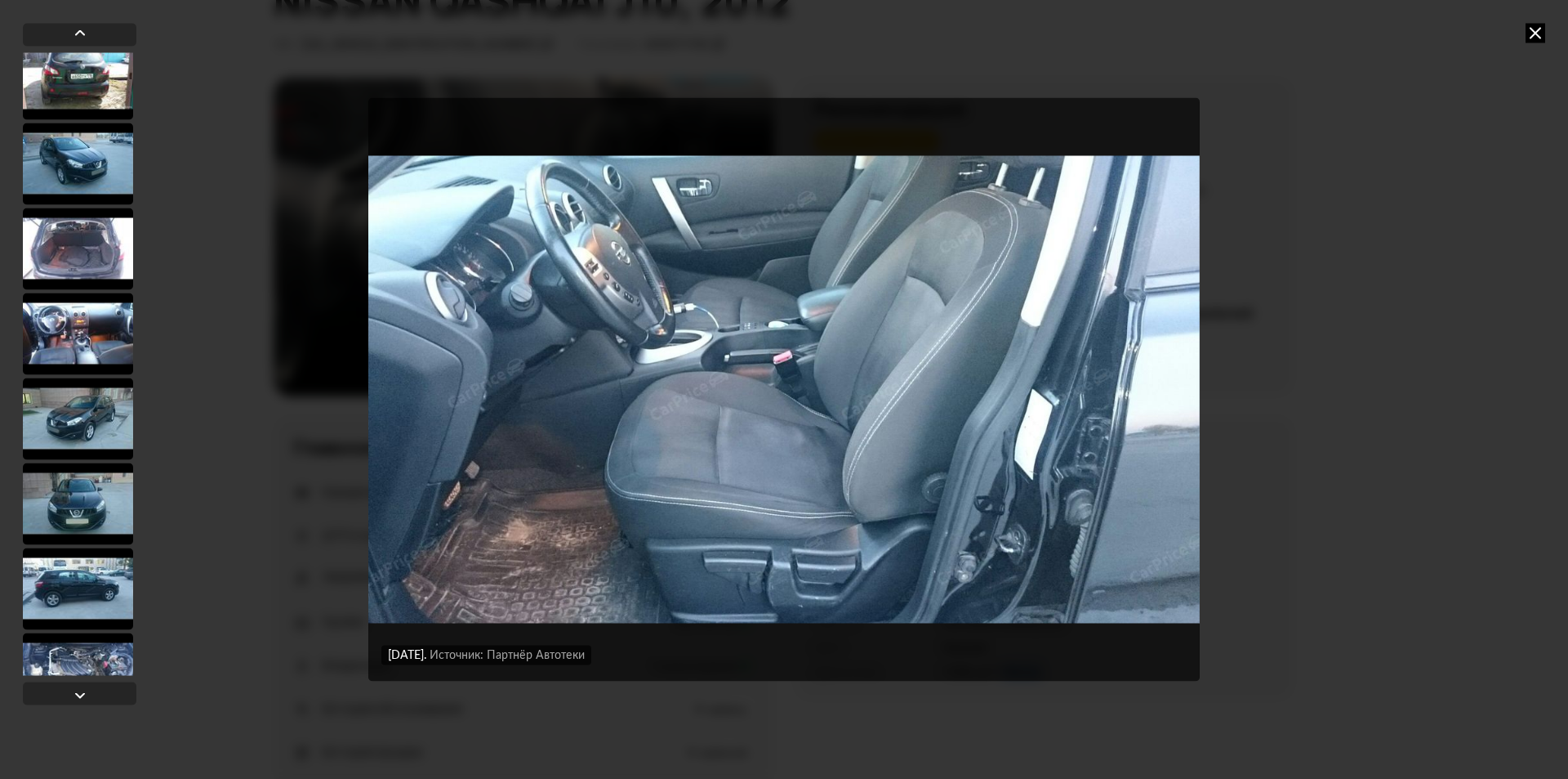
click at [83, 342] on div at bounding box center [78, 333] width 111 height 82
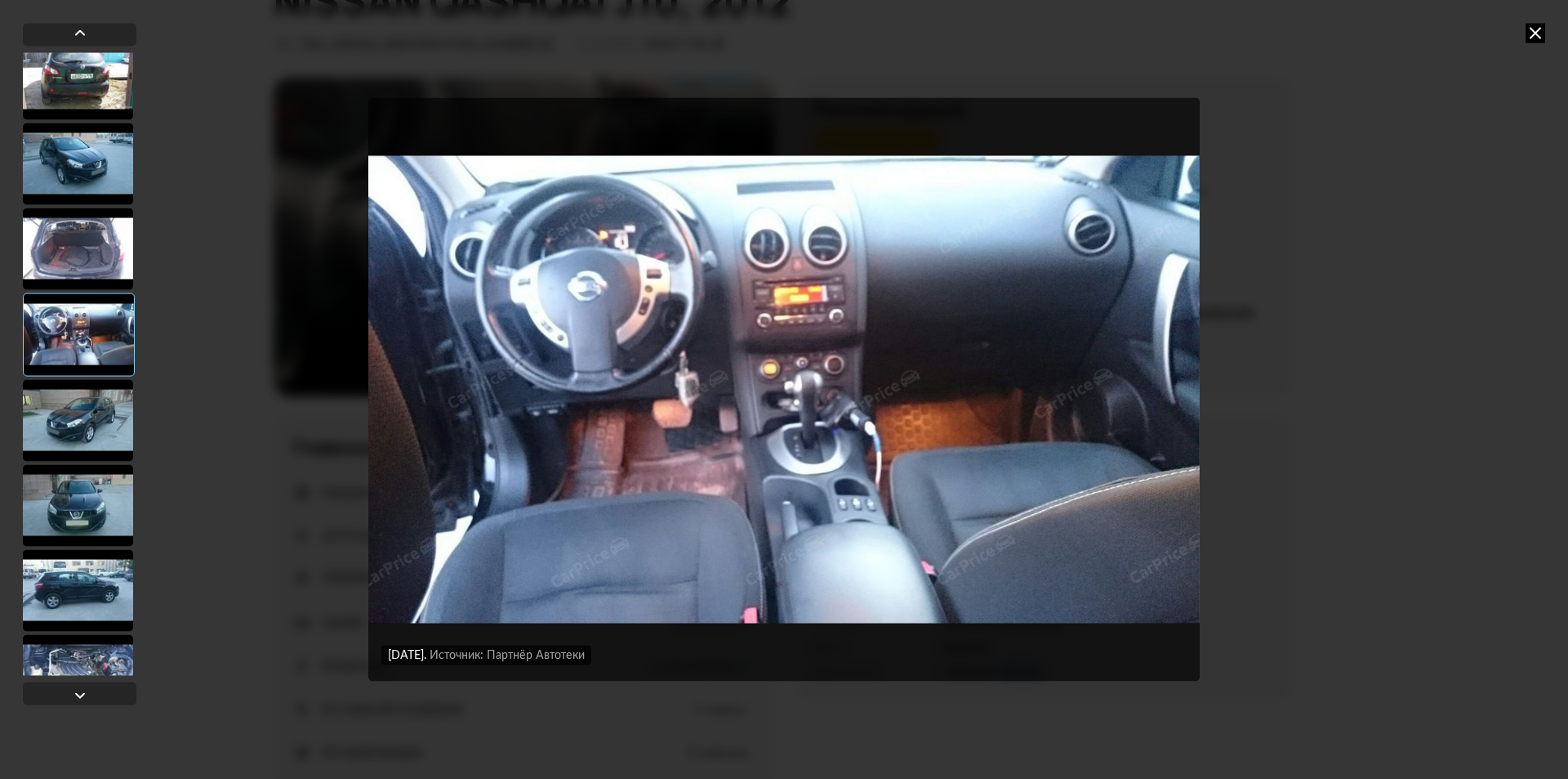
click at [1541, 31] on icon at bounding box center [1535, 33] width 20 height 20
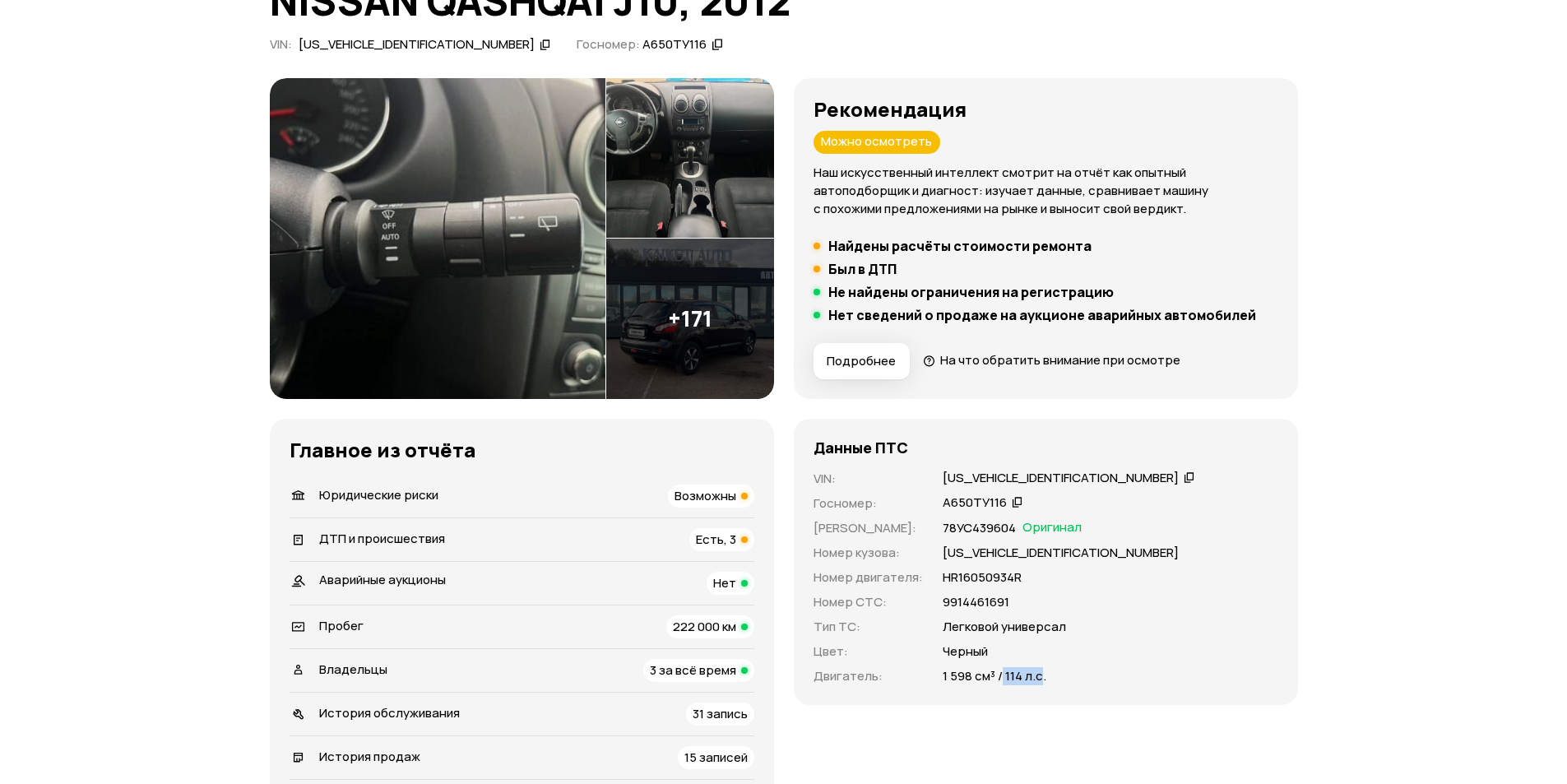
scroll to position [0, 0]
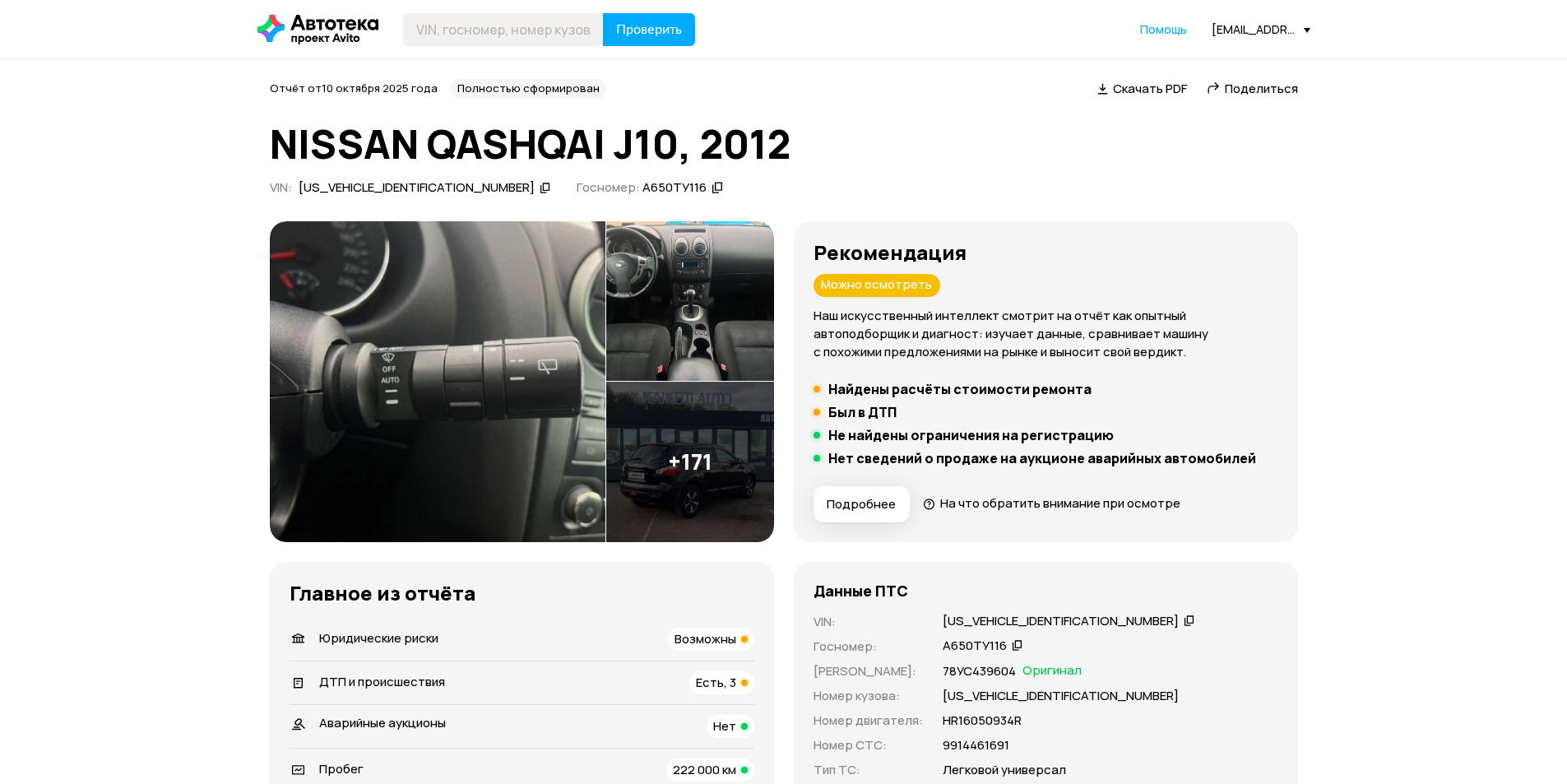
click at [377, 188] on div "[US_VEHICLE_IDENTIFICATION_NUMBER]" at bounding box center [416, 187] width 236 height 17
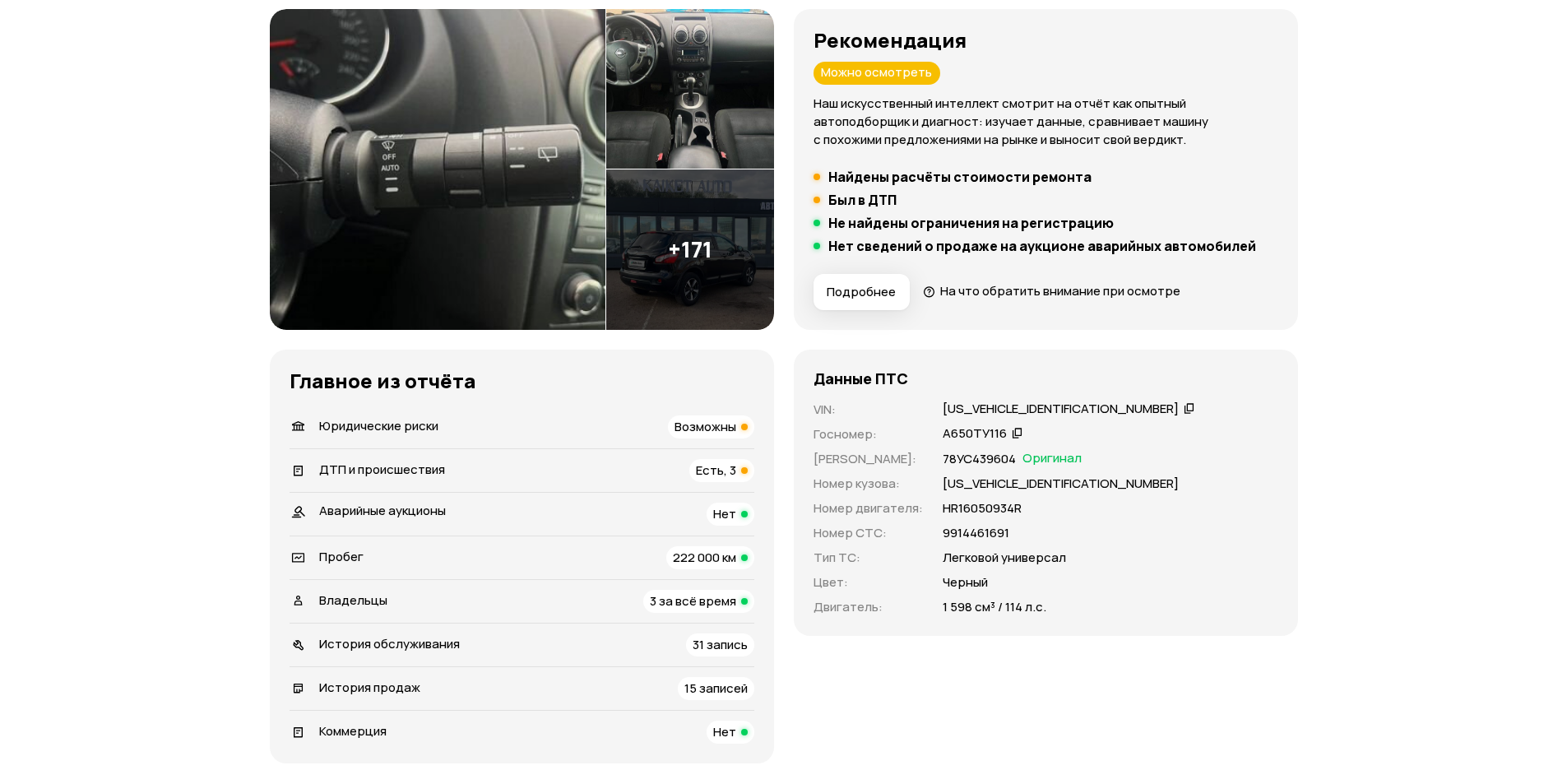
scroll to position [246, 0]
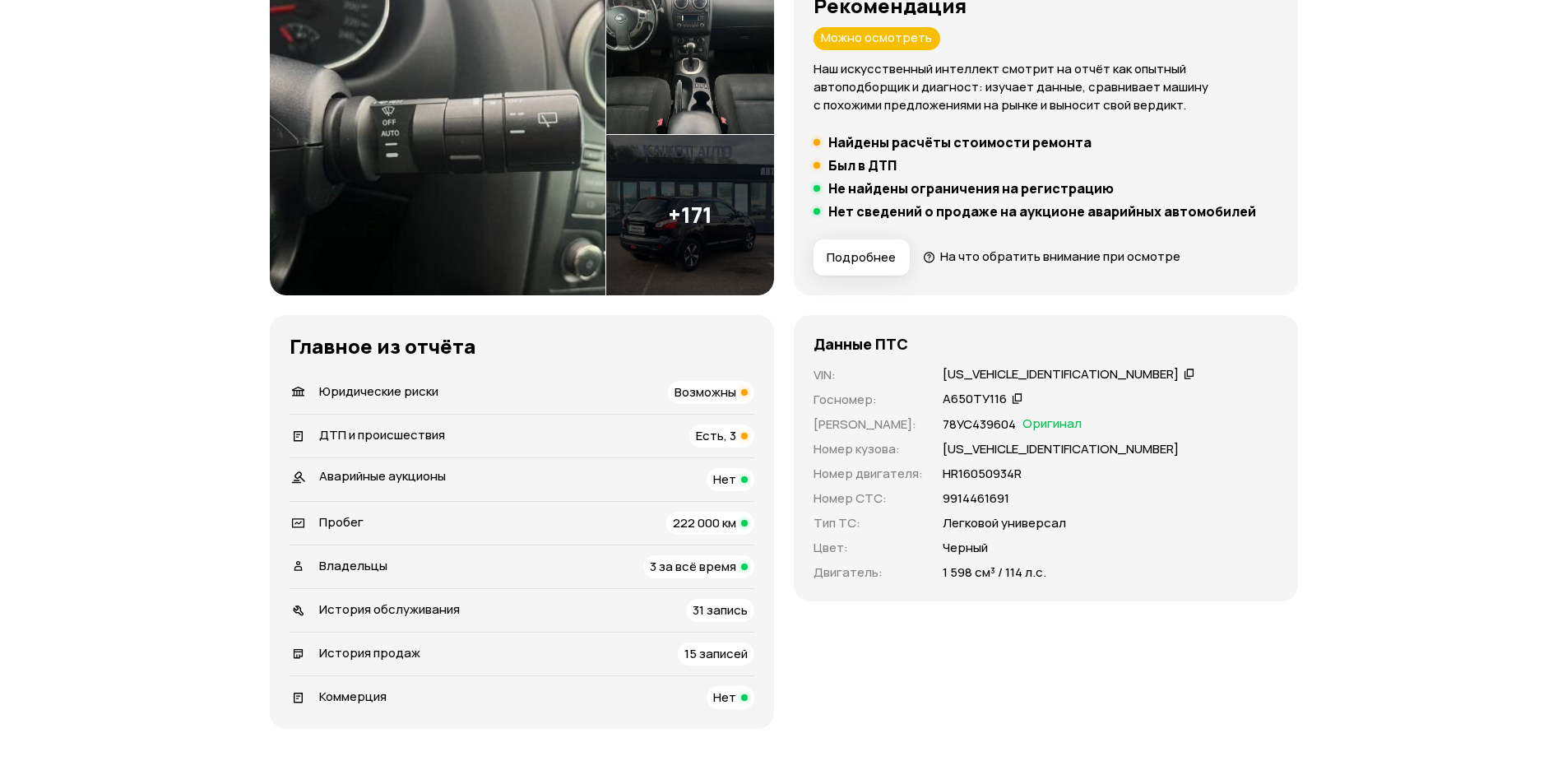
drag, startPoint x: 967, startPoint y: 401, endPoint x: 954, endPoint y: 404, distance: 13.3
click at [967, 400] on div "А650ТУ116" at bounding box center [975, 399] width 64 height 17
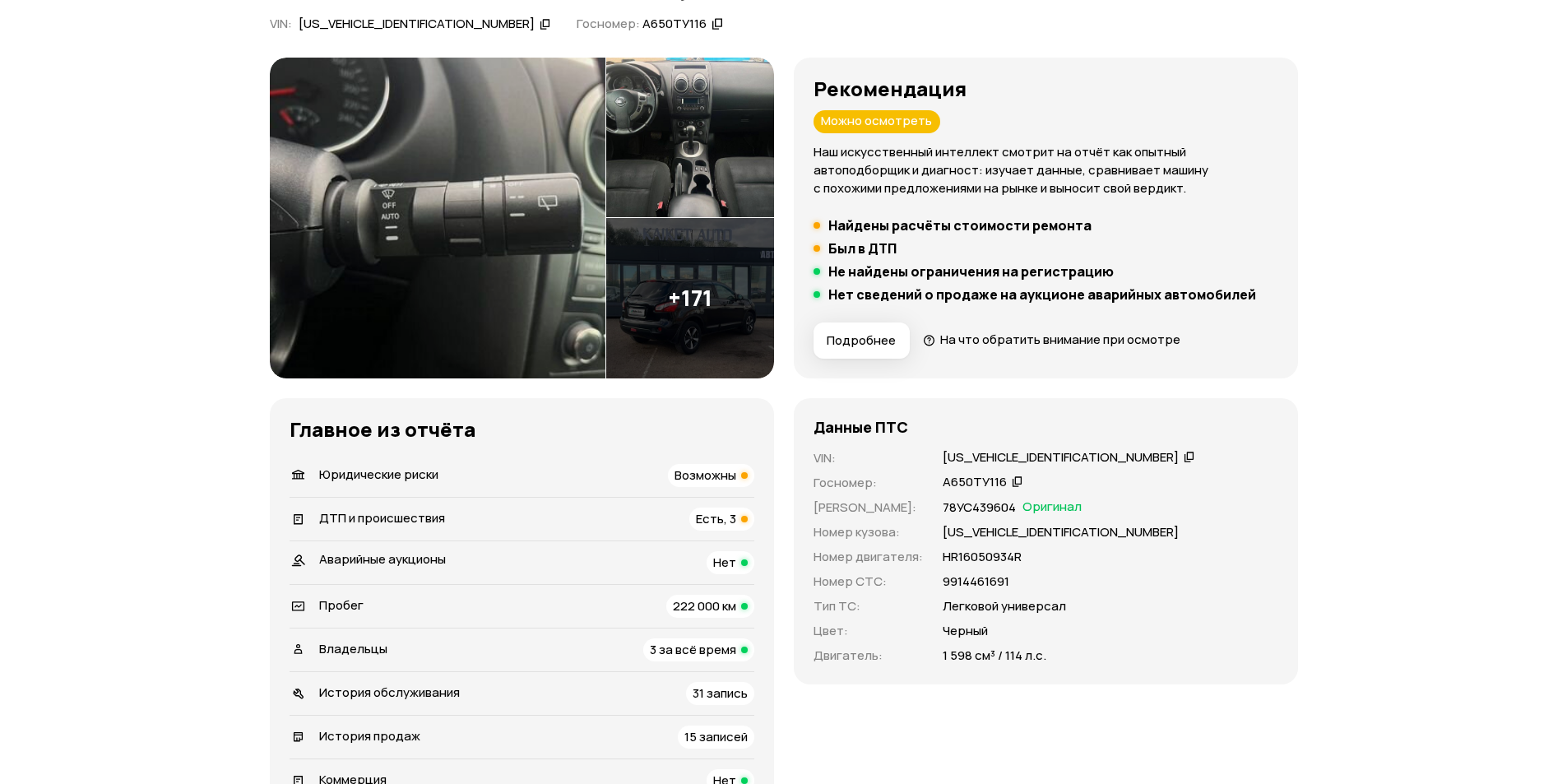
scroll to position [165, 0]
click at [976, 561] on p "НR16050934R" at bounding box center [982, 556] width 79 height 18
copy p "НR16050934R"
